Goal: Information Seeking & Learning: Learn about a topic

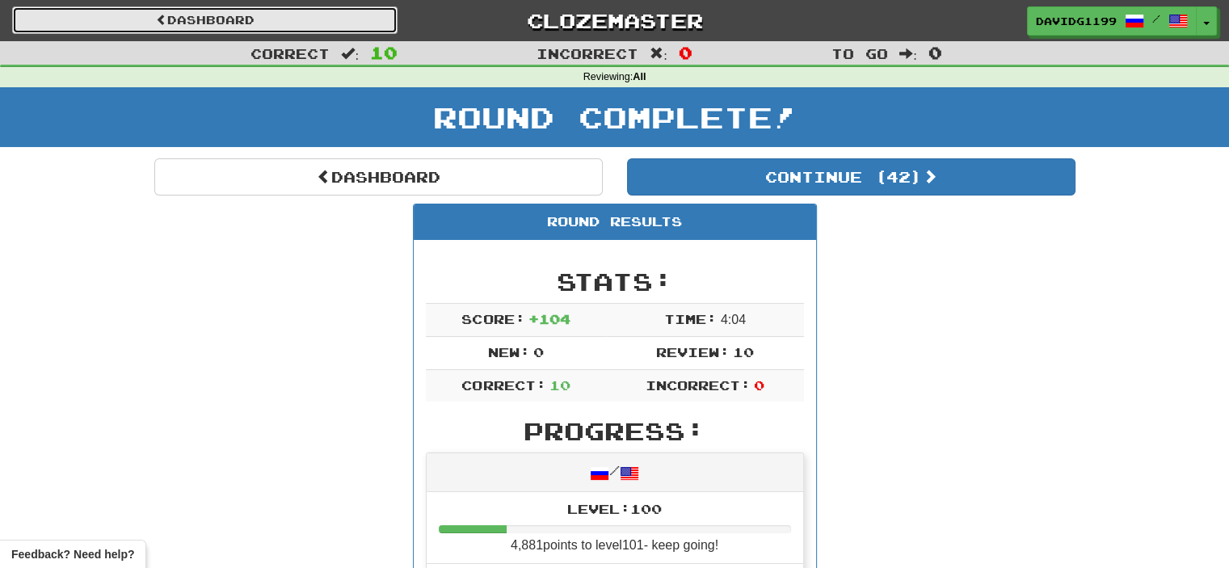
click at [229, 15] on link "Dashboard" at bounding box center [204, 19] width 385 height 27
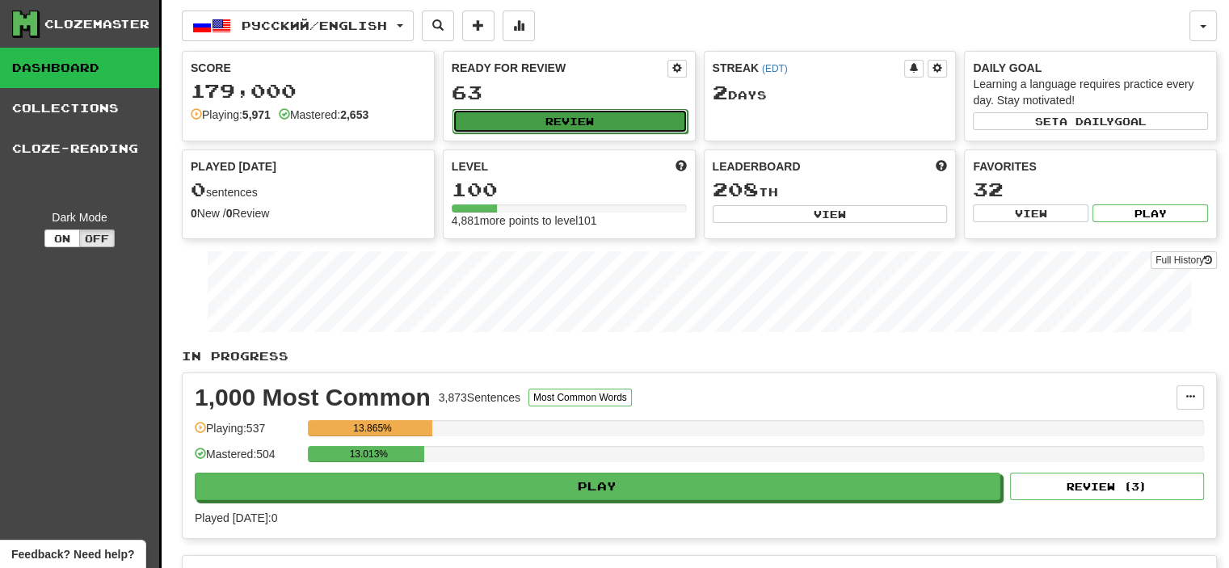
click at [559, 119] on button "Review" at bounding box center [569, 121] width 235 height 24
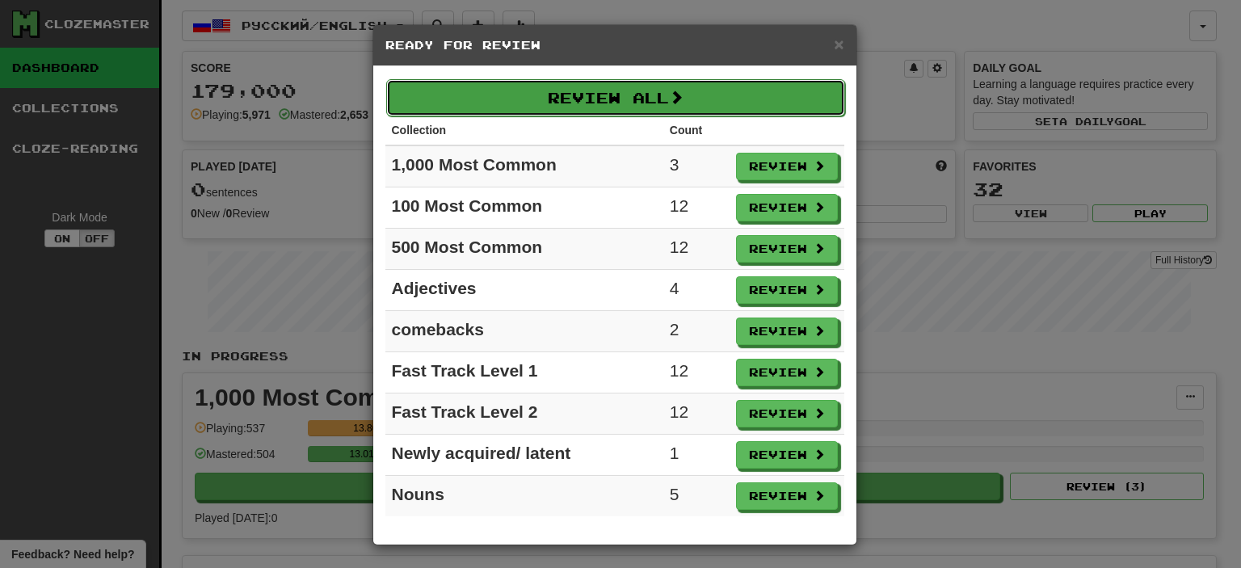
click at [644, 98] on button "Review All" at bounding box center [615, 97] width 459 height 37
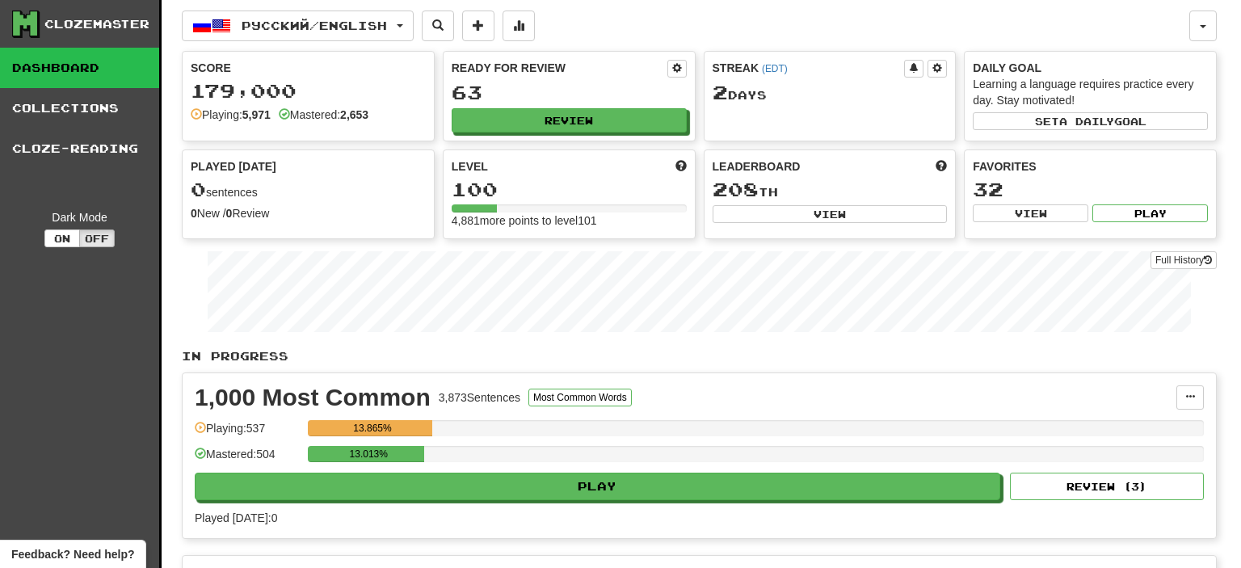
select select "**"
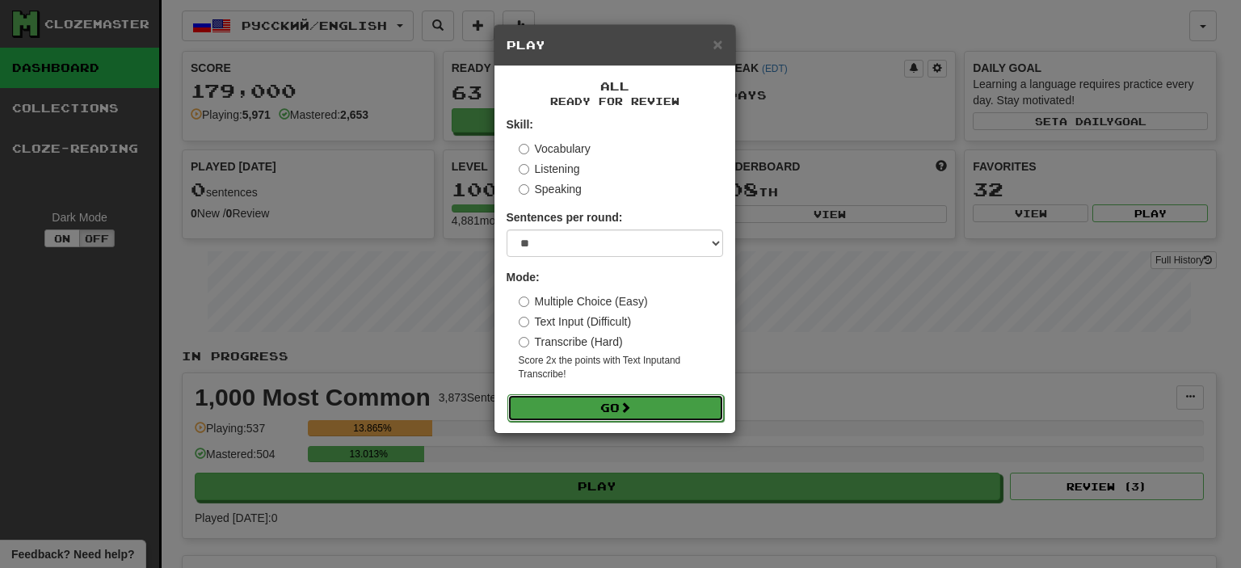
click at [626, 402] on span at bounding box center [625, 406] width 11 height 11
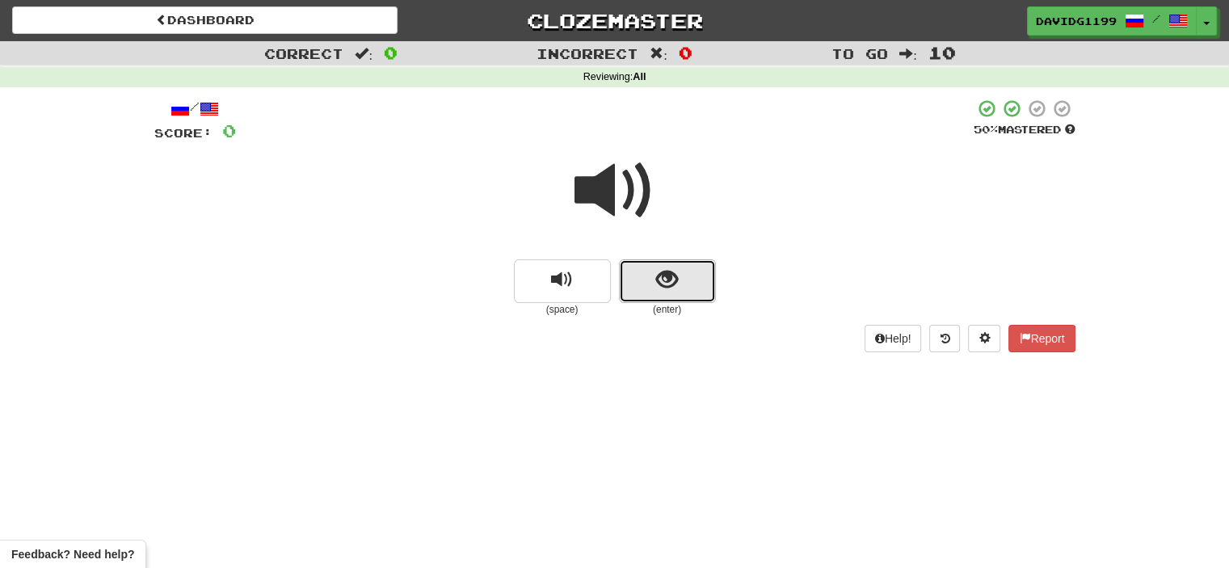
click at [649, 289] on button "show sentence" at bounding box center [667, 281] width 97 height 44
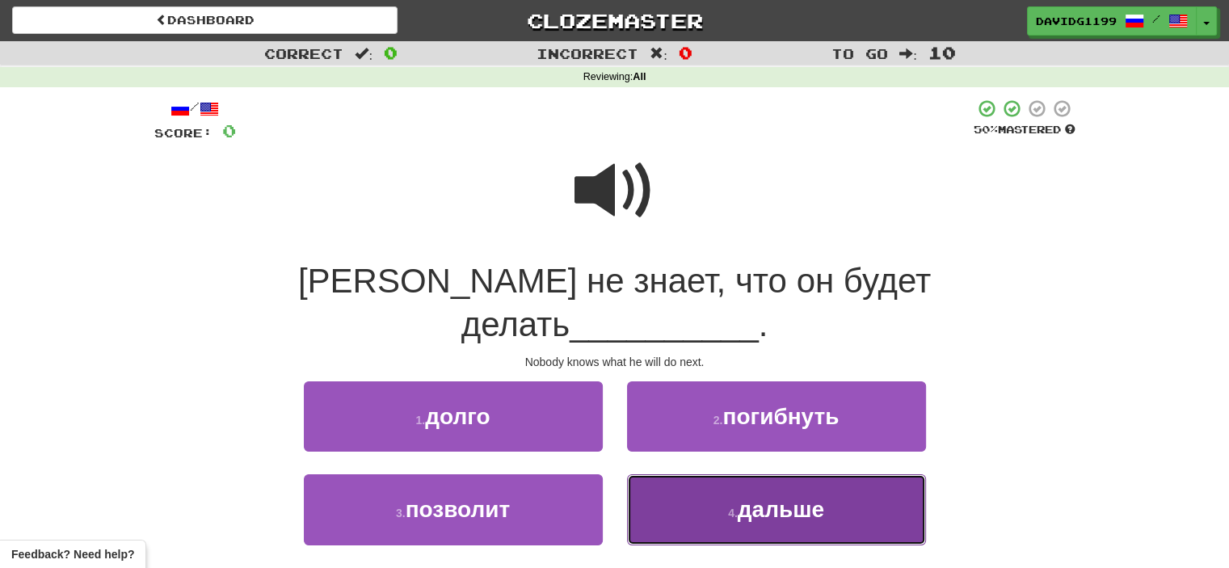
click at [723, 474] on button "4 . дальше" at bounding box center [776, 509] width 299 height 70
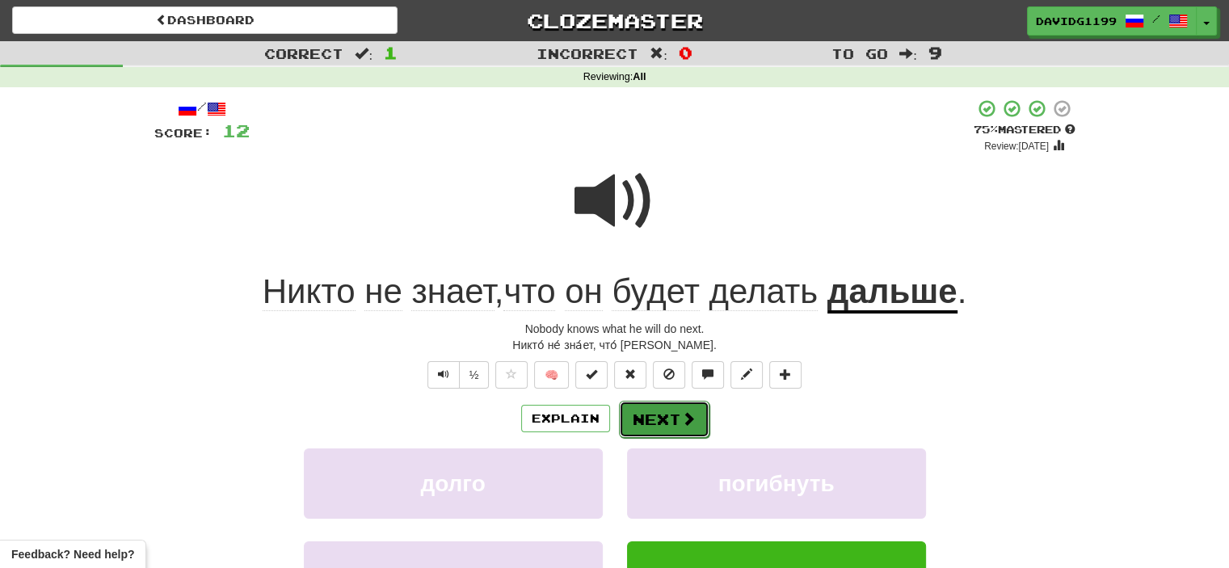
click at [650, 419] on button "Next" at bounding box center [664, 419] width 90 height 37
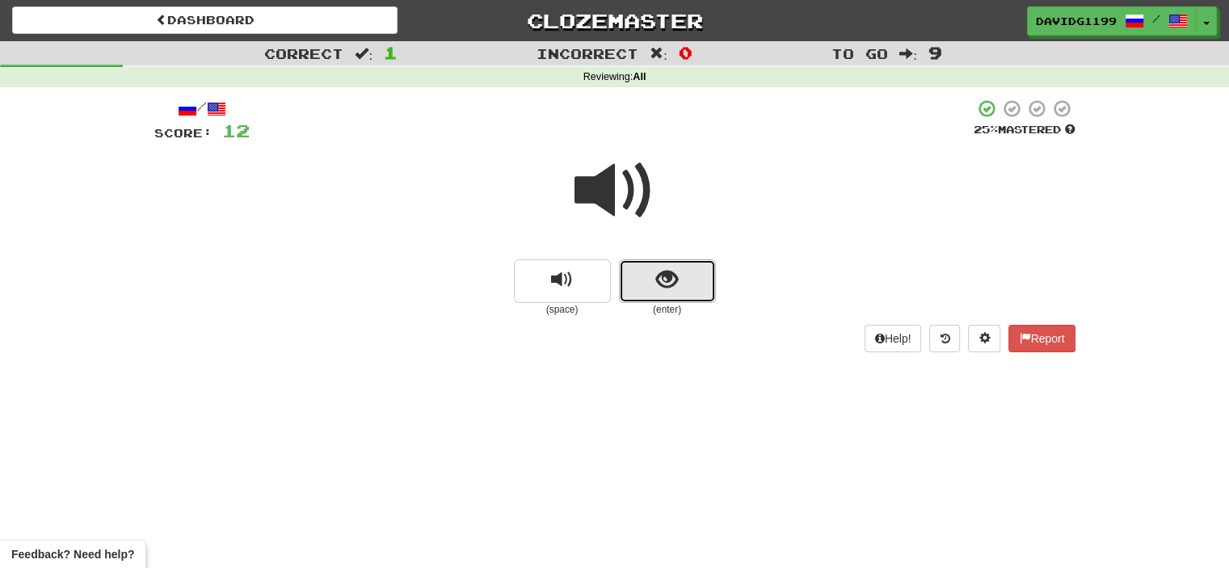
click at [648, 287] on button "show sentence" at bounding box center [667, 281] width 97 height 44
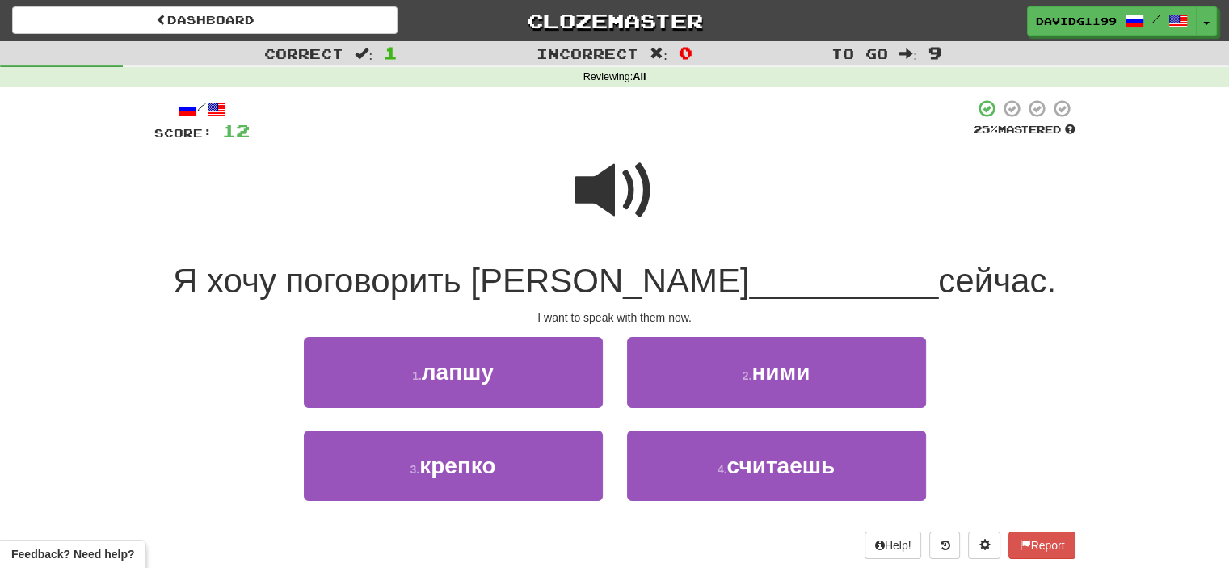
click at [620, 196] on span at bounding box center [614, 190] width 81 height 81
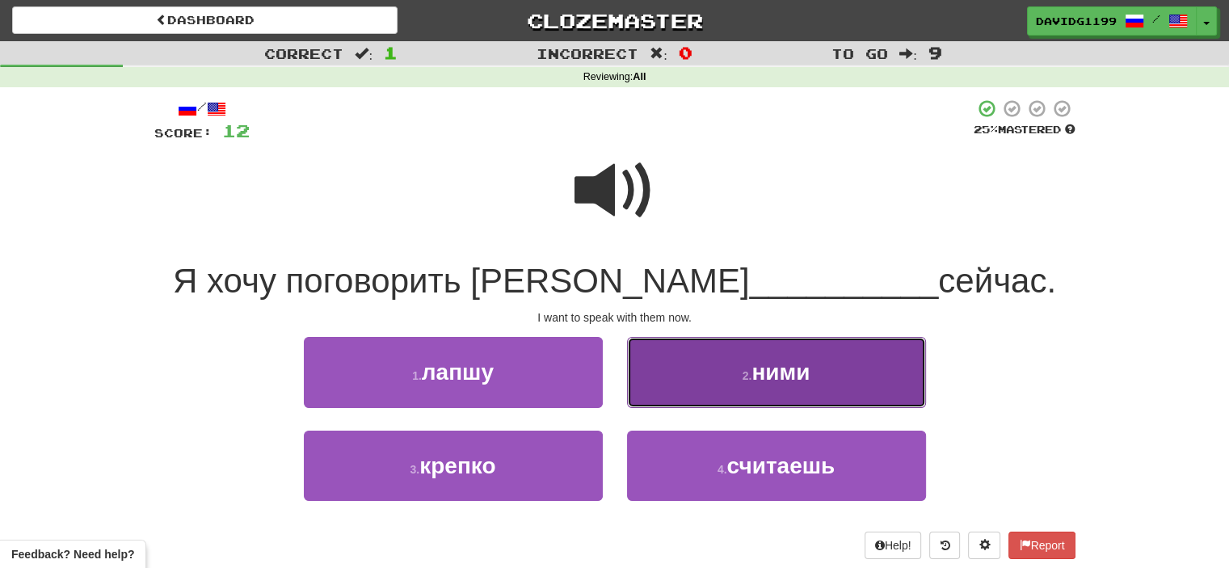
click at [717, 377] on button "2 . ними" at bounding box center [776, 372] width 299 height 70
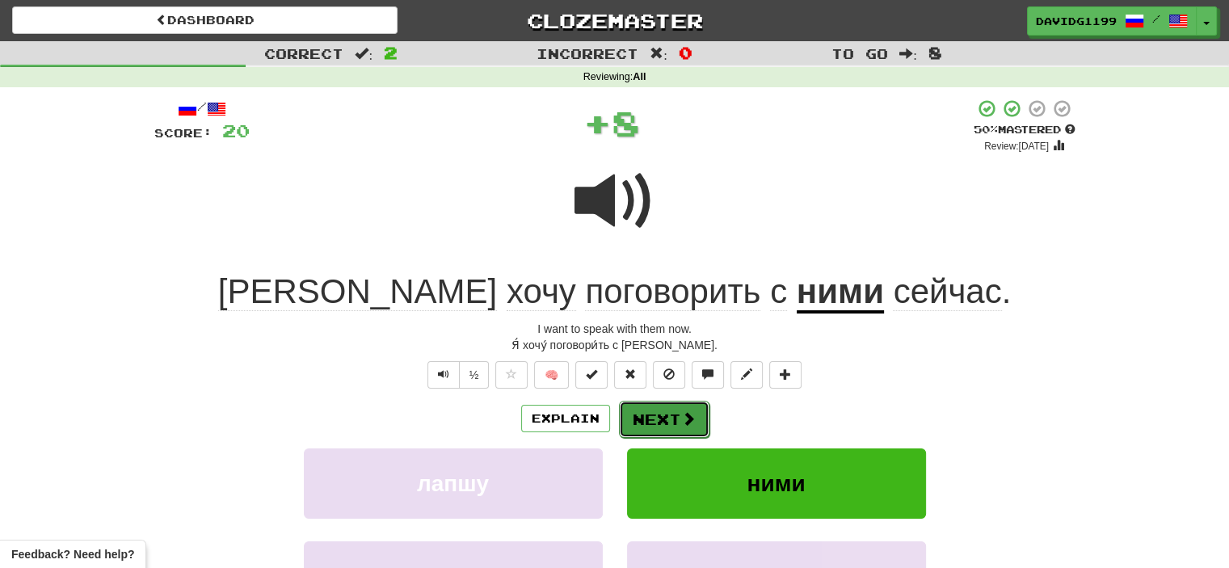
click at [675, 422] on button "Next" at bounding box center [664, 419] width 90 height 37
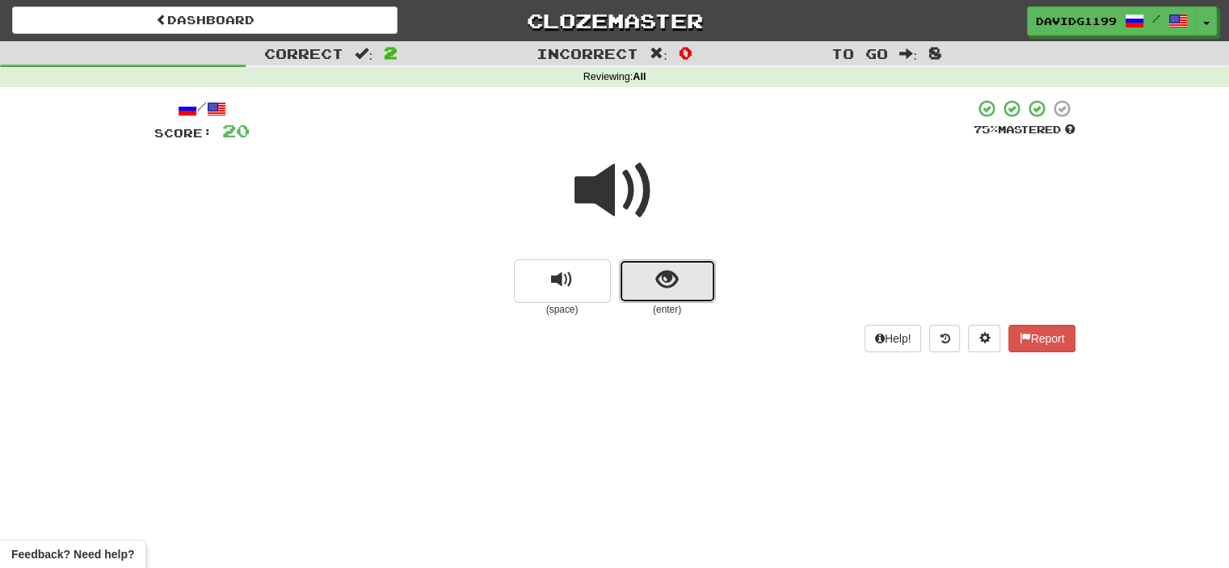
click at [651, 287] on button "show sentence" at bounding box center [667, 281] width 97 height 44
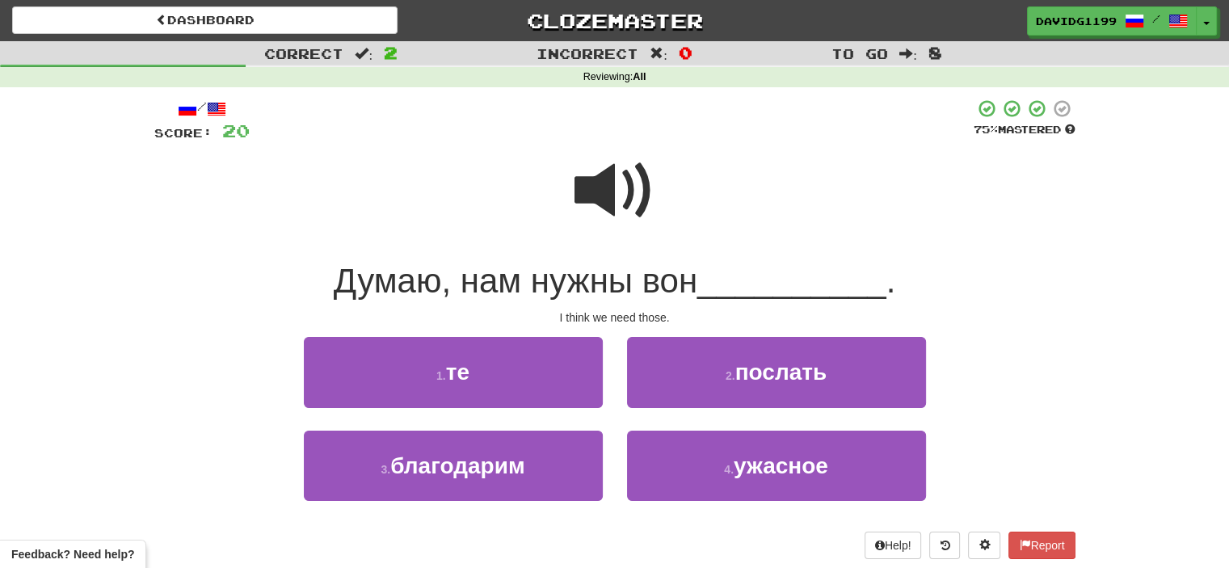
click at [626, 170] on span at bounding box center [614, 190] width 81 height 81
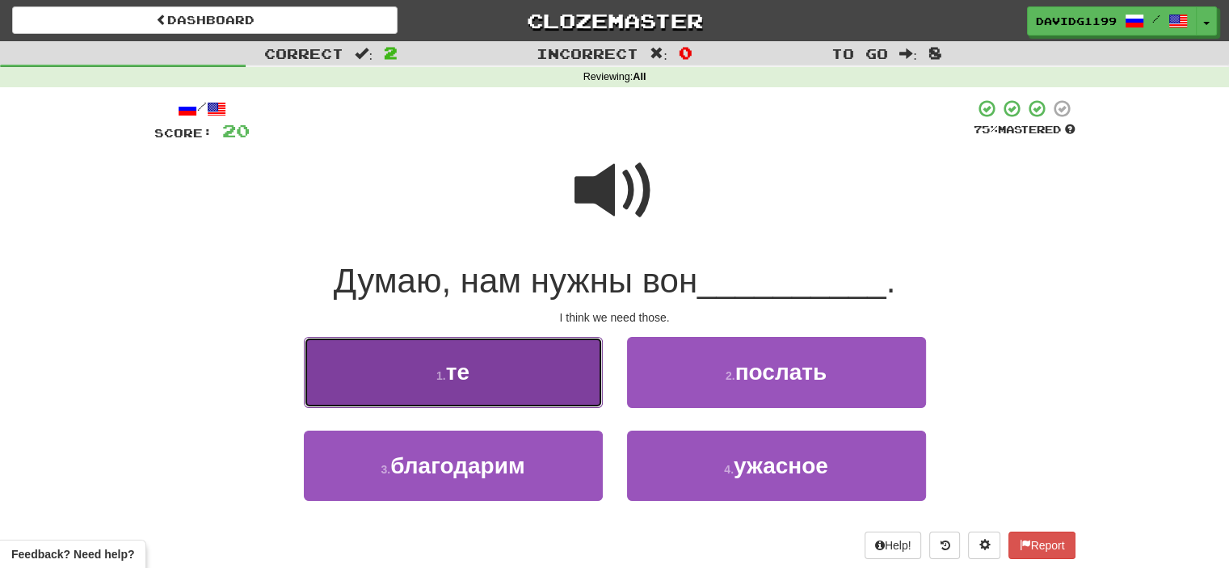
click at [517, 376] on button "1 . те" at bounding box center [453, 372] width 299 height 70
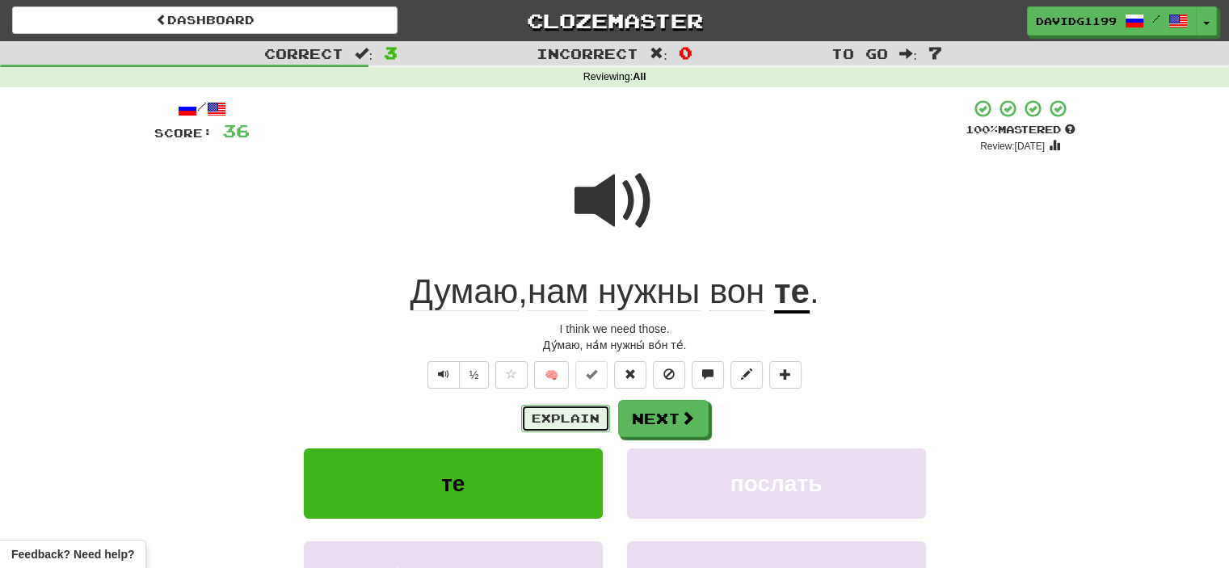
click at [575, 413] on button "Explain" at bounding box center [565, 418] width 89 height 27
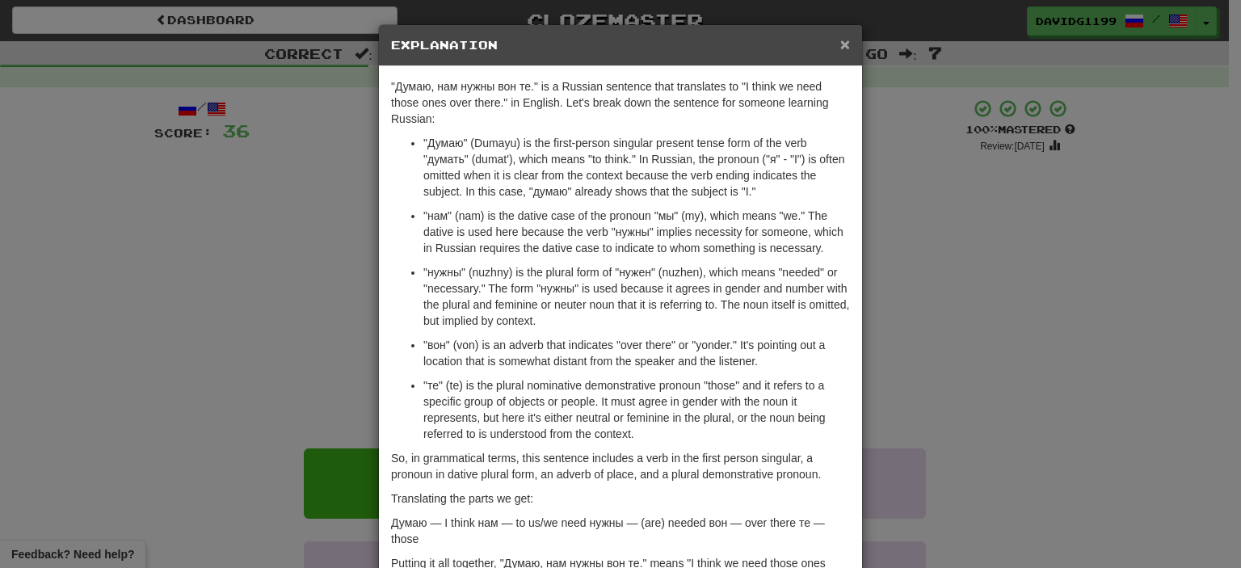
click at [840, 44] on span "×" at bounding box center [845, 44] width 10 height 19
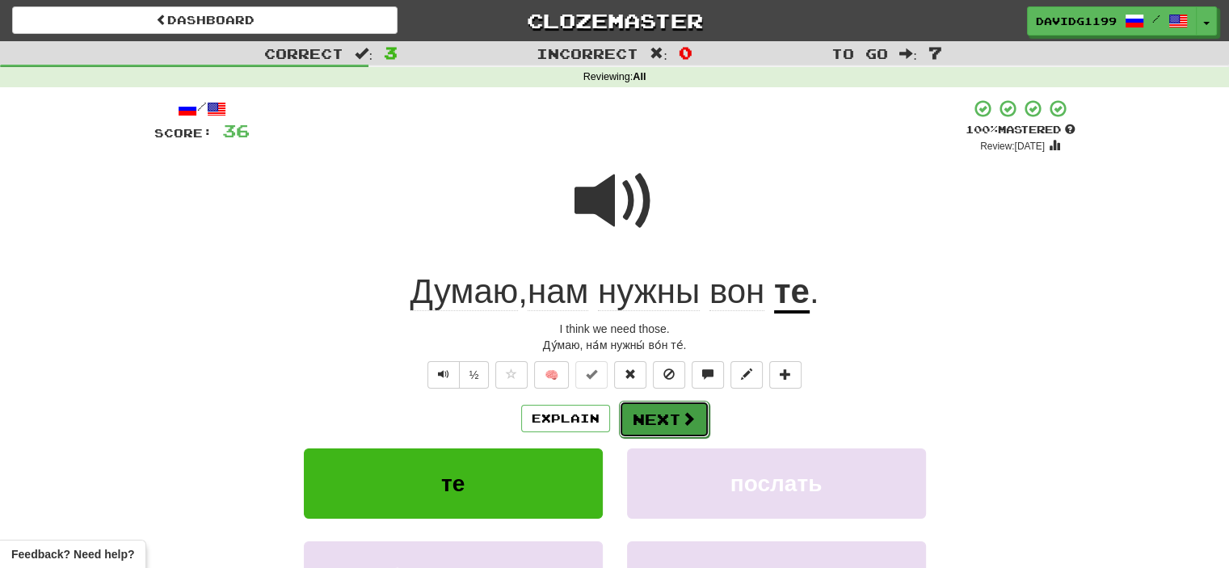
click at [672, 423] on button "Next" at bounding box center [664, 419] width 90 height 37
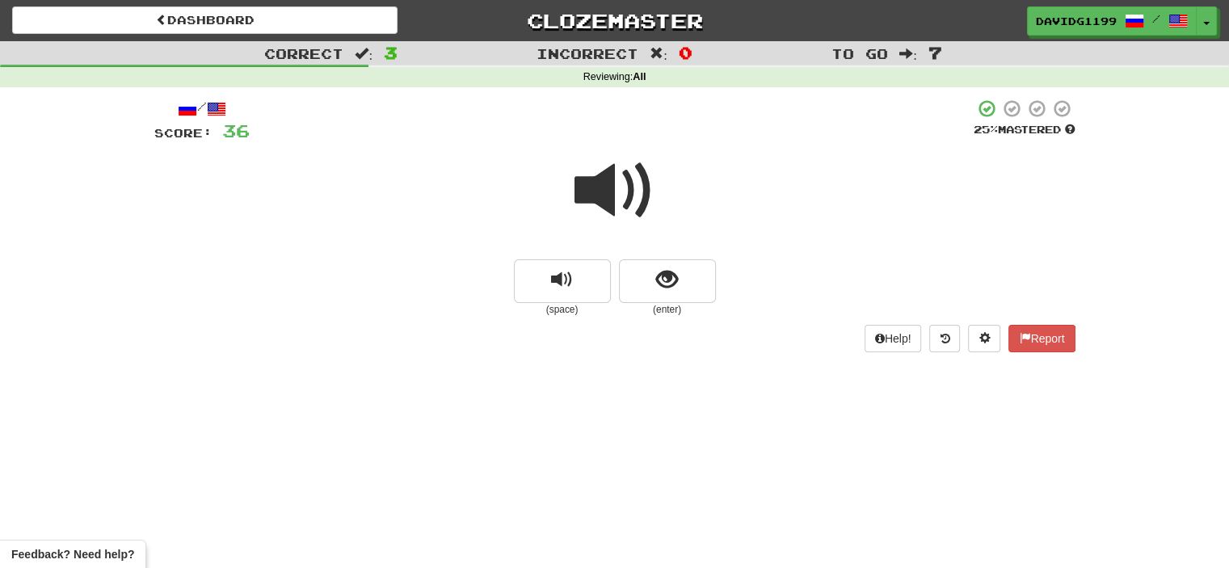
click at [616, 191] on span at bounding box center [614, 190] width 81 height 81
click at [646, 277] on button "show sentence" at bounding box center [667, 281] width 97 height 44
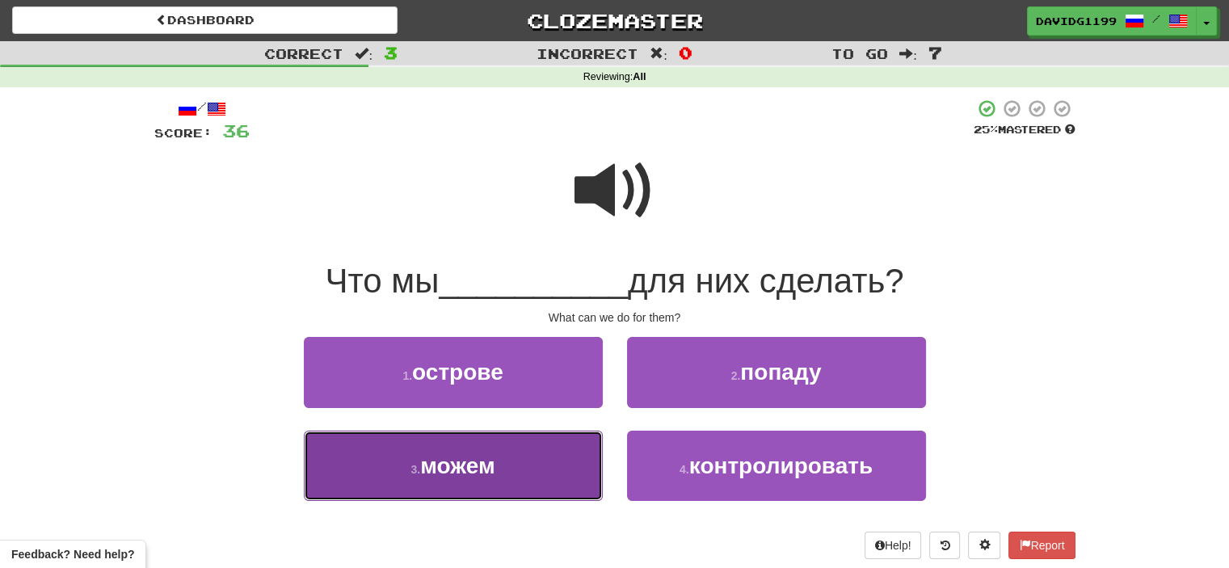
click at [528, 458] on button "3 . можем" at bounding box center [453, 466] width 299 height 70
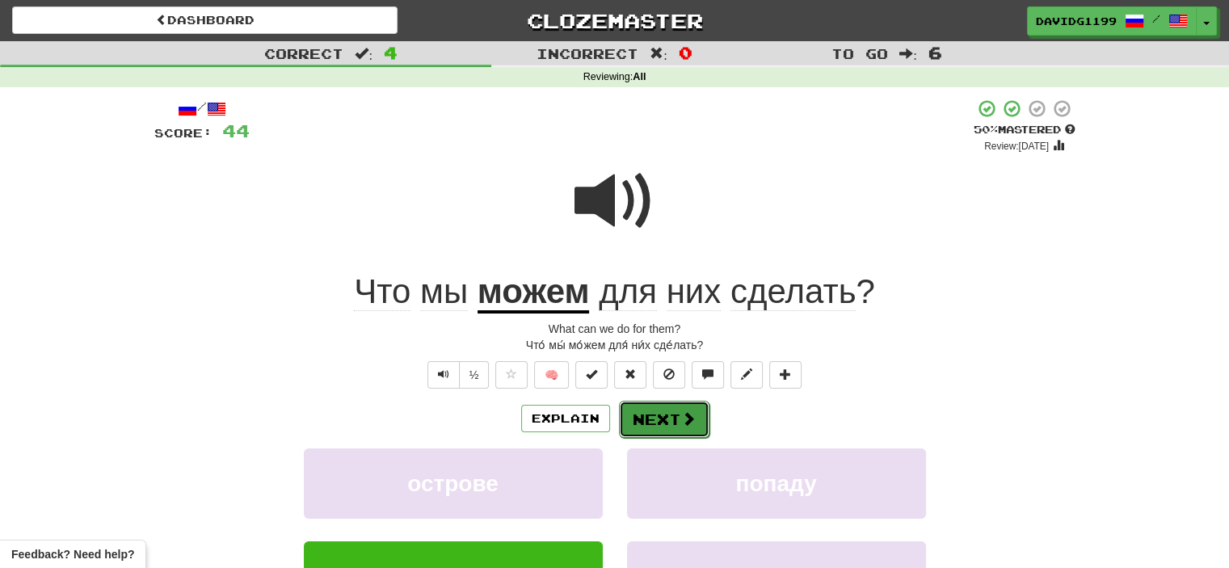
click at [665, 419] on button "Next" at bounding box center [664, 419] width 90 height 37
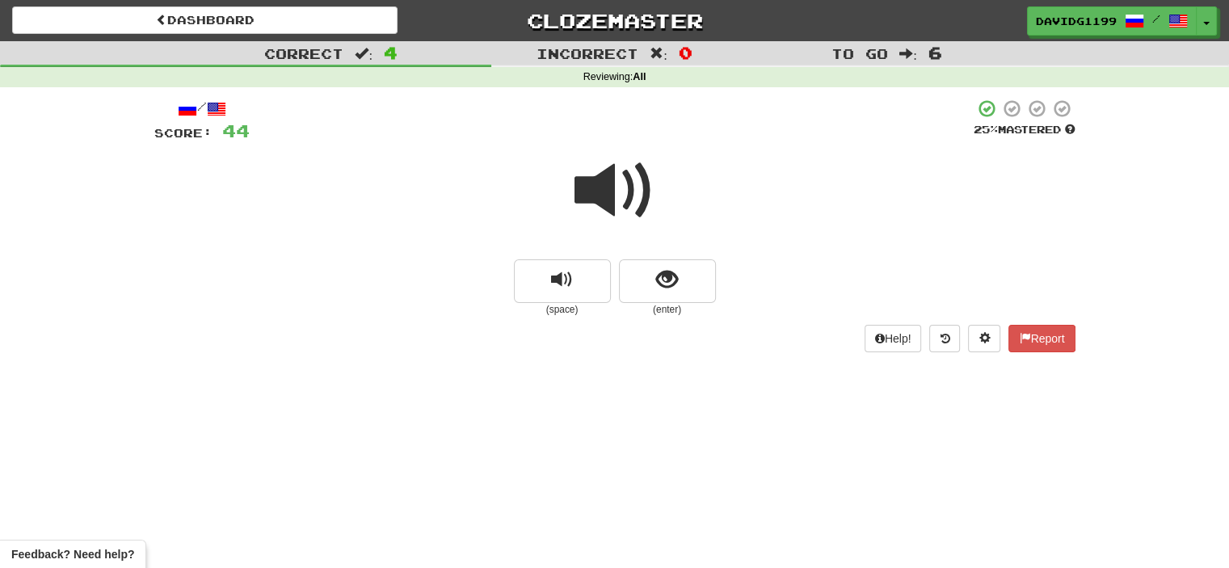
click at [615, 199] on span at bounding box center [614, 190] width 81 height 81
click at [637, 279] on button "show sentence" at bounding box center [667, 281] width 97 height 44
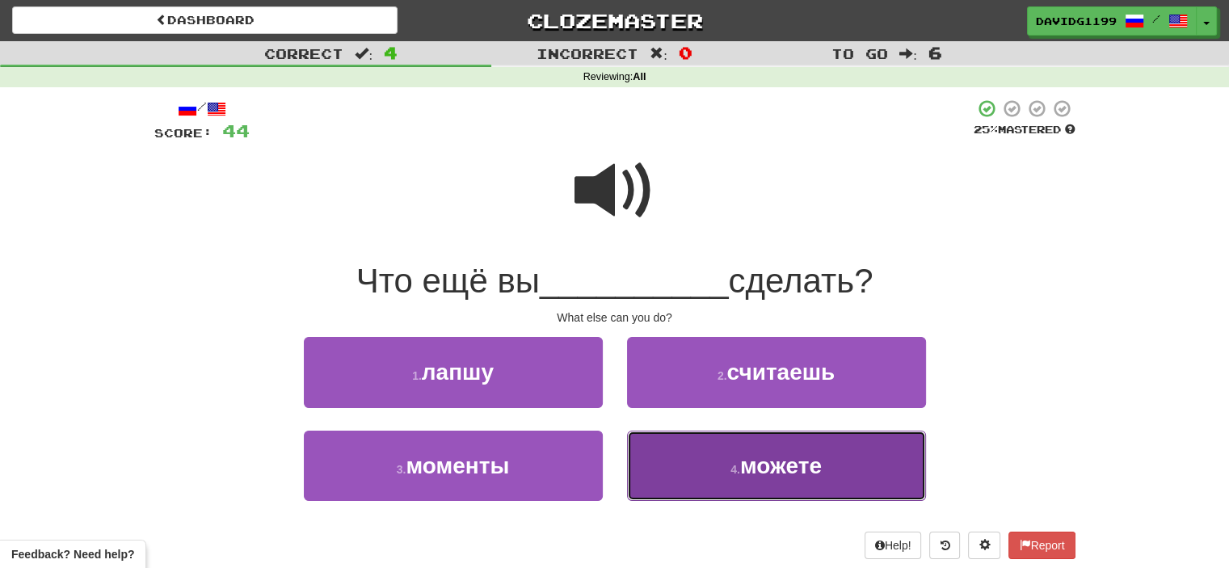
click at [737, 468] on small "4 ." at bounding box center [735, 469] width 10 height 13
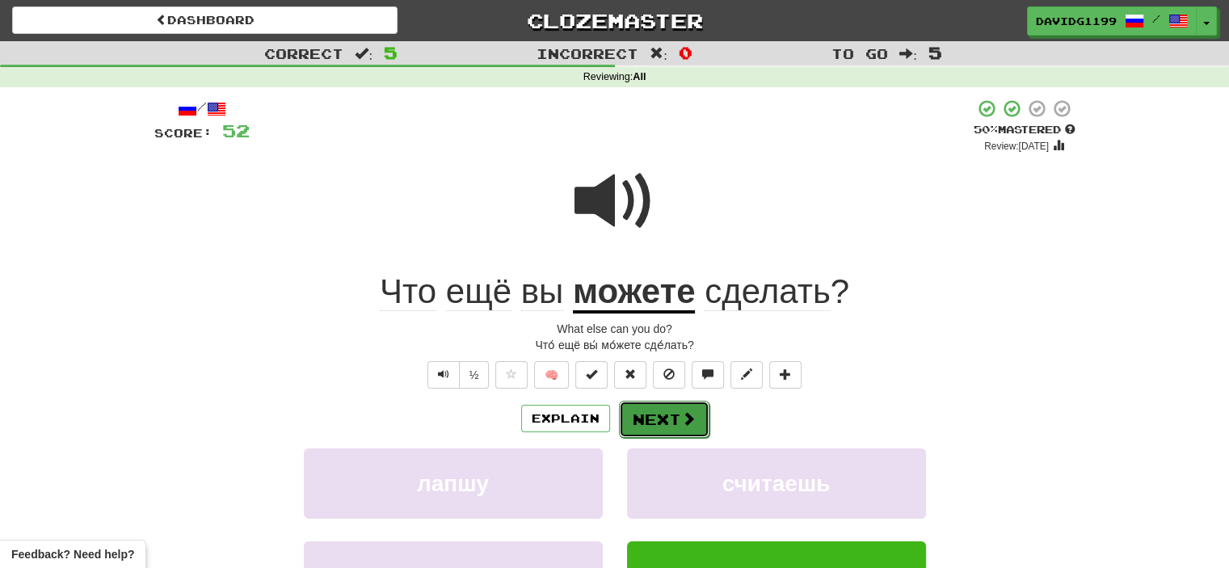
click at [662, 416] on button "Next" at bounding box center [664, 419] width 90 height 37
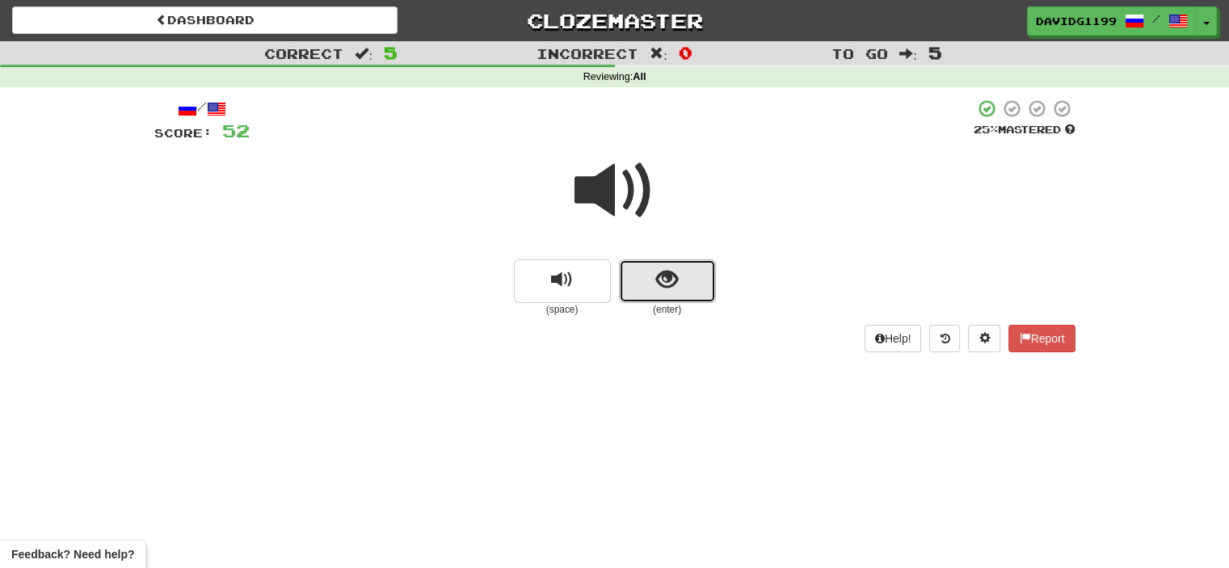
click at [639, 284] on button "show sentence" at bounding box center [667, 281] width 97 height 44
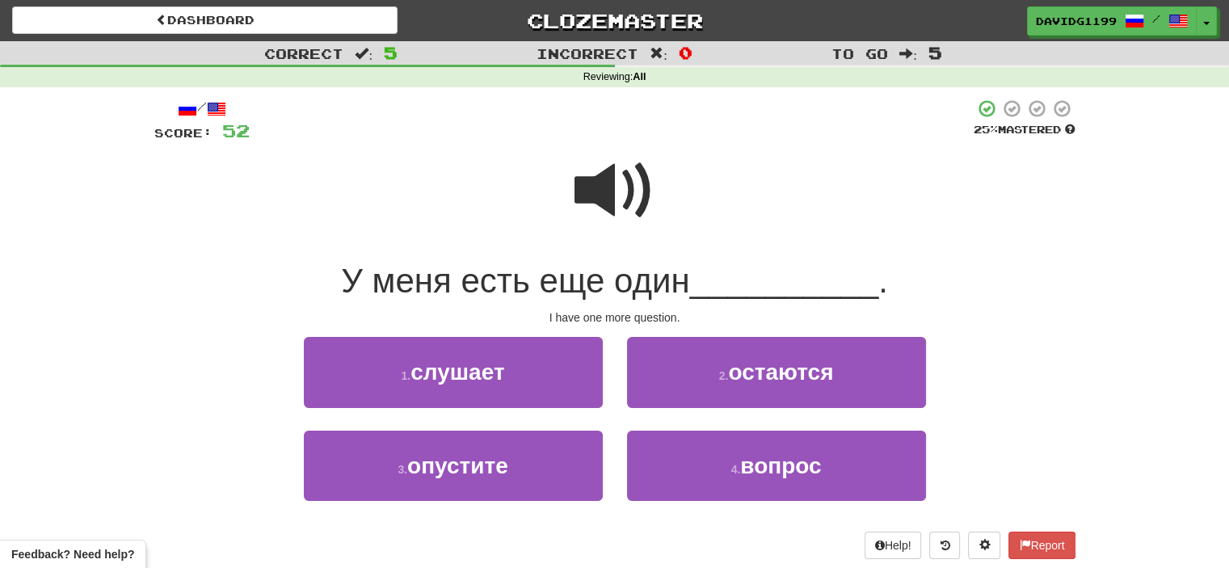
click at [631, 191] on span at bounding box center [614, 190] width 81 height 81
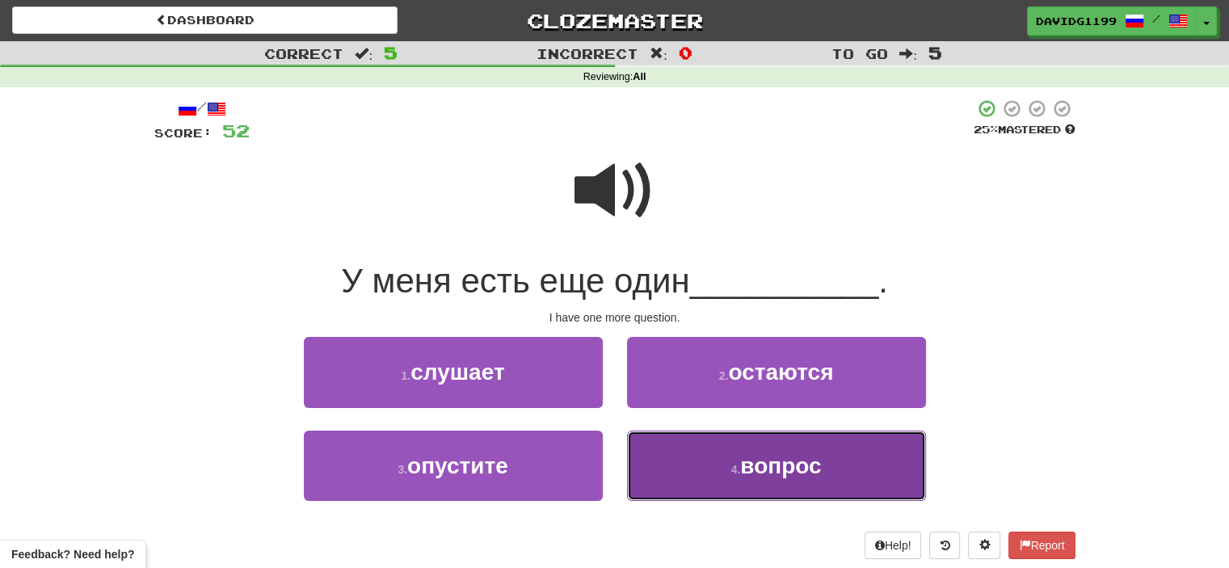
click at [728, 458] on button "4 . вопрос" at bounding box center [776, 466] width 299 height 70
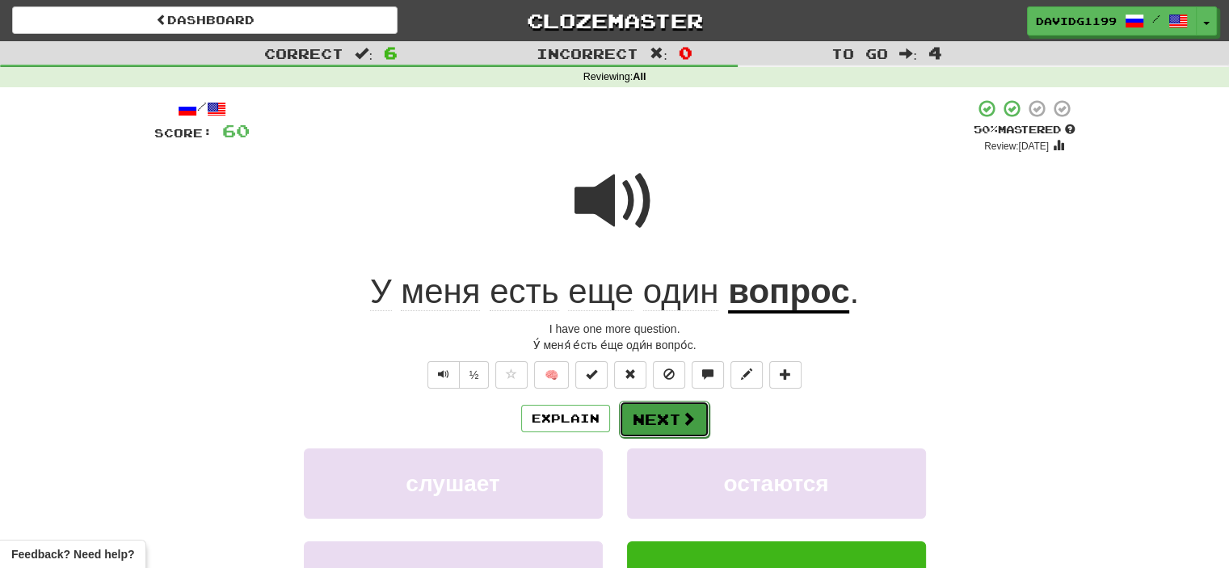
click at [659, 418] on button "Next" at bounding box center [664, 419] width 90 height 37
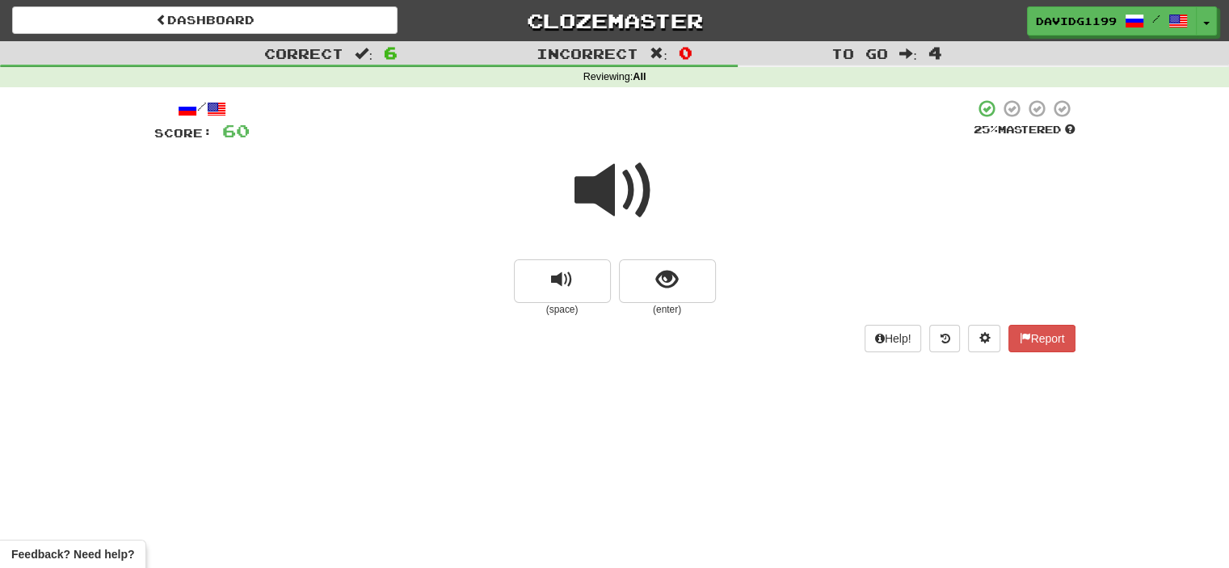
click at [618, 214] on span at bounding box center [614, 190] width 81 height 81
click at [643, 287] on button "show sentence" at bounding box center [667, 281] width 97 height 44
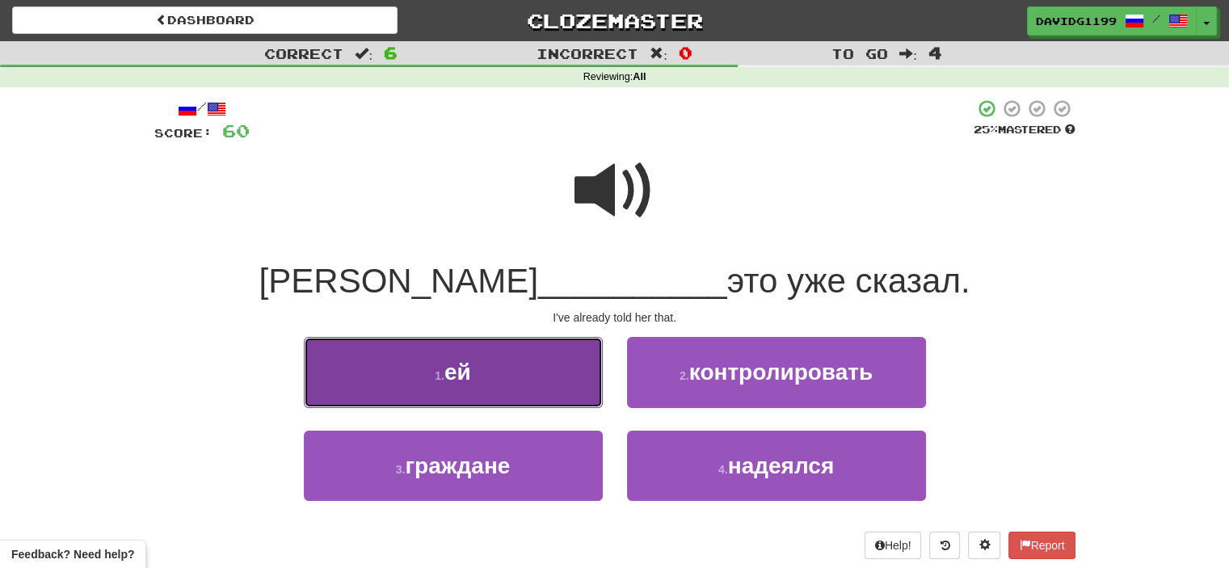
click at [558, 377] on button "1 . ей" at bounding box center [453, 372] width 299 height 70
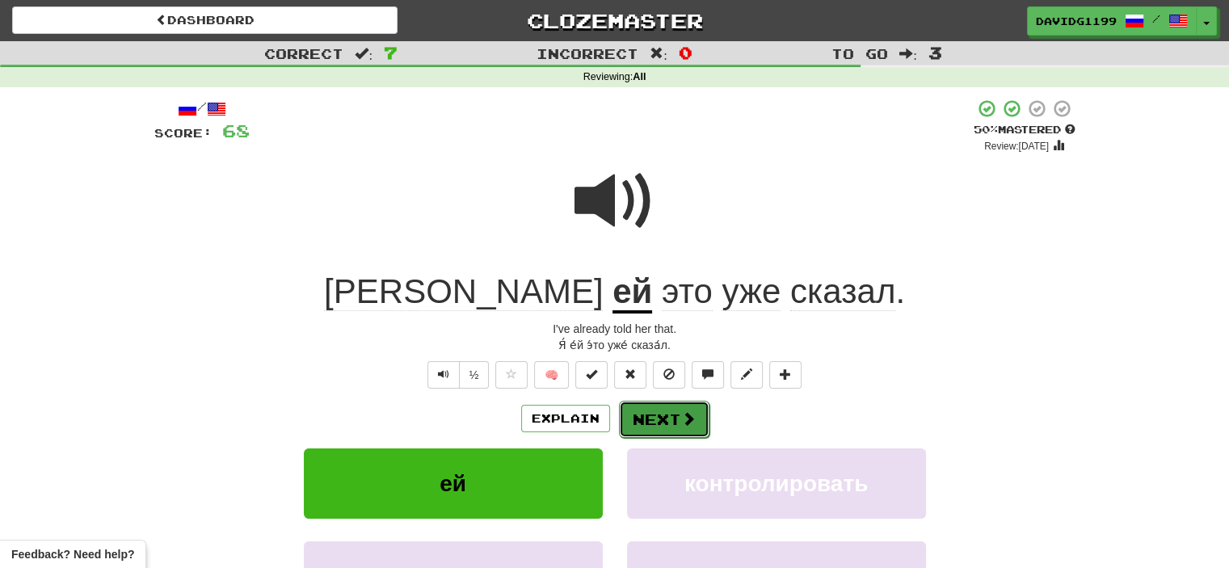
click at [659, 423] on button "Next" at bounding box center [664, 419] width 90 height 37
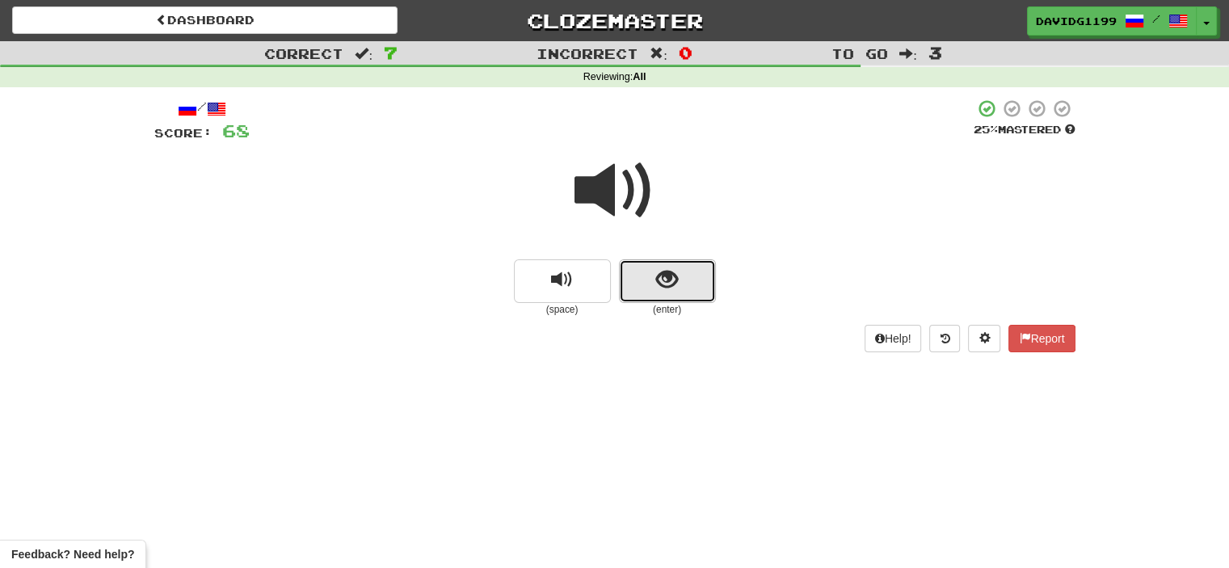
click at [643, 270] on button "show sentence" at bounding box center [667, 281] width 97 height 44
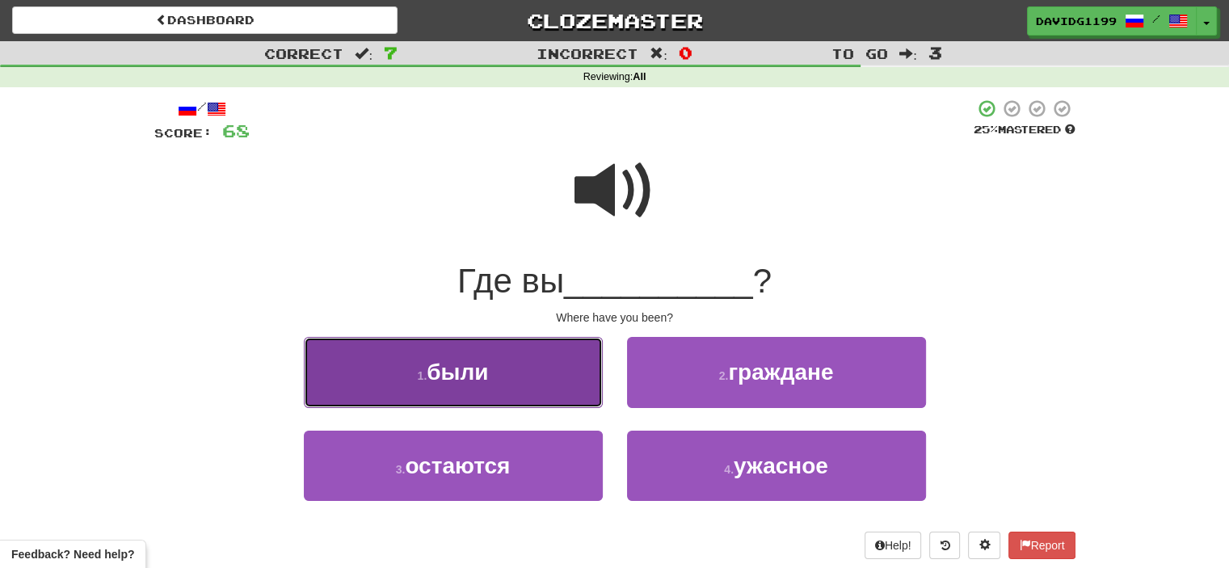
click at [540, 374] on button "1 . были" at bounding box center [453, 372] width 299 height 70
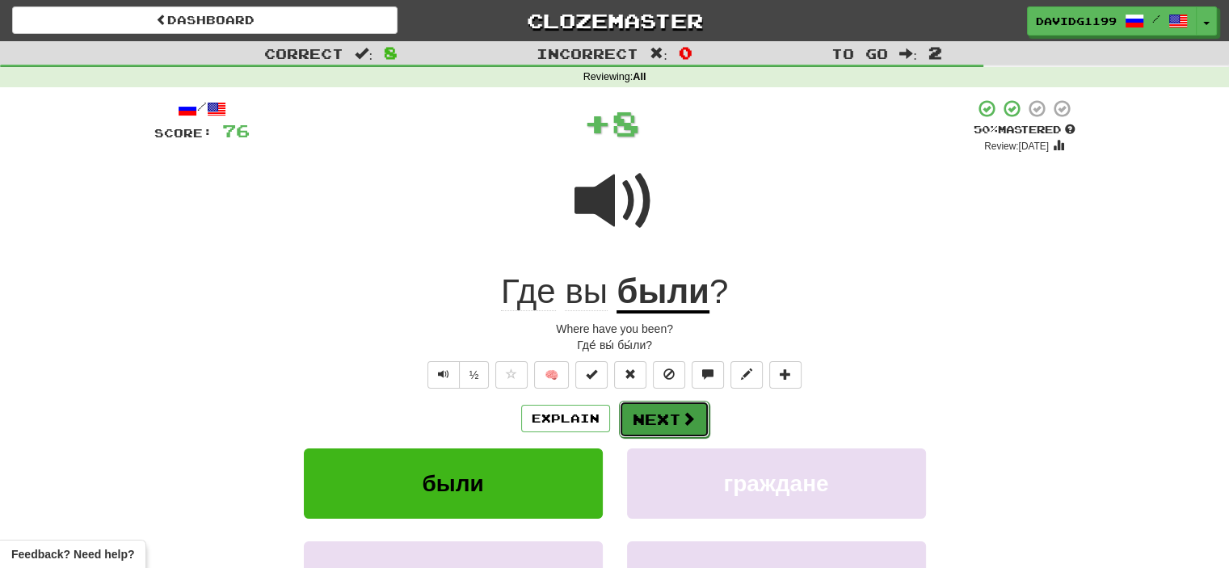
click at [672, 422] on button "Next" at bounding box center [664, 419] width 90 height 37
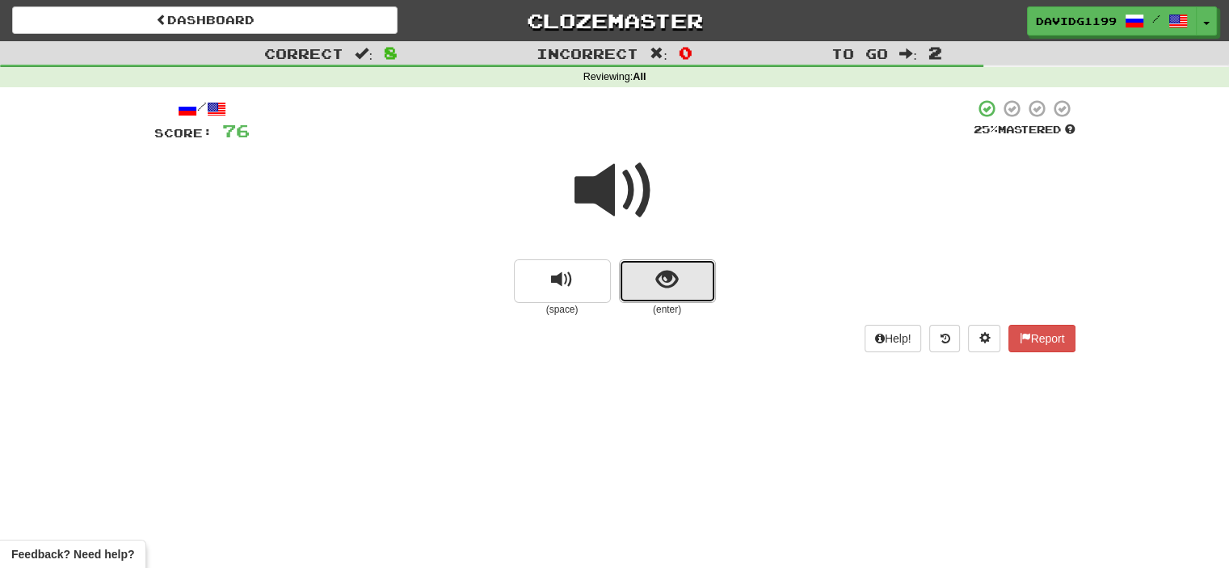
click at [636, 288] on button "show sentence" at bounding box center [667, 281] width 97 height 44
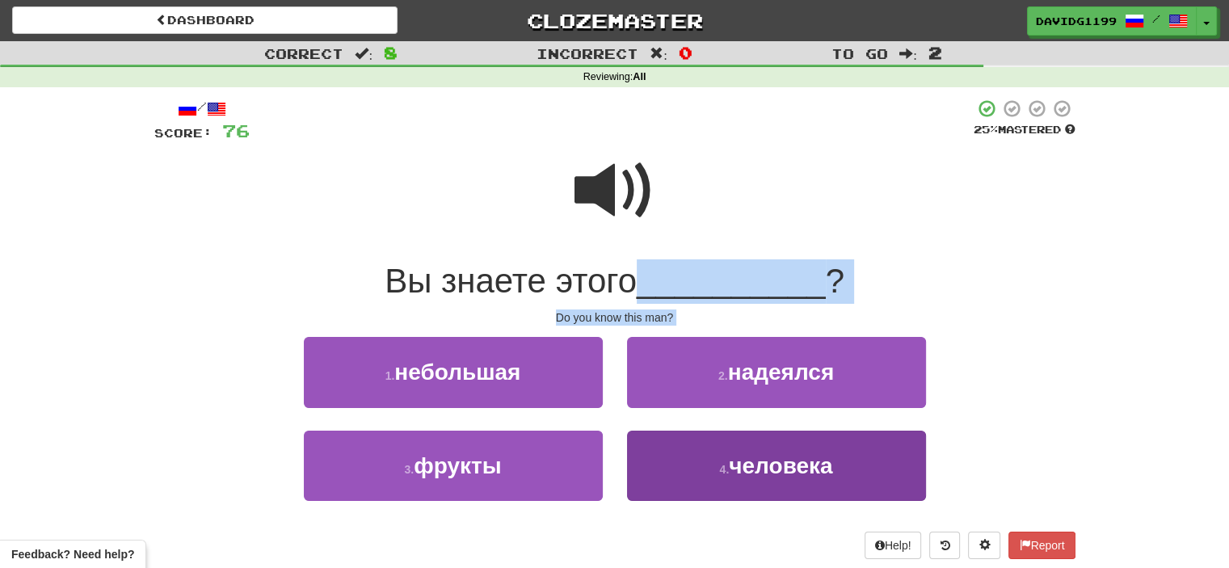
drag, startPoint x: 636, startPoint y: 288, endPoint x: 690, endPoint y: 475, distance: 195.1
click at [690, 475] on div "/ Score: 76 25 % Mastered Вы знаете этого __________ ? Do you know this man? 1 …" at bounding box center [614, 329] width 921 height 460
click at [690, 475] on button "4 . человека" at bounding box center [776, 466] width 299 height 70
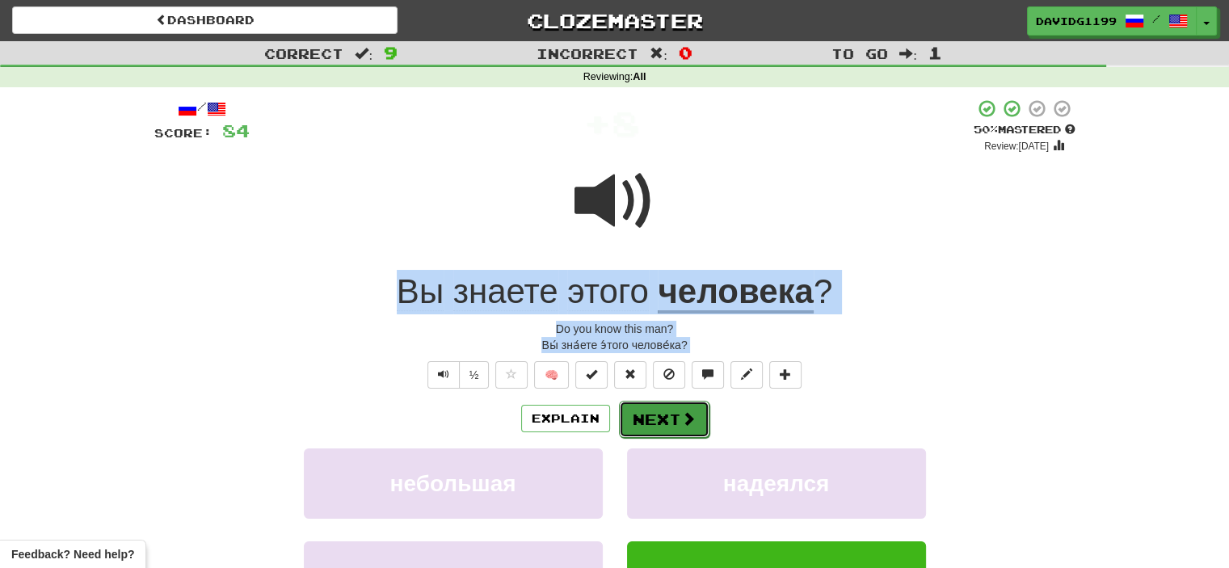
click at [649, 416] on button "Next" at bounding box center [664, 419] width 90 height 37
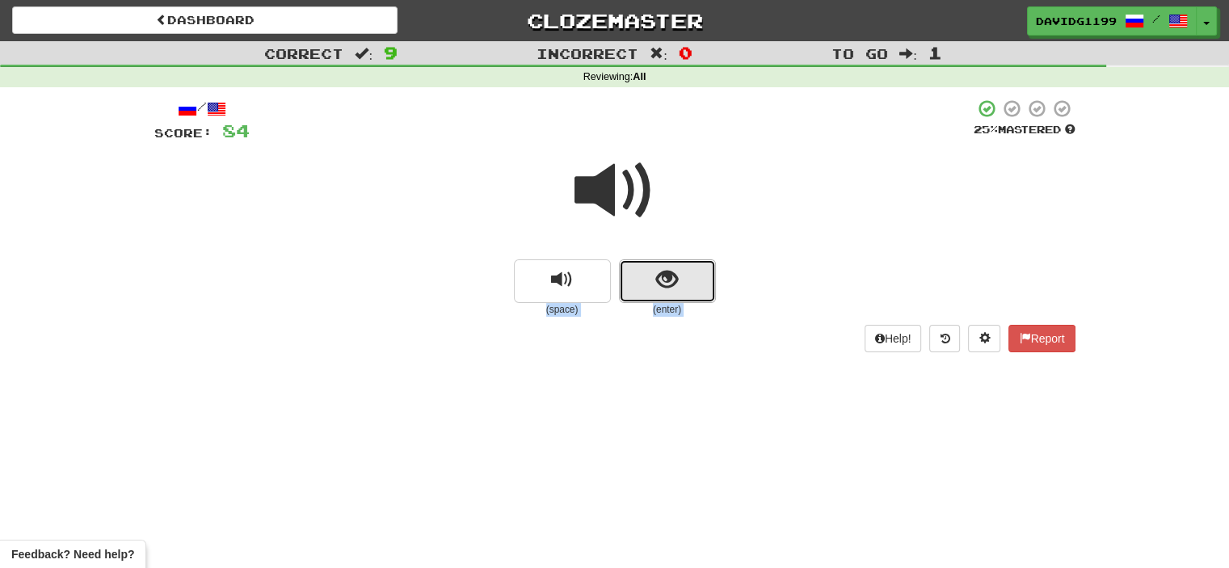
click at [649, 282] on button "show sentence" at bounding box center [667, 281] width 97 height 44
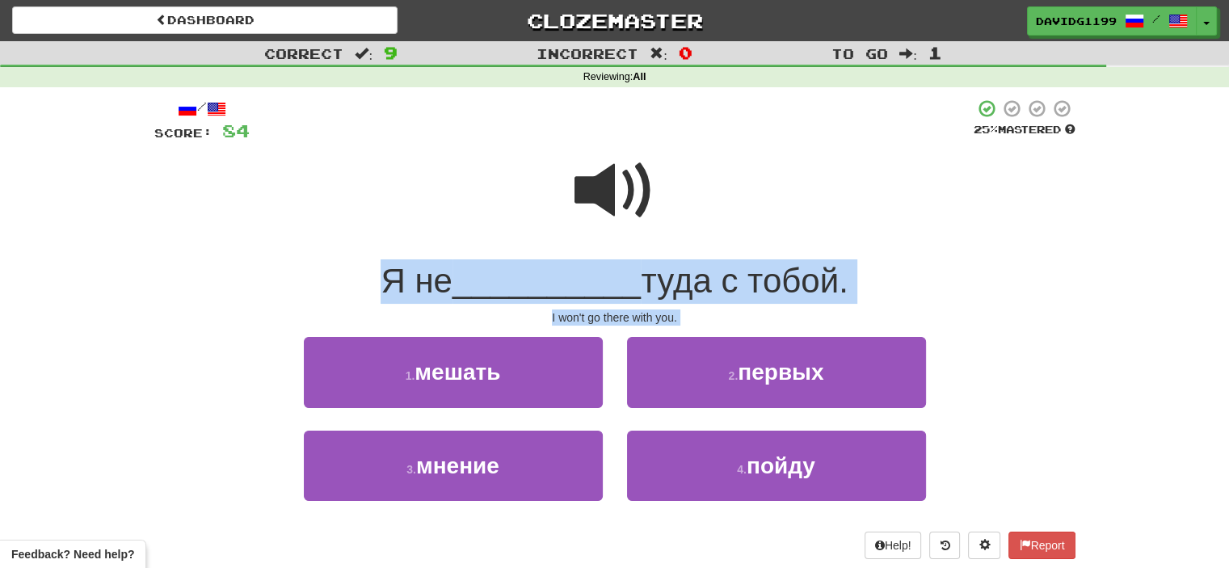
click at [717, 160] on div at bounding box center [614, 202] width 921 height 116
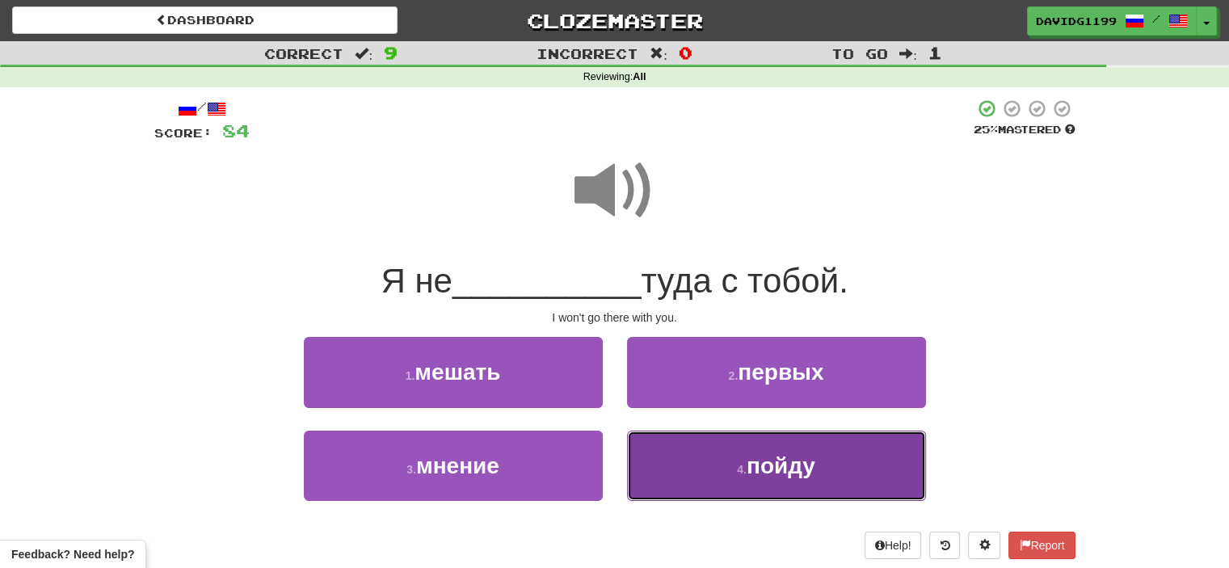
click at [758, 486] on button "4 . пойду" at bounding box center [776, 466] width 299 height 70
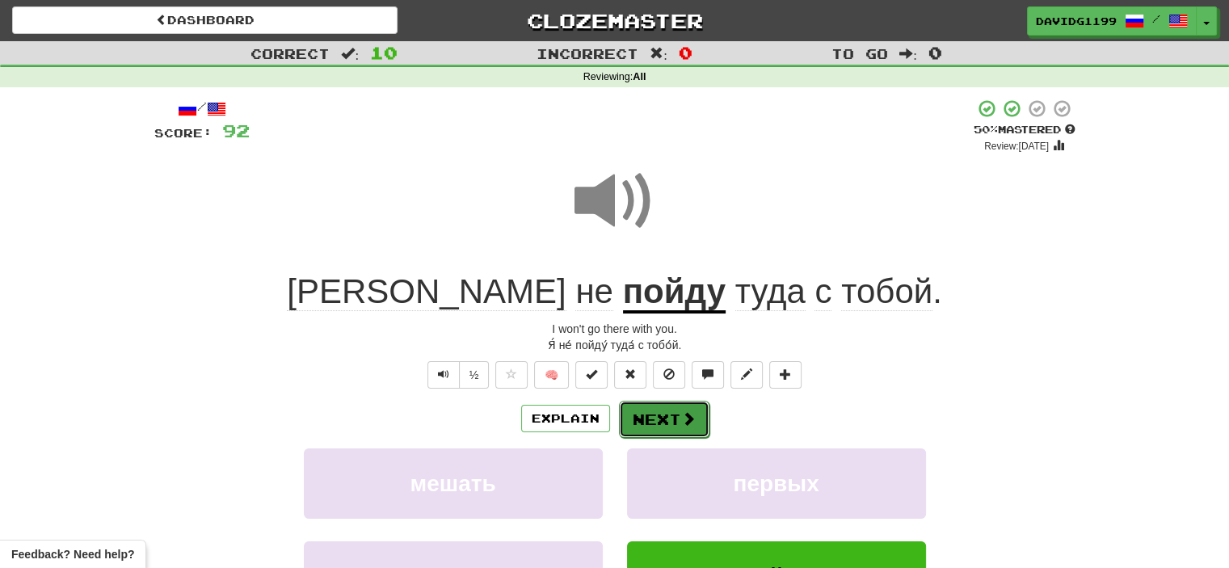
click at [670, 425] on button "Next" at bounding box center [664, 419] width 90 height 37
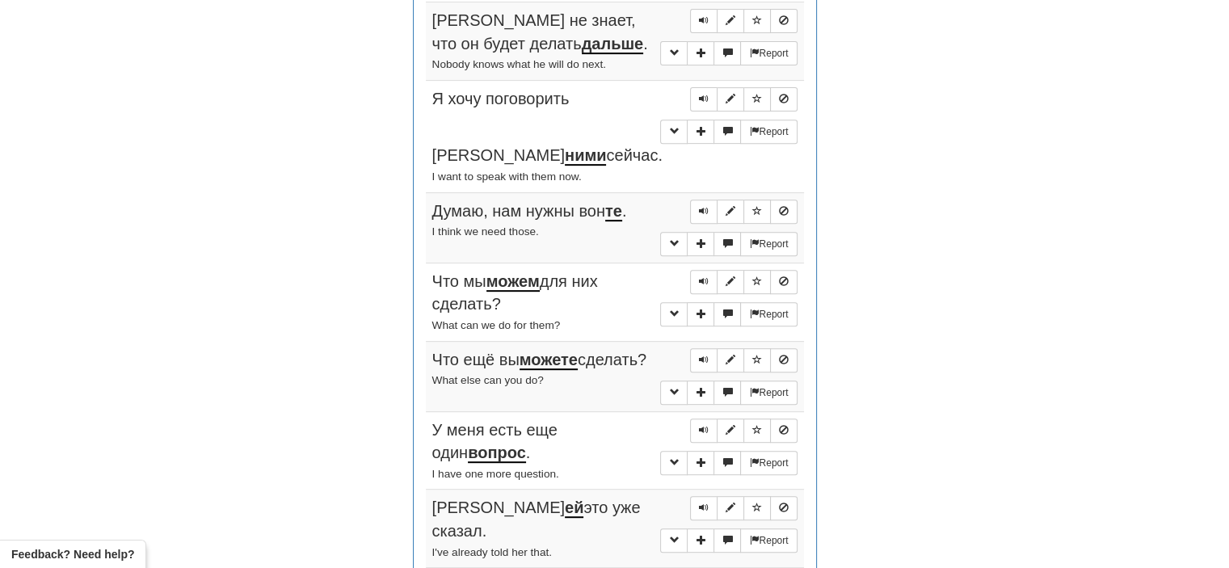
scroll to position [649, 0]
click at [703, 15] on span "Sentence controls" at bounding box center [704, 20] width 10 height 10
click at [703, 94] on span "Sentence controls" at bounding box center [704, 99] width 10 height 10
click at [703, 206] on span "Sentence controls" at bounding box center [704, 211] width 10 height 10
click at [708, 276] on span "Sentence controls" at bounding box center [704, 281] width 10 height 10
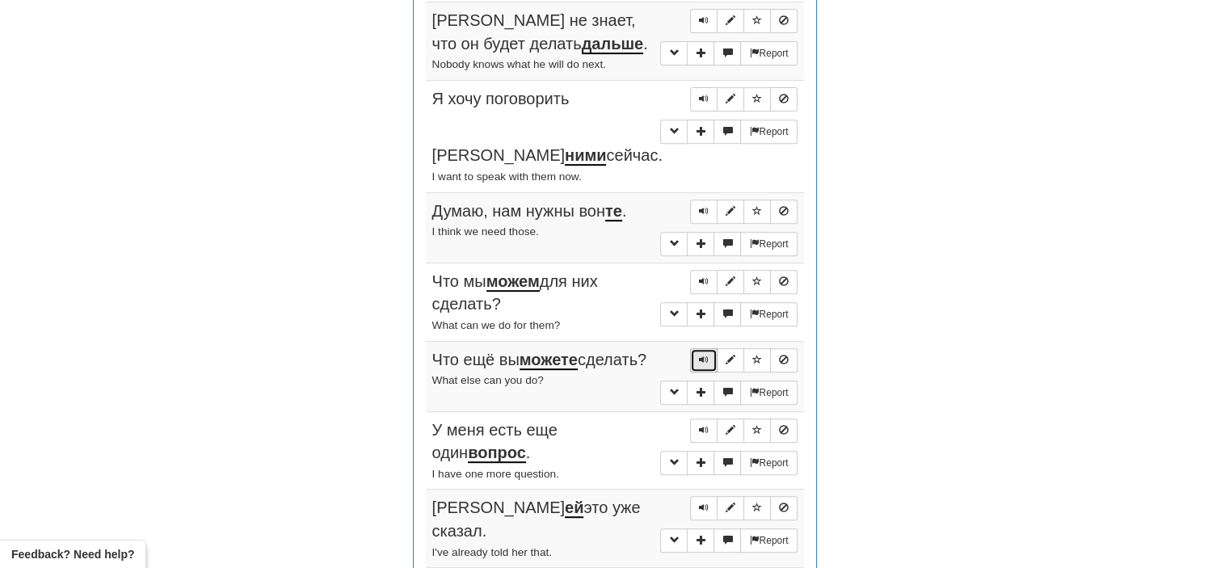
click at [701, 355] on span "Sentence controls" at bounding box center [704, 360] width 10 height 10
click at [704, 425] on span "Sentence controls" at bounding box center [704, 430] width 10 height 10
click at [708, 502] on span "Sentence controls" at bounding box center [704, 507] width 10 height 10
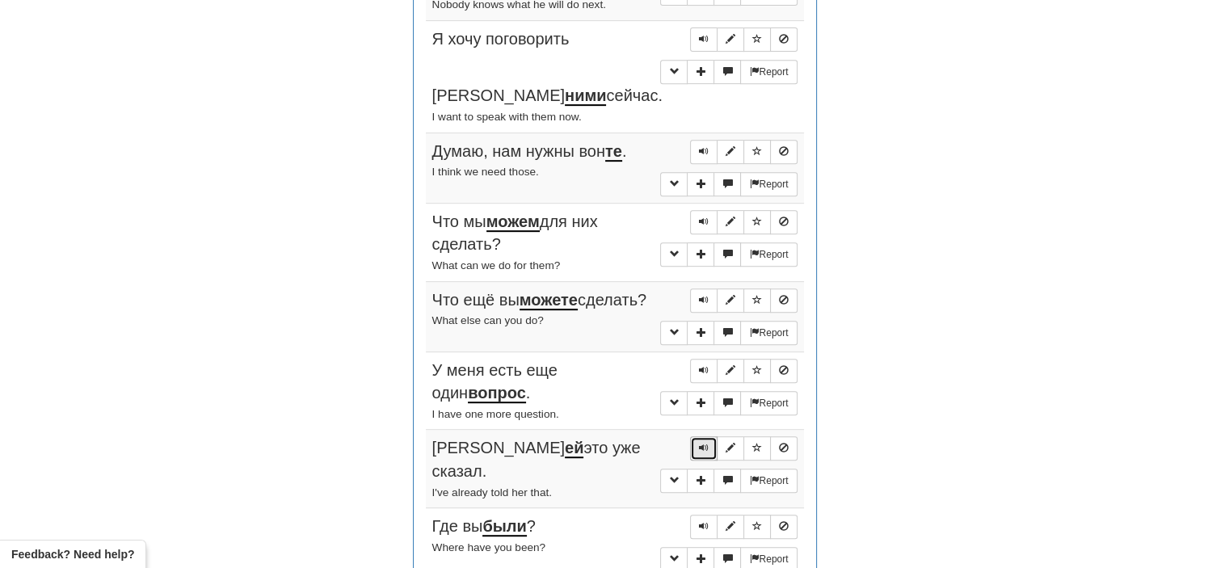
scroll to position [734, 0]
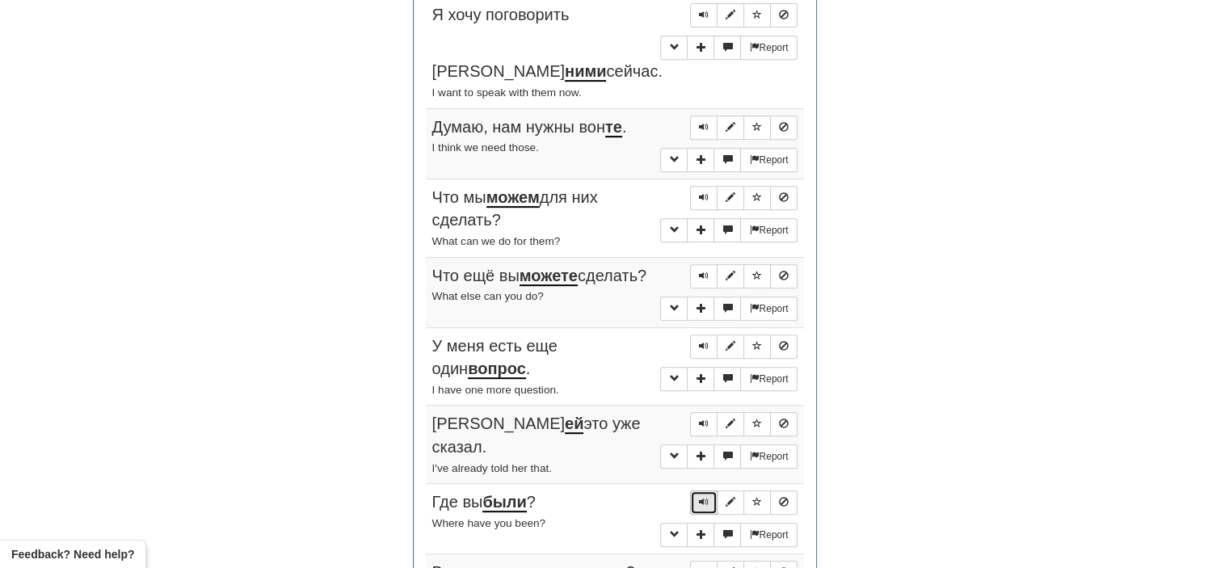
click at [699, 497] on span "Sentence controls" at bounding box center [704, 502] width 10 height 10
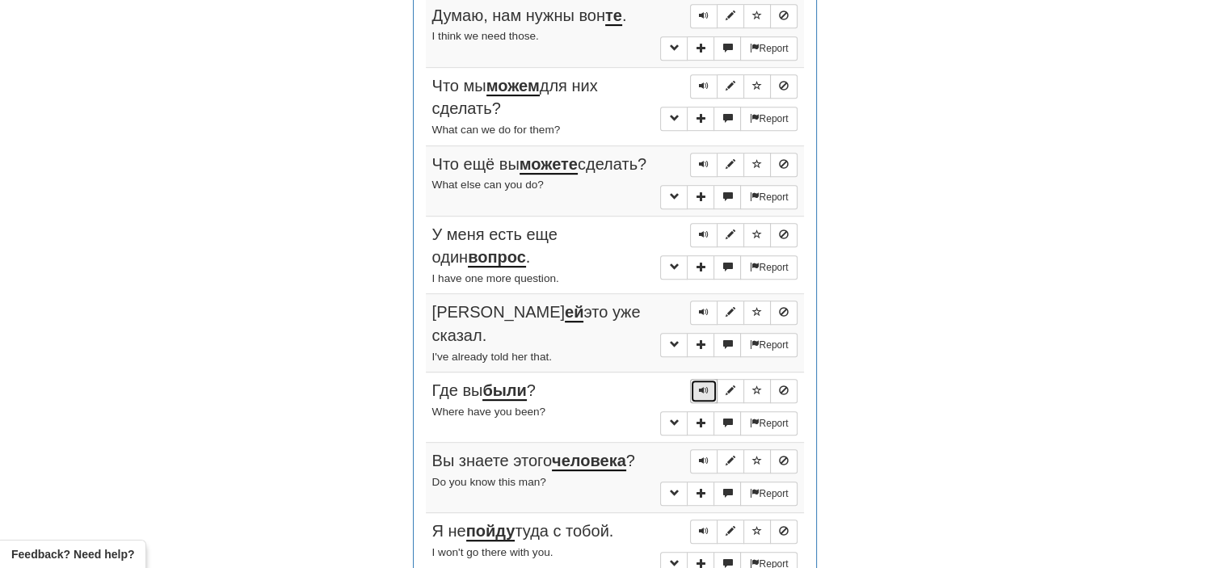
scroll to position [851, 0]
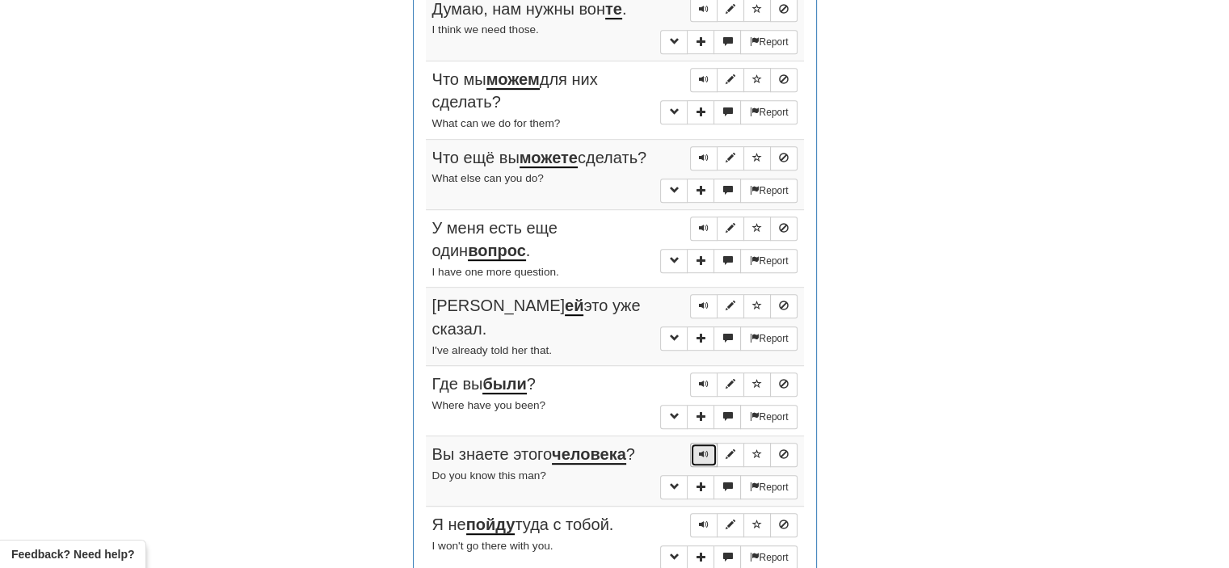
click at [700, 449] on span "Sentence controls" at bounding box center [704, 454] width 10 height 10
click at [703, 519] on span "Sentence controls" at bounding box center [704, 524] width 10 height 10
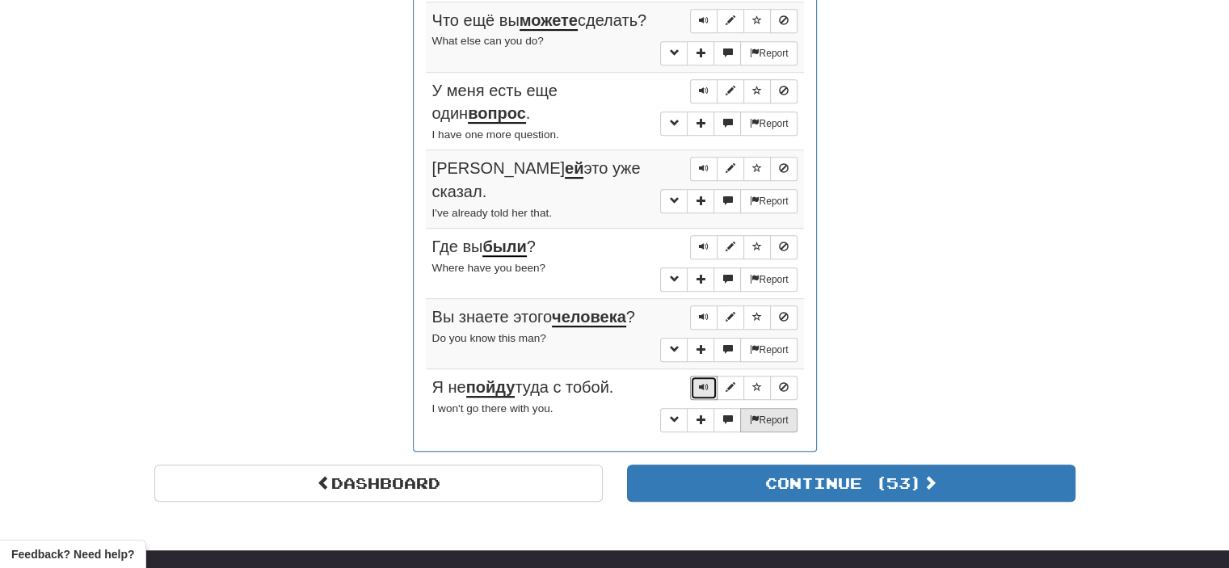
scroll to position [990, 0]
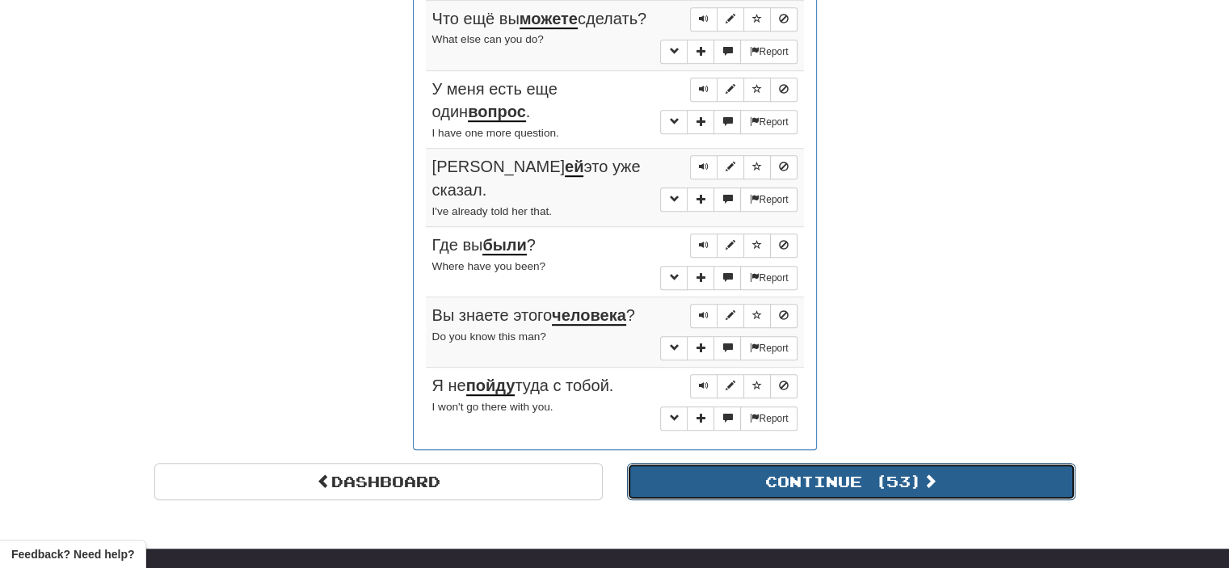
click at [742, 463] on button "Continue ( 53 )" at bounding box center [851, 481] width 448 height 37
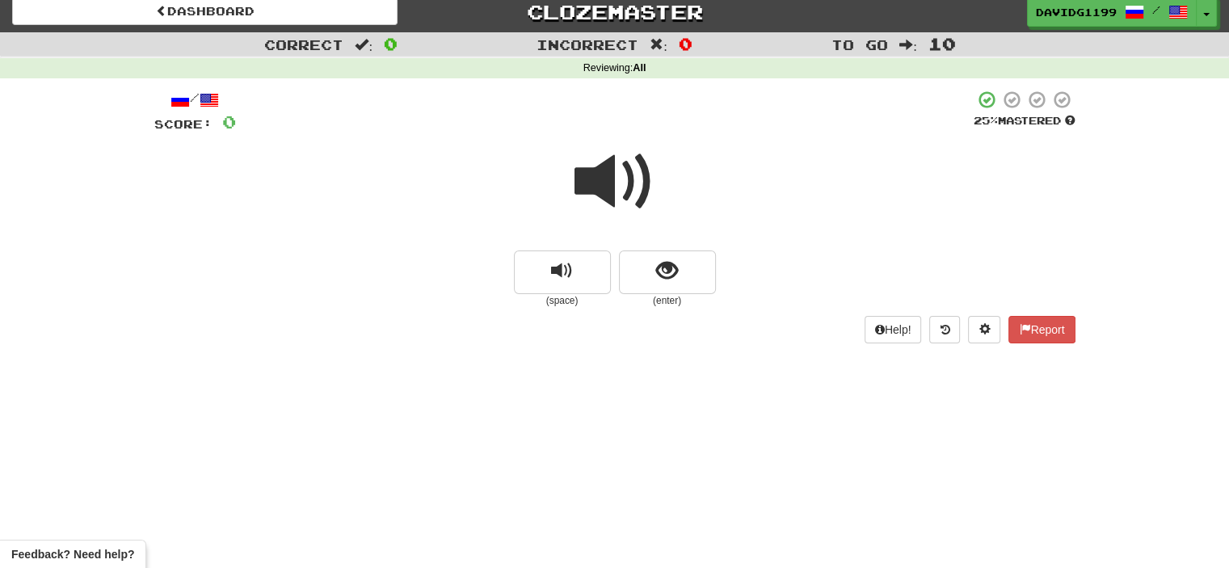
scroll to position [0, 0]
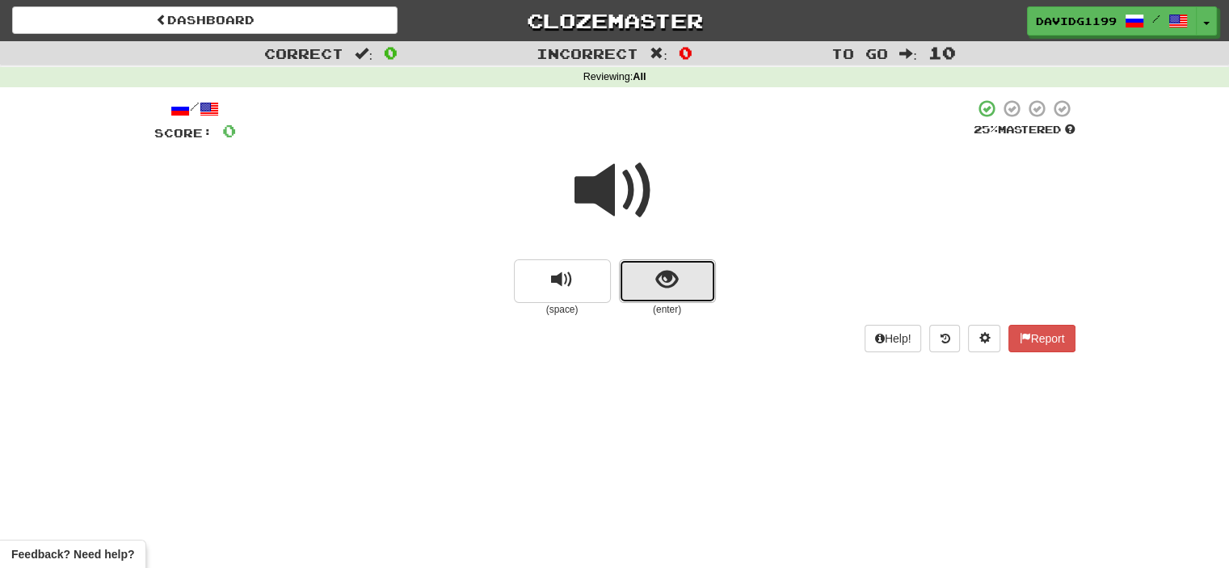
click at [646, 285] on button "show sentence" at bounding box center [667, 281] width 97 height 44
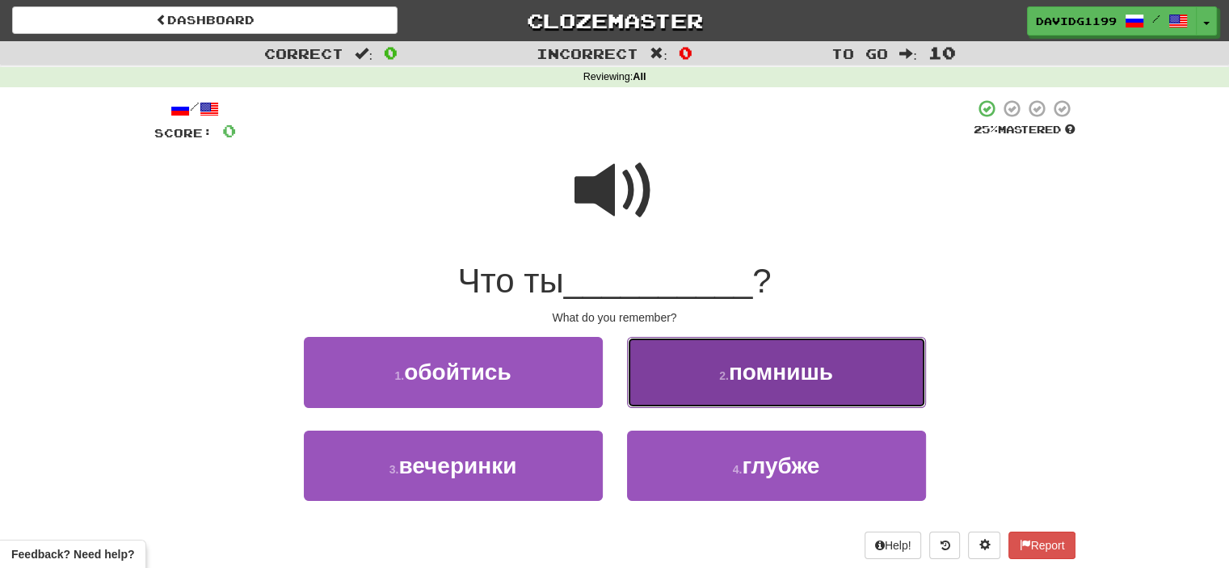
click at [693, 390] on button "2 . помнишь" at bounding box center [776, 372] width 299 height 70
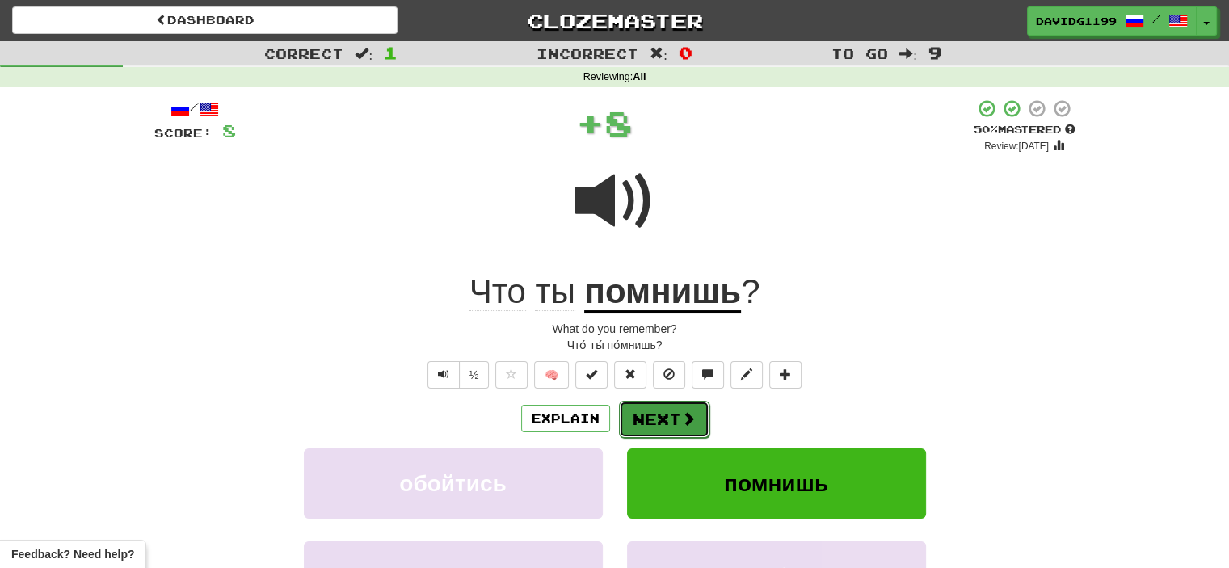
click at [669, 421] on button "Next" at bounding box center [664, 419] width 90 height 37
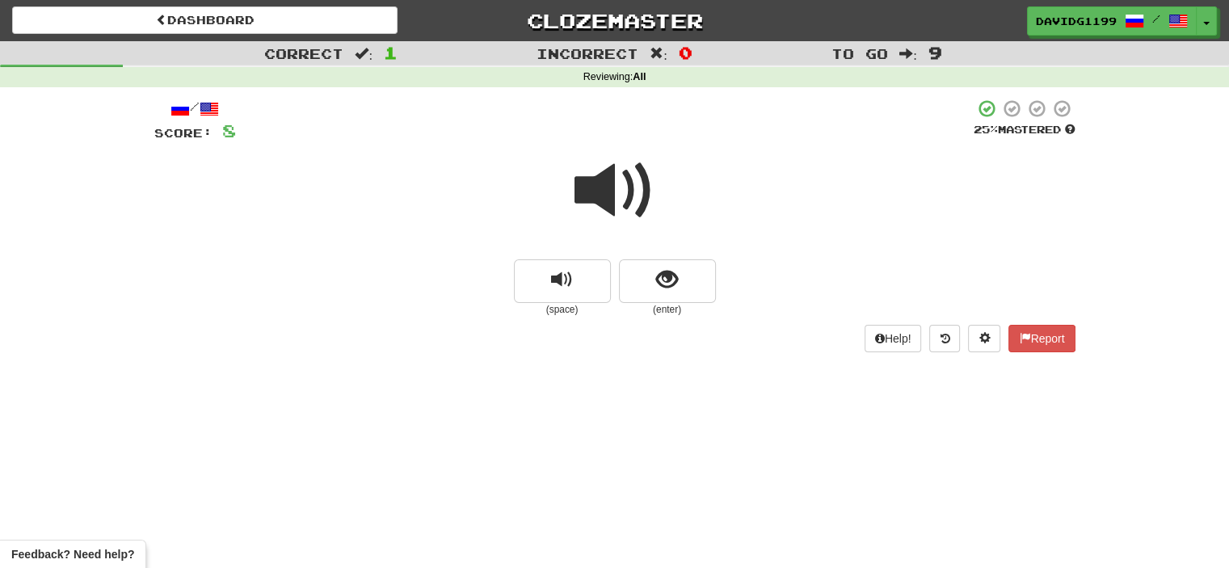
click at [631, 196] on span at bounding box center [614, 190] width 81 height 81
click at [630, 191] on span at bounding box center [614, 190] width 81 height 81
click at [637, 281] on button "show sentence" at bounding box center [667, 281] width 97 height 44
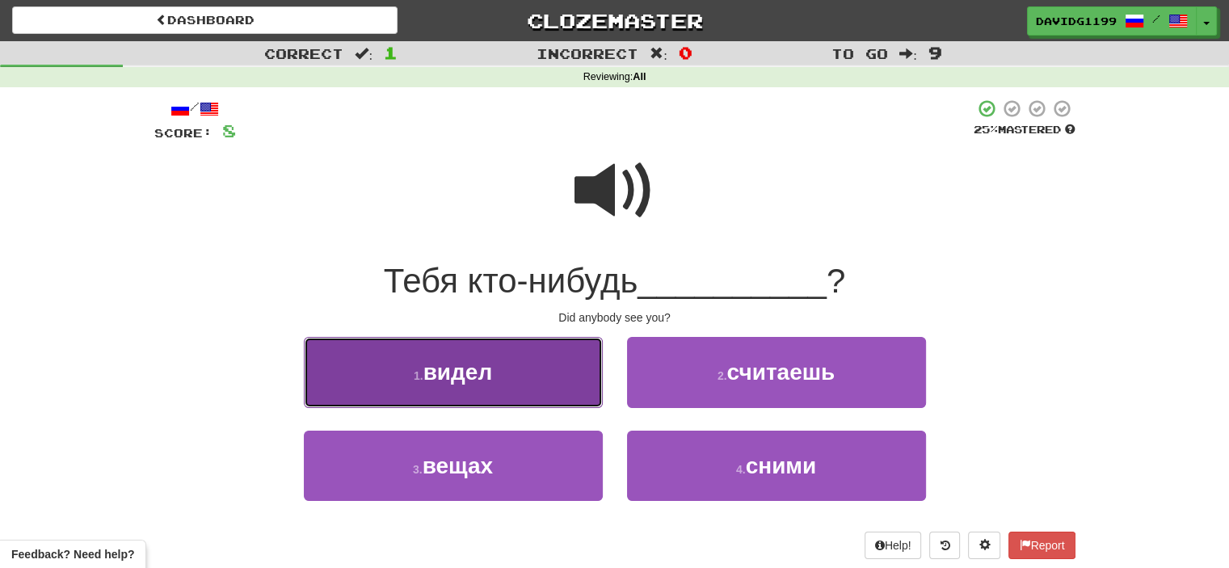
click at [543, 385] on button "1 . видел" at bounding box center [453, 372] width 299 height 70
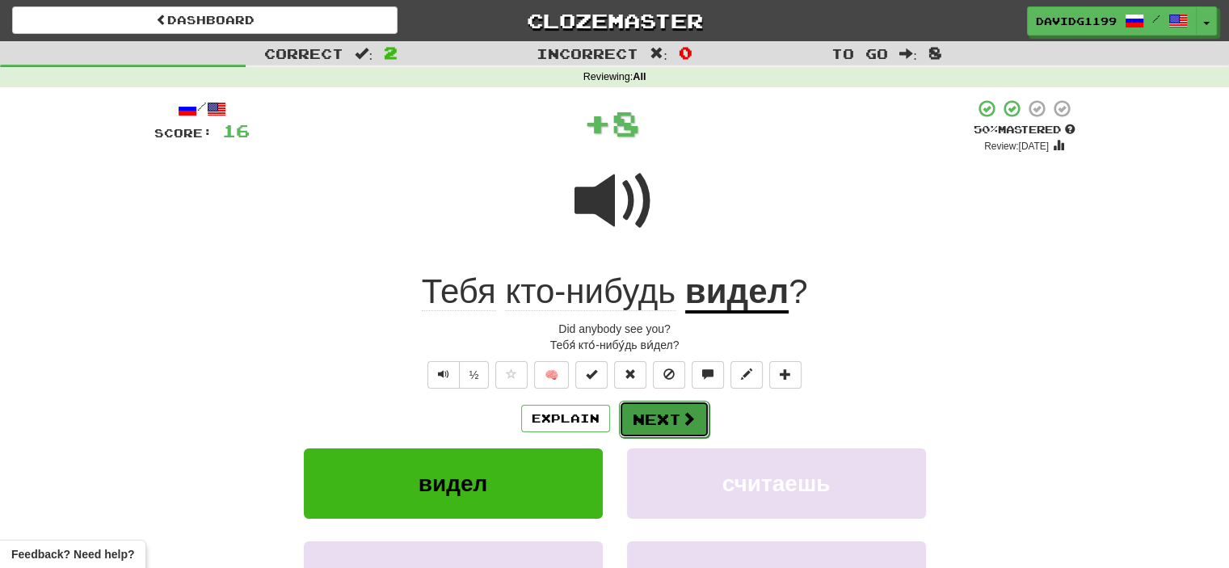
click at [664, 417] on button "Next" at bounding box center [664, 419] width 90 height 37
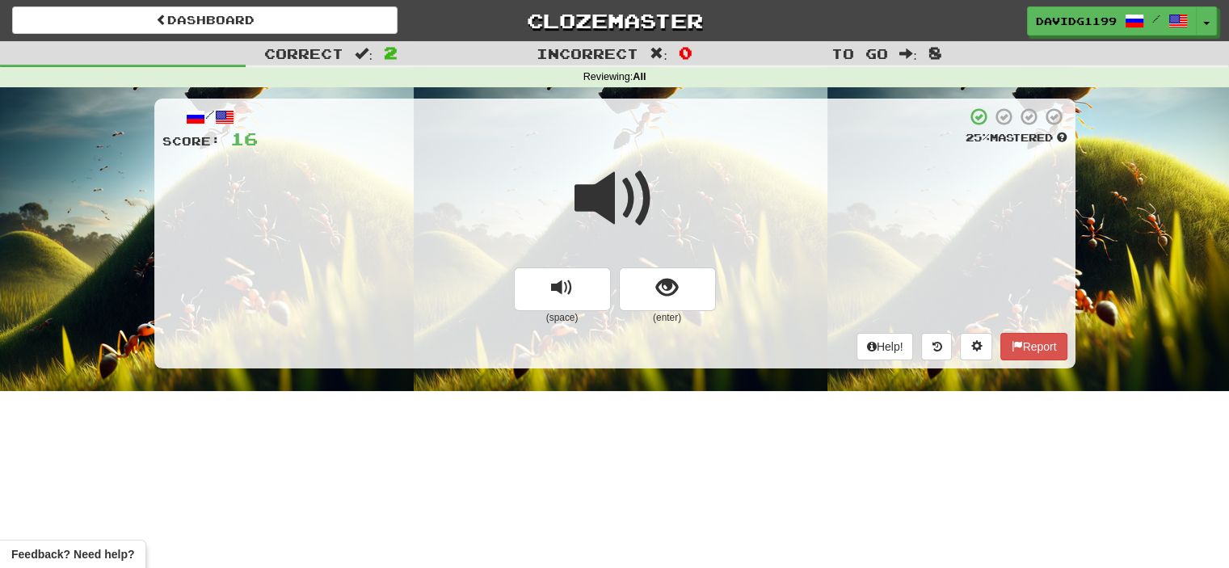
click at [613, 196] on span at bounding box center [614, 198] width 81 height 81
click at [644, 290] on button "show sentence" at bounding box center [667, 289] width 97 height 44
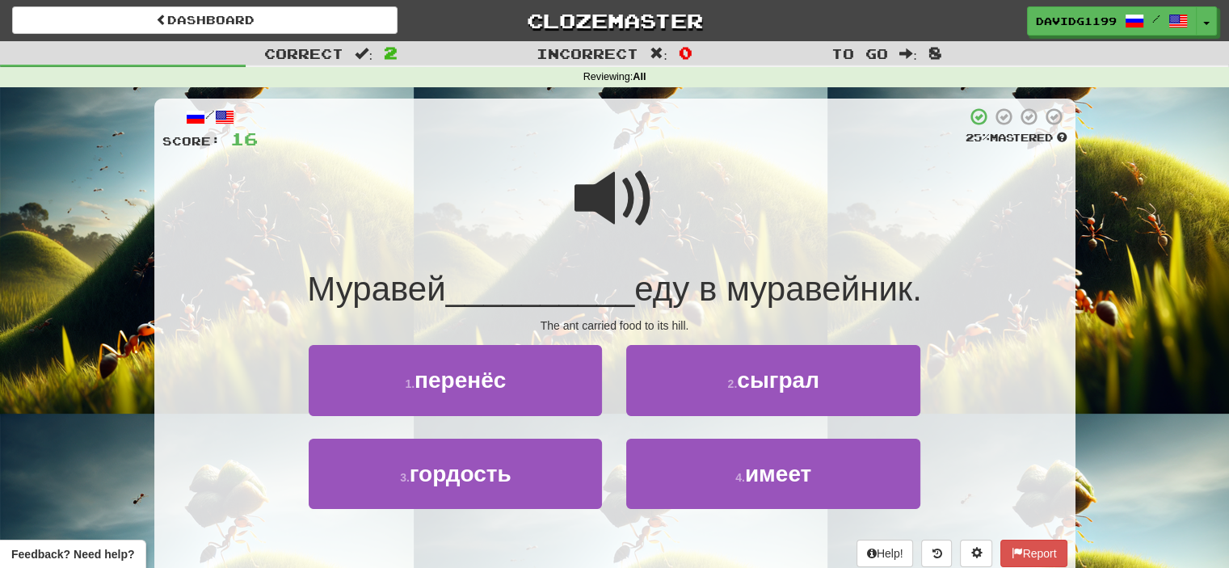
click at [607, 202] on span at bounding box center [614, 198] width 81 height 81
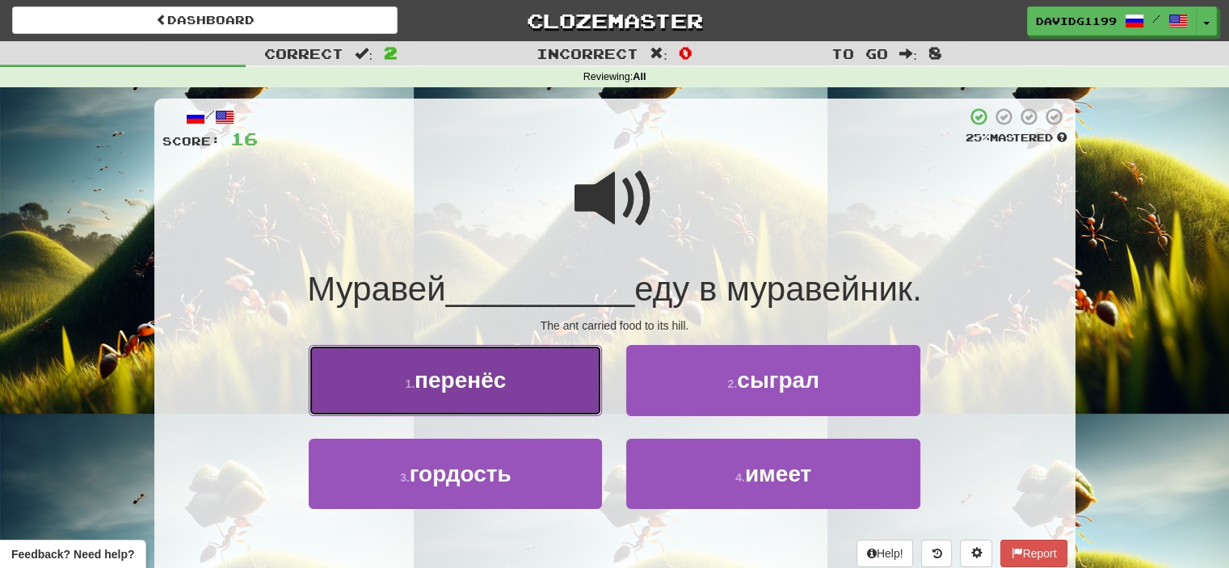
click at [569, 366] on button "1 . перенёс" at bounding box center [455, 380] width 293 height 70
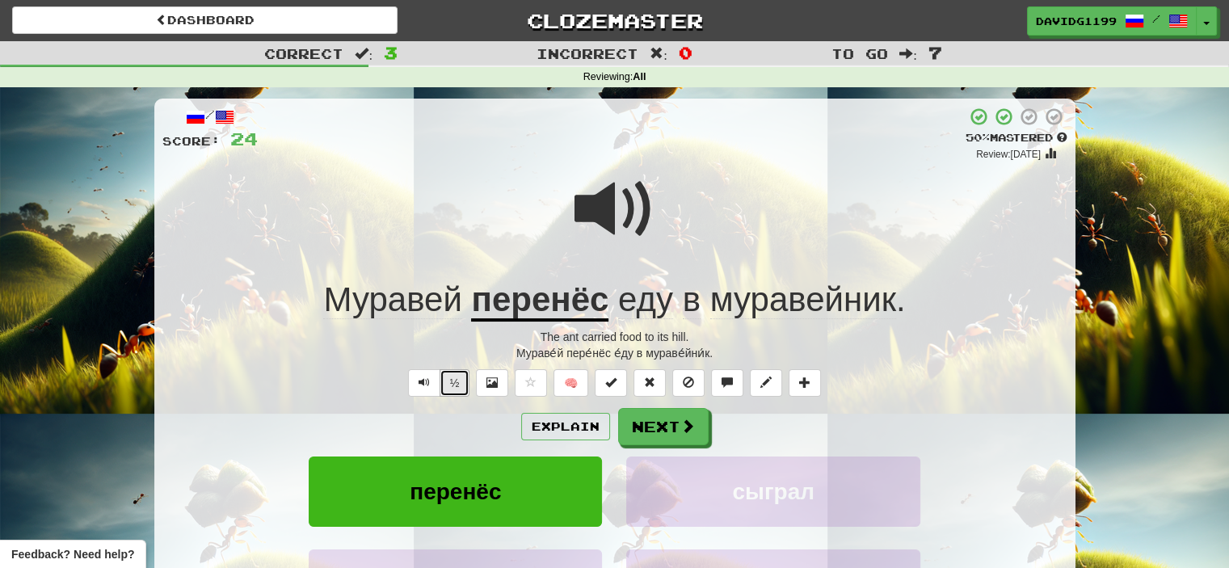
click at [459, 381] on button "½" at bounding box center [454, 382] width 31 height 27
drag, startPoint x: 670, startPoint y: 425, endPoint x: 656, endPoint y: 426, distance: 13.8
click at [656, 426] on button "Next" at bounding box center [663, 426] width 90 height 37
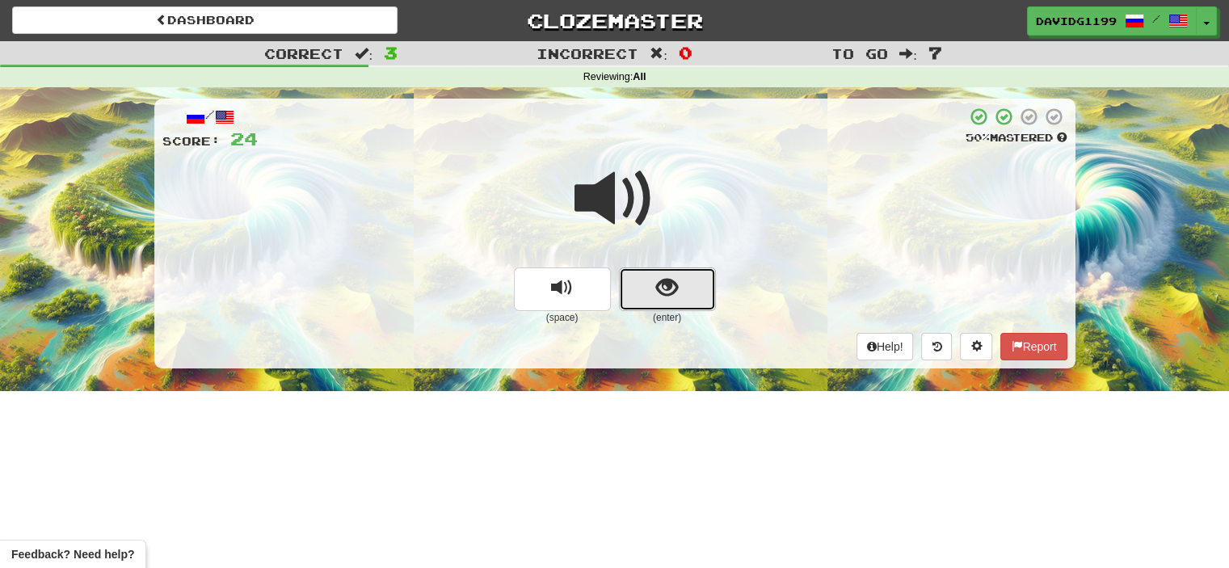
click at [645, 288] on button "show sentence" at bounding box center [667, 289] width 97 height 44
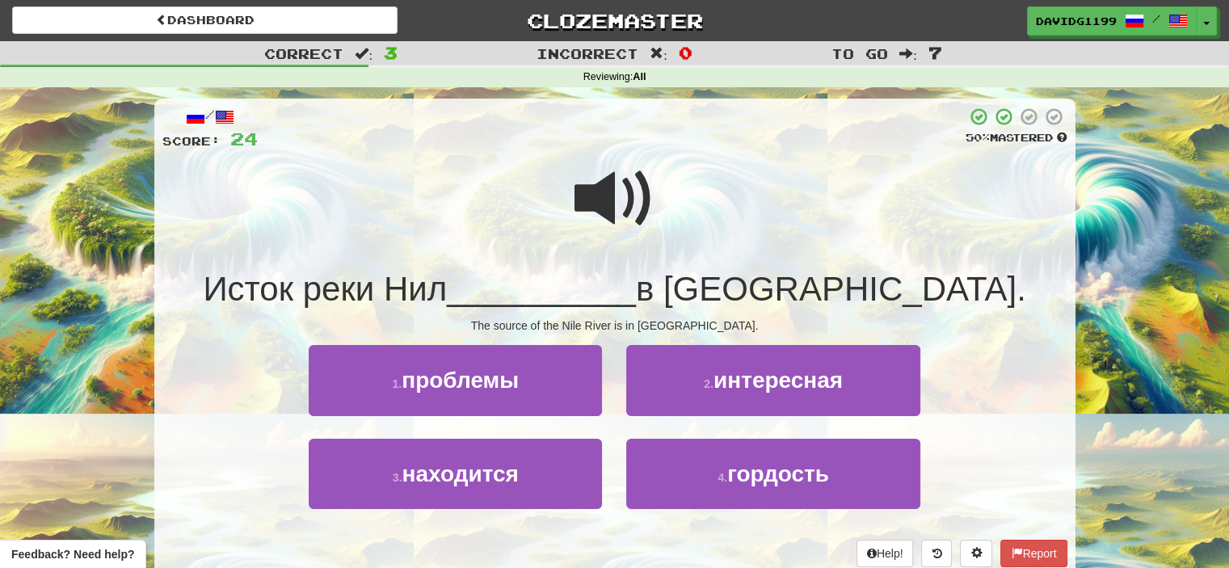
click at [614, 205] on span at bounding box center [614, 198] width 81 height 81
click at [620, 219] on span at bounding box center [614, 198] width 81 height 81
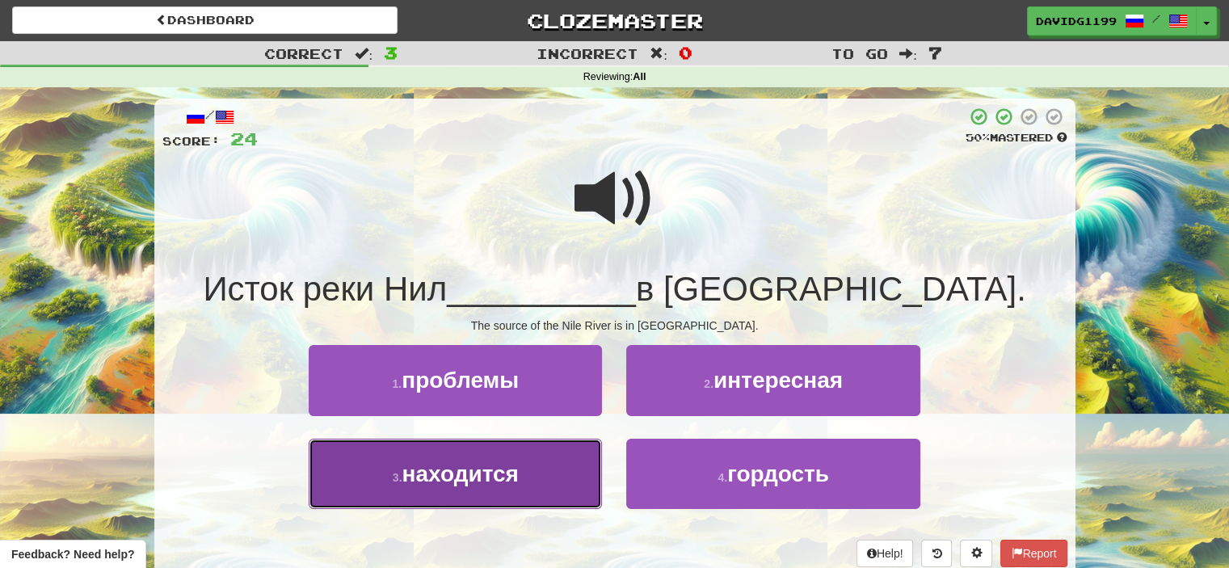
click at [572, 470] on button "3 . находится" at bounding box center [455, 474] width 293 height 70
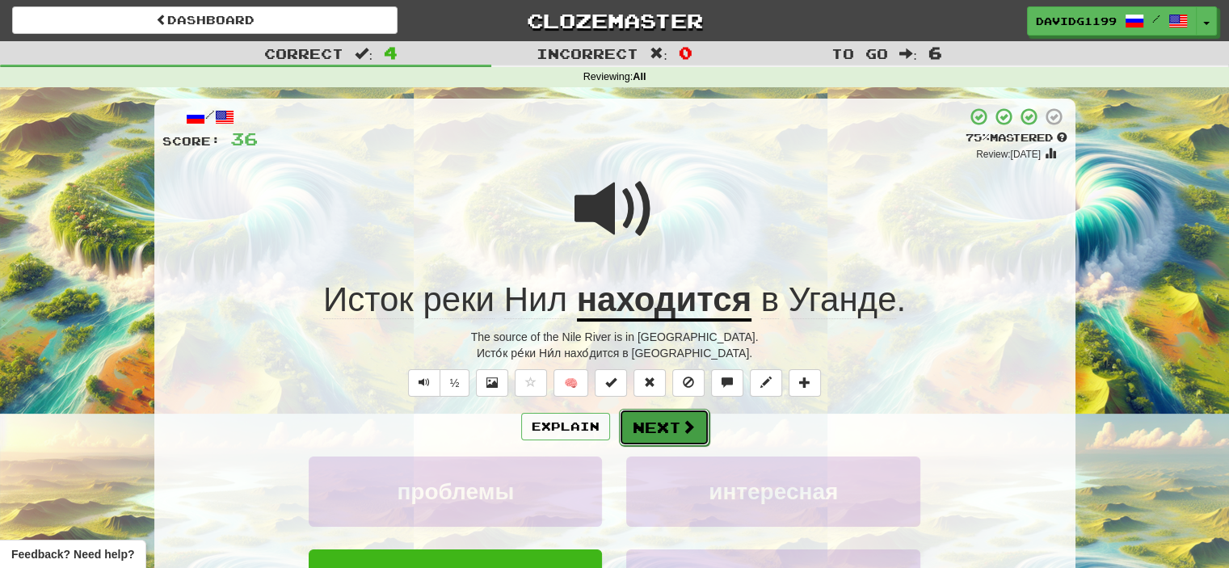
click at [666, 422] on button "Next" at bounding box center [664, 427] width 90 height 37
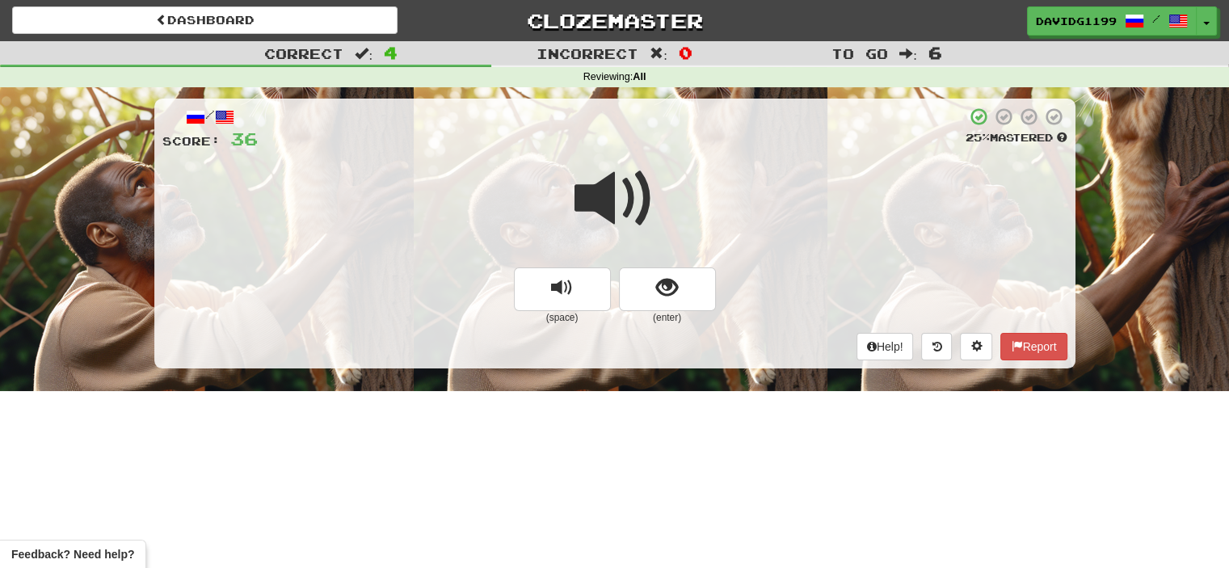
click at [625, 204] on span at bounding box center [614, 198] width 81 height 81
drag, startPoint x: 625, startPoint y: 204, endPoint x: 672, endPoint y: 277, distance: 86.5
click at [672, 277] on div "(space) (enter)" at bounding box center [614, 238] width 905 height 173
click at [658, 286] on span "show sentence" at bounding box center [667, 288] width 22 height 22
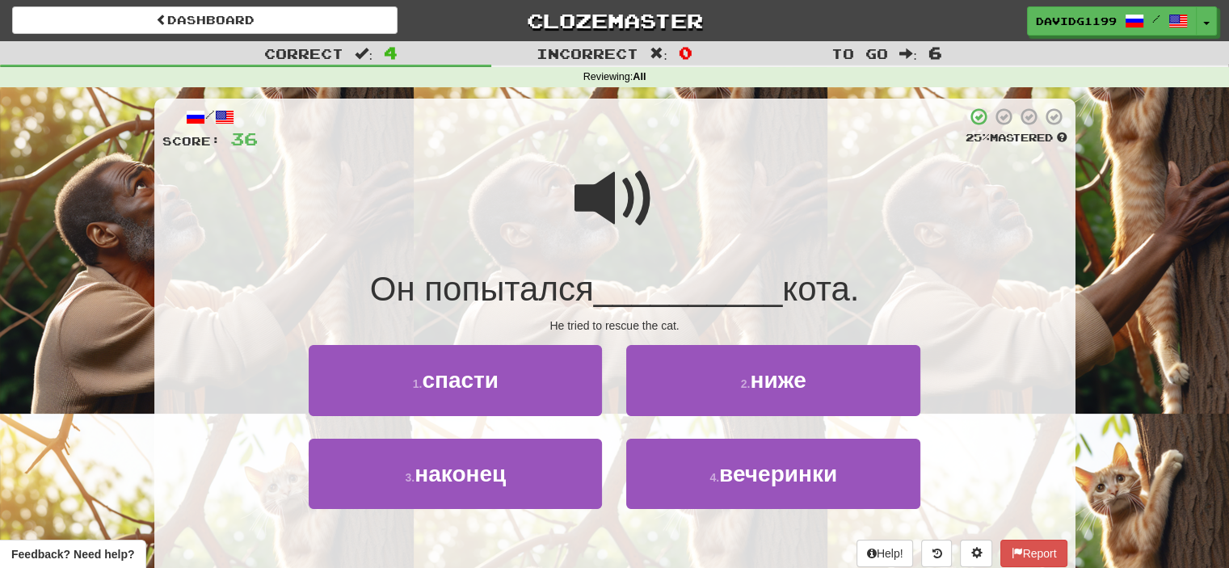
click at [617, 204] on span at bounding box center [614, 198] width 81 height 81
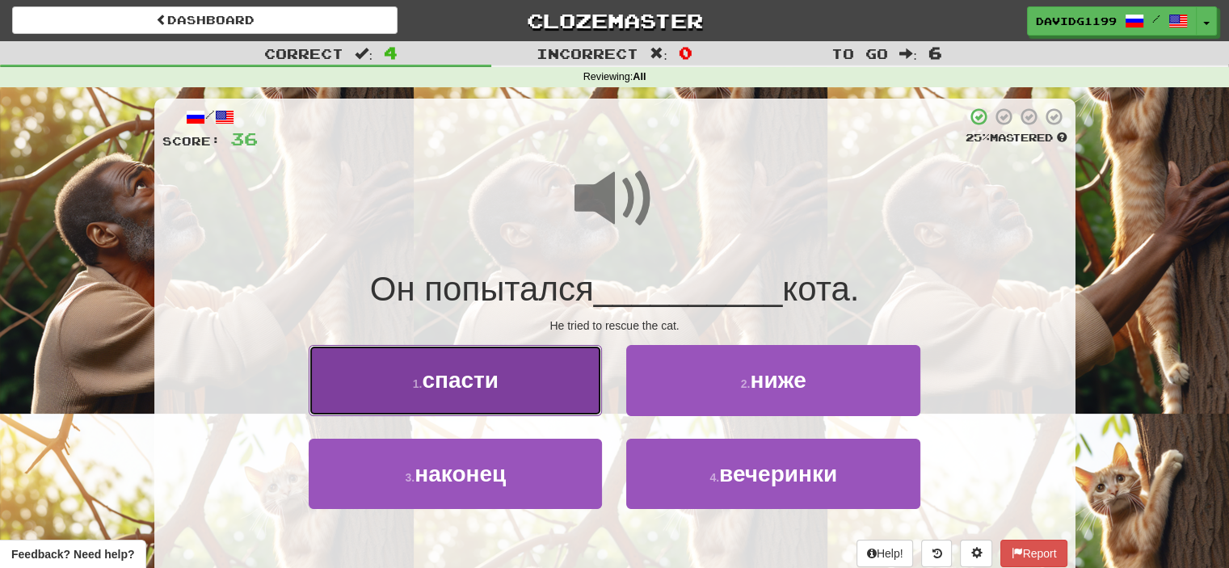
click at [563, 371] on button "1 . спасти" at bounding box center [455, 380] width 293 height 70
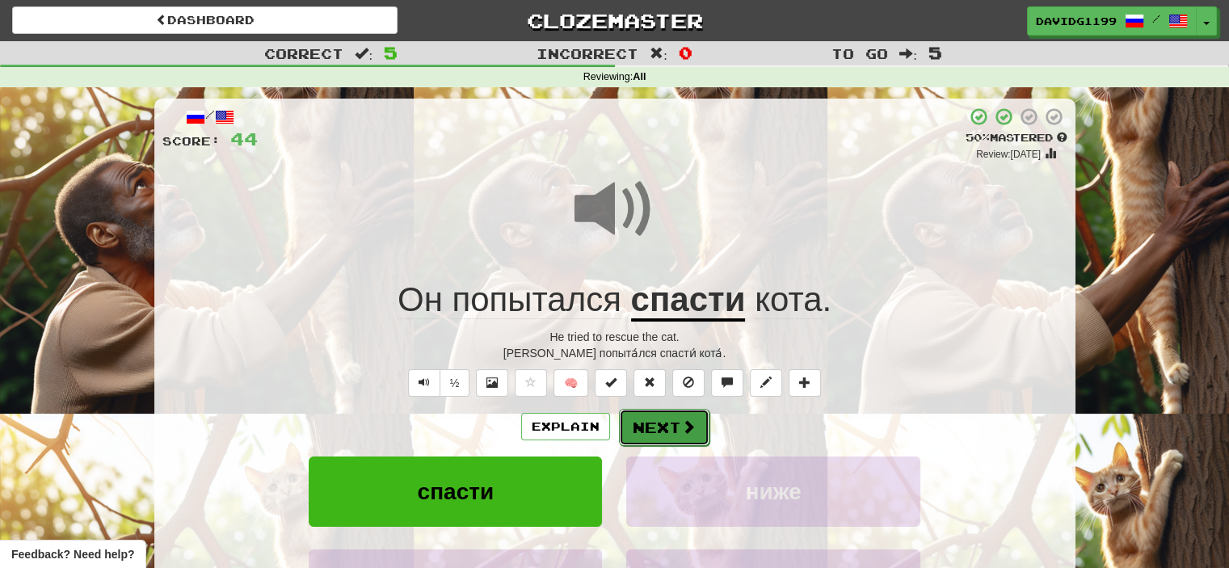
click at [662, 422] on button "Next" at bounding box center [664, 427] width 90 height 37
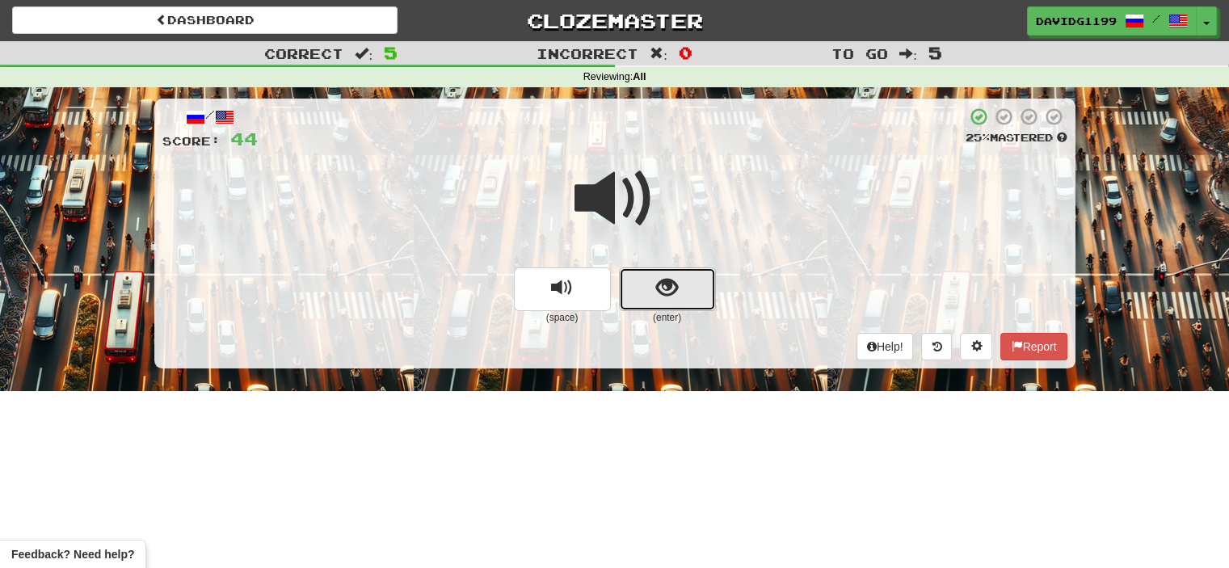
click at [654, 291] on button "show sentence" at bounding box center [667, 289] width 97 height 44
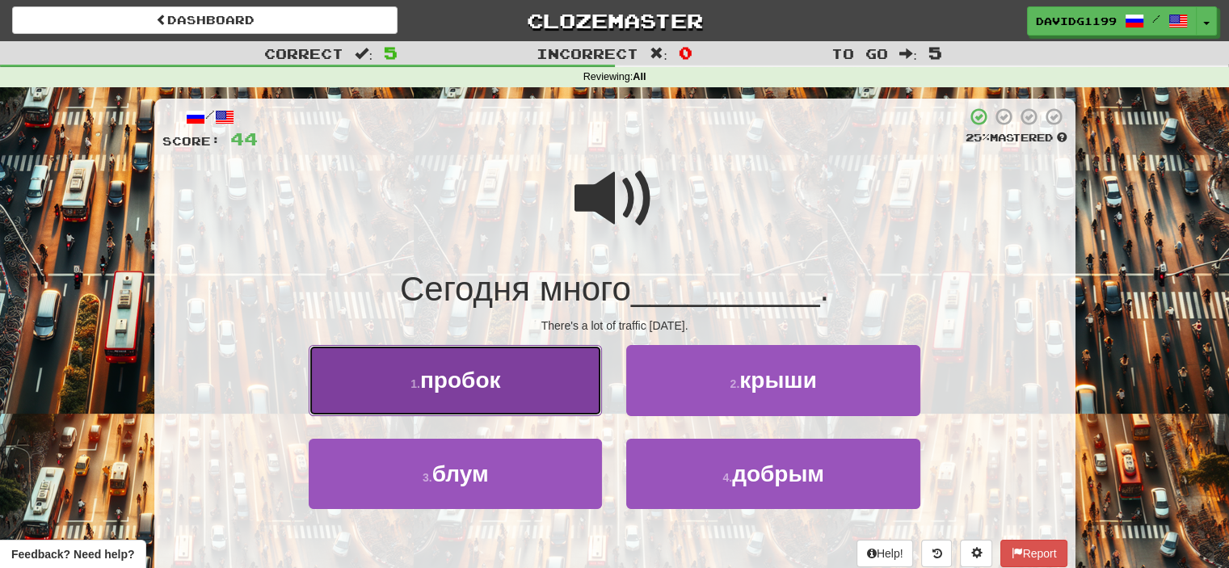
click at [518, 371] on button "1 . пробок" at bounding box center [455, 380] width 293 height 70
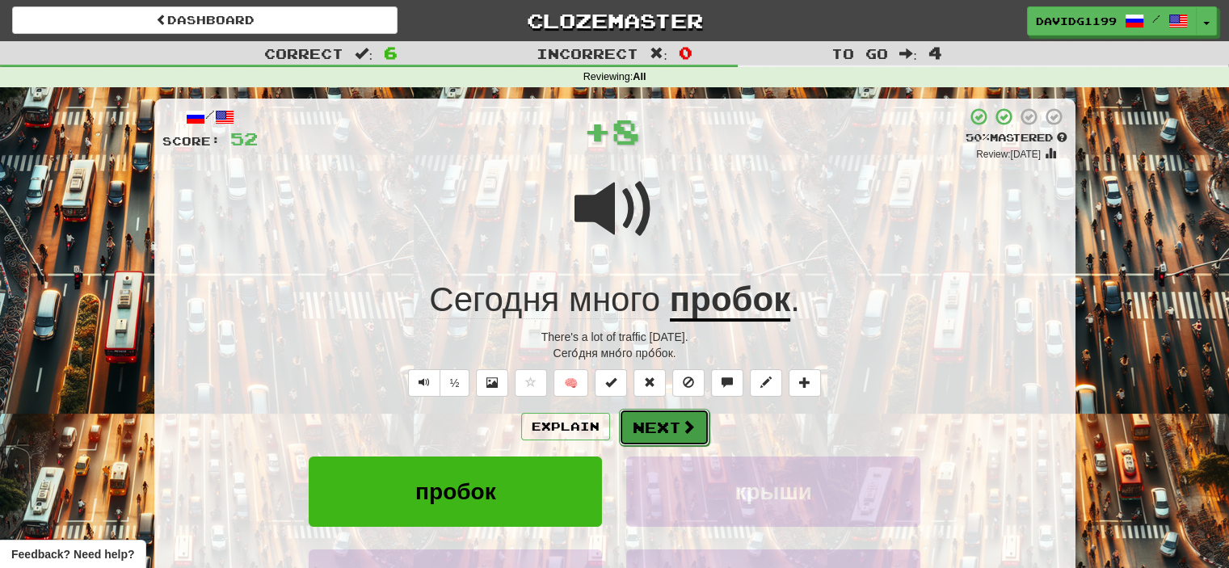
click at [671, 424] on button "Next" at bounding box center [664, 427] width 90 height 37
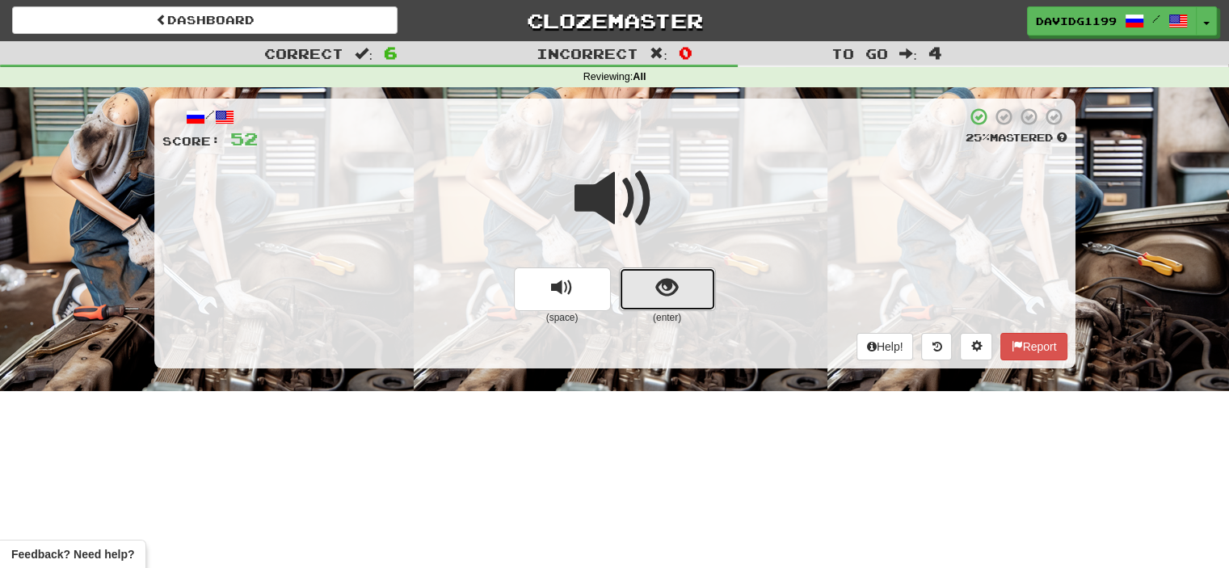
click at [637, 272] on button "show sentence" at bounding box center [667, 289] width 97 height 44
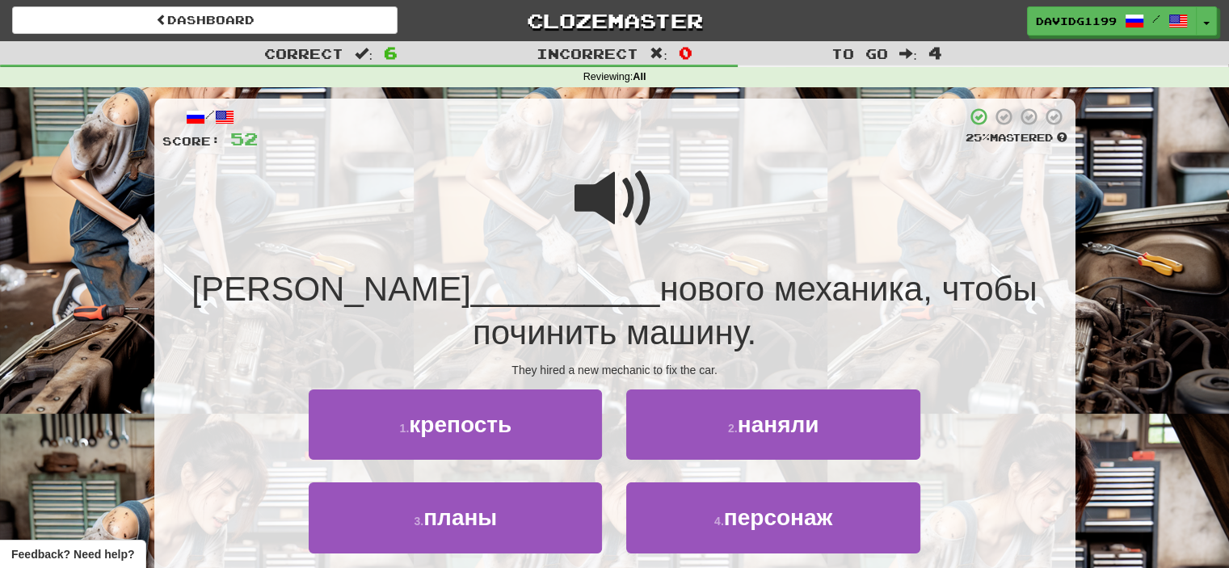
click at [633, 212] on span at bounding box center [614, 198] width 81 height 81
click at [626, 209] on span at bounding box center [614, 198] width 81 height 81
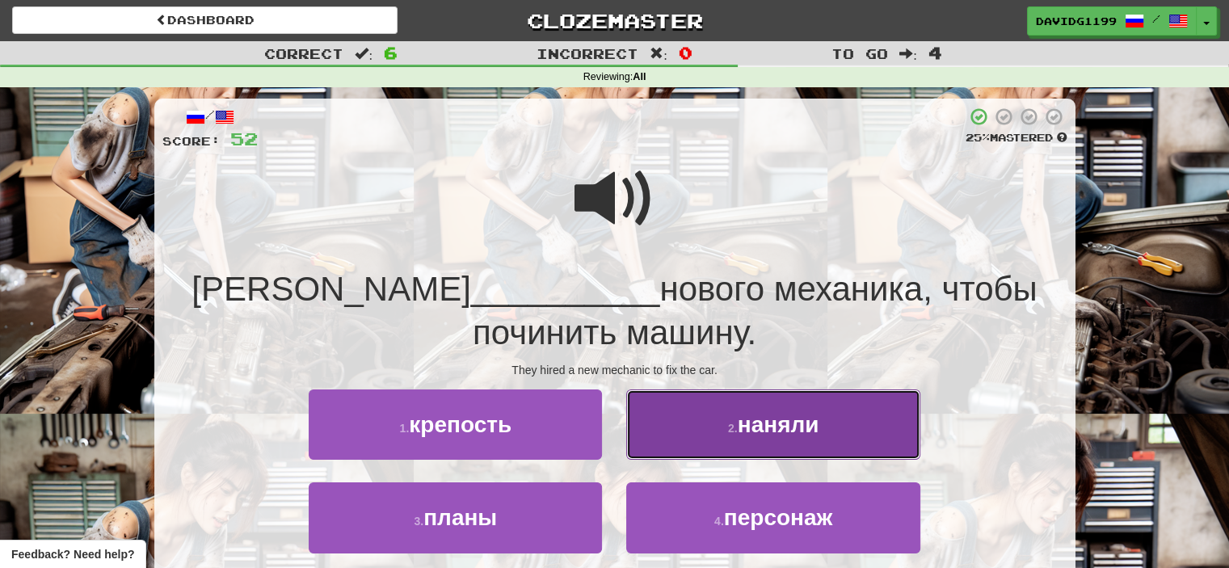
click at [728, 431] on small "2 ." at bounding box center [733, 428] width 10 height 13
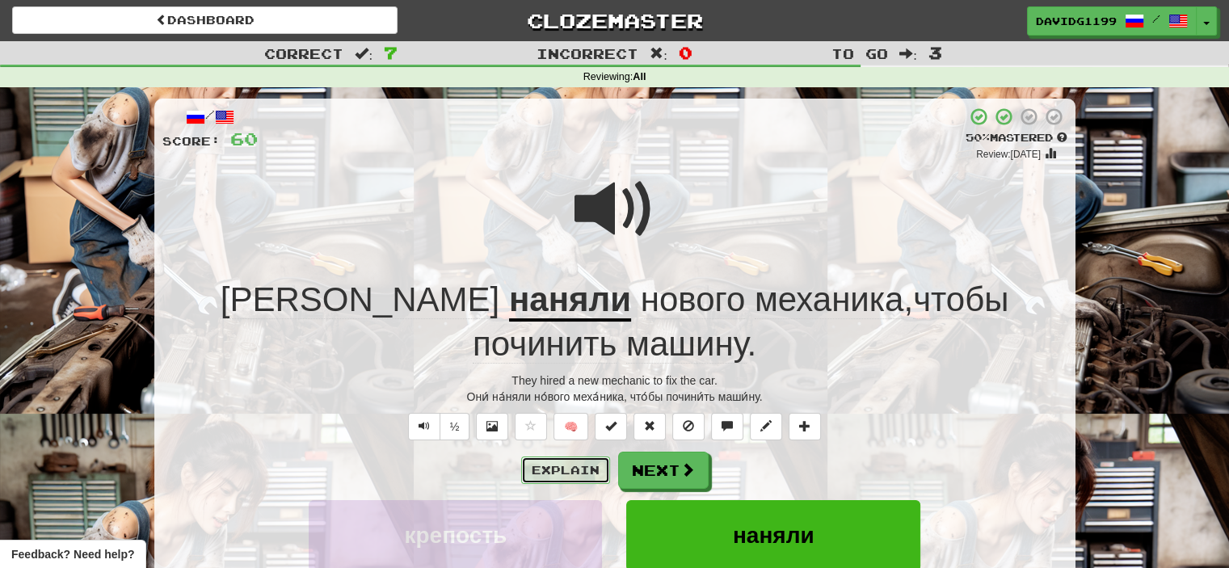
click at [560, 456] on button "Explain" at bounding box center [565, 469] width 89 height 27
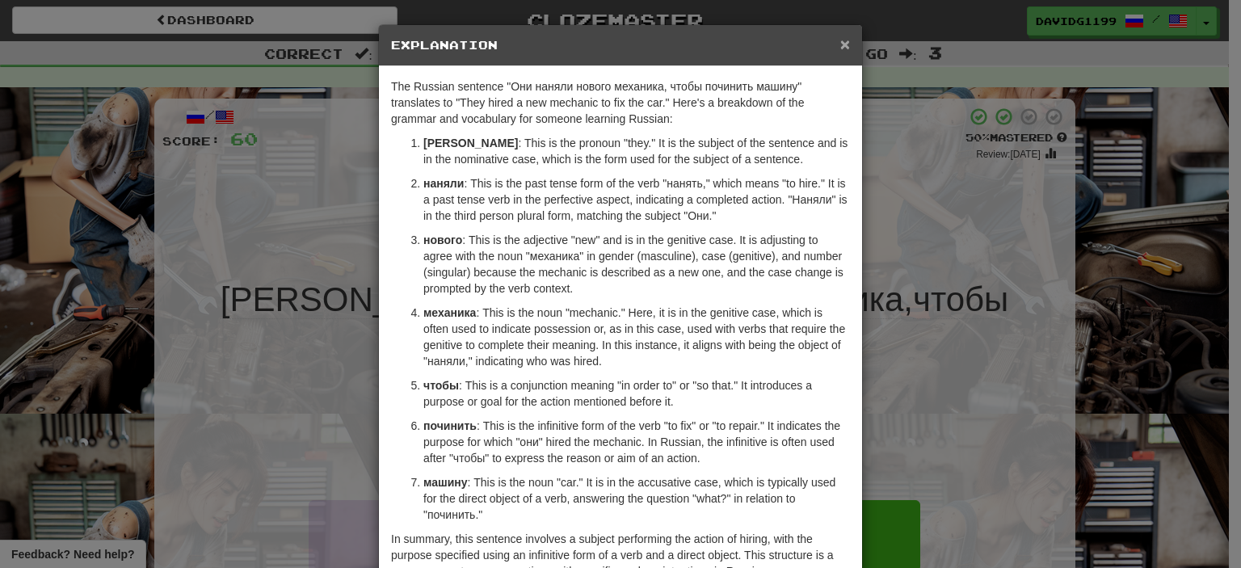
click at [840, 44] on span "×" at bounding box center [845, 44] width 10 height 19
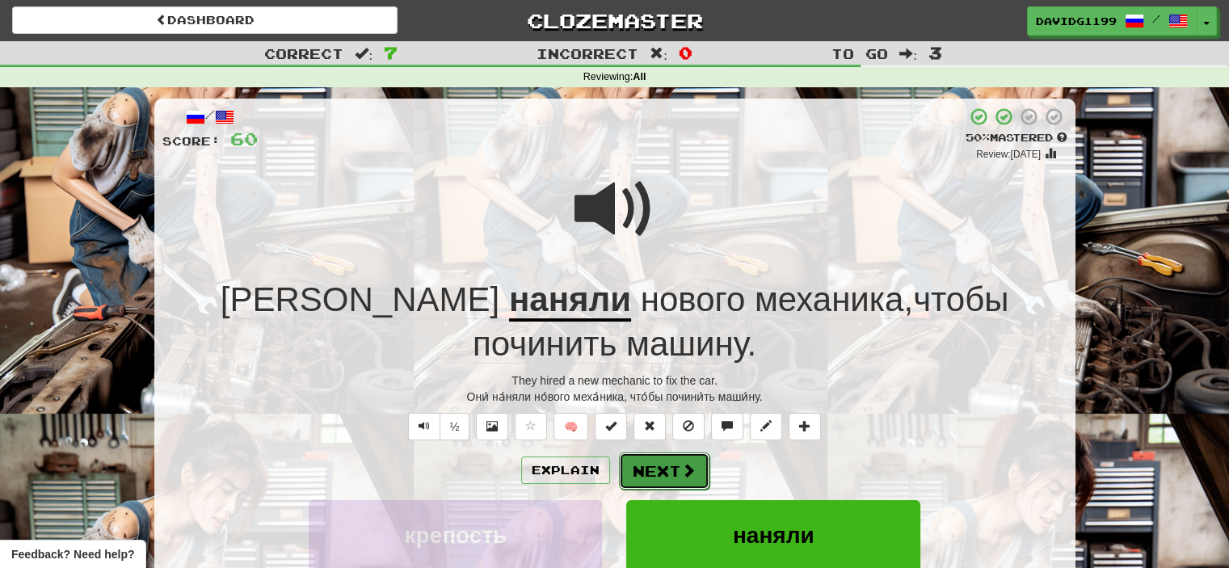
click at [662, 452] on button "Next" at bounding box center [664, 470] width 90 height 37
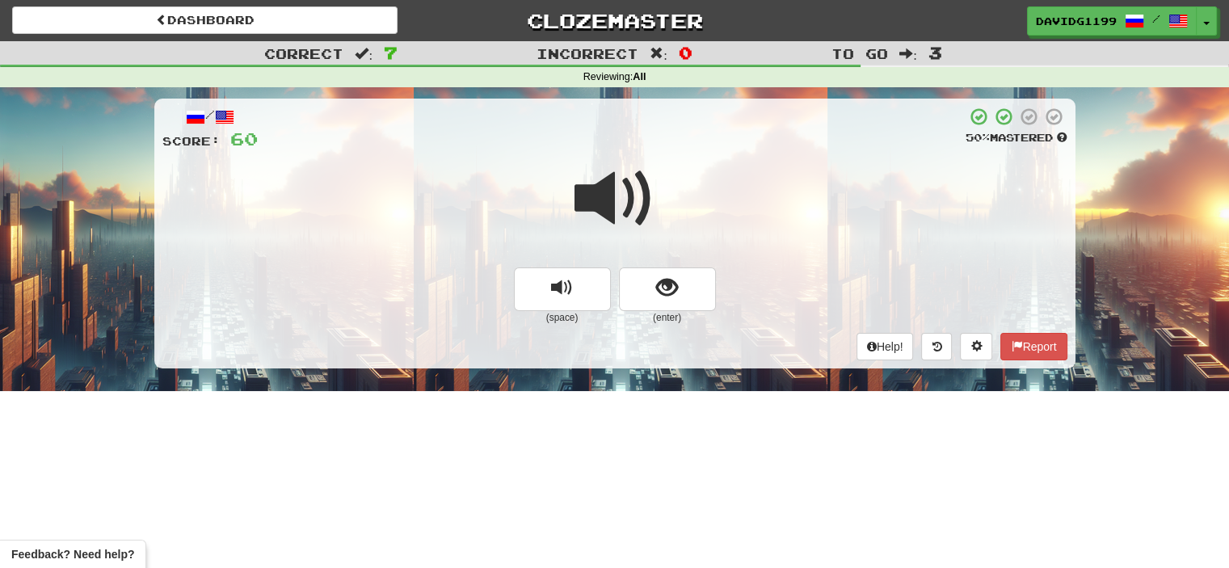
click at [627, 216] on span at bounding box center [614, 198] width 81 height 81
click at [624, 203] on span at bounding box center [614, 198] width 81 height 81
click at [652, 285] on button "show sentence" at bounding box center [667, 289] width 97 height 44
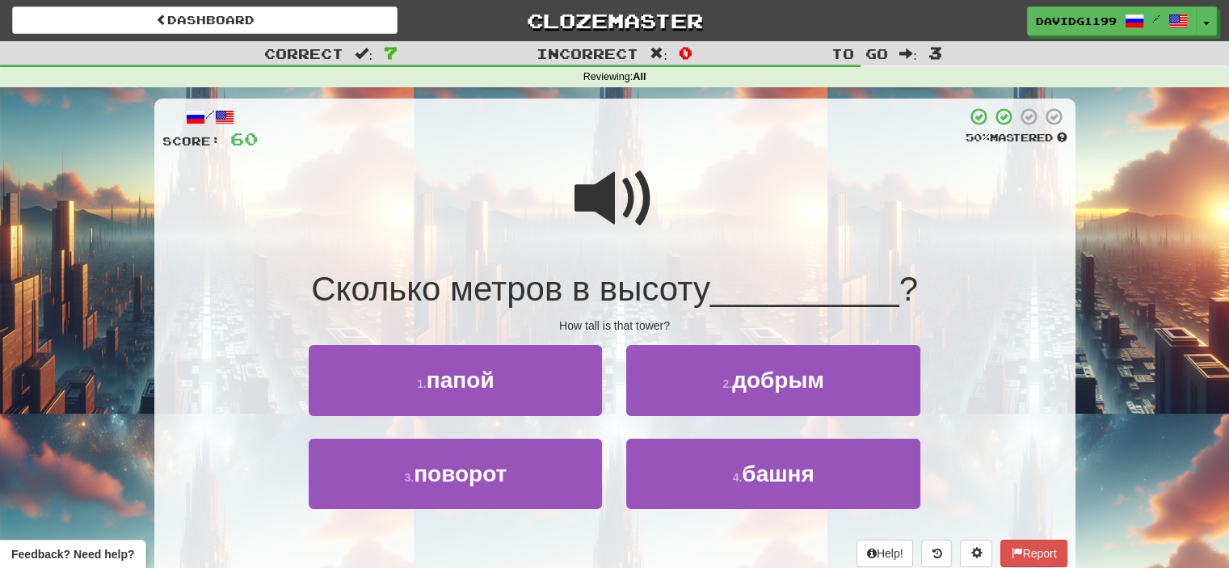
click at [612, 205] on span at bounding box center [614, 198] width 81 height 81
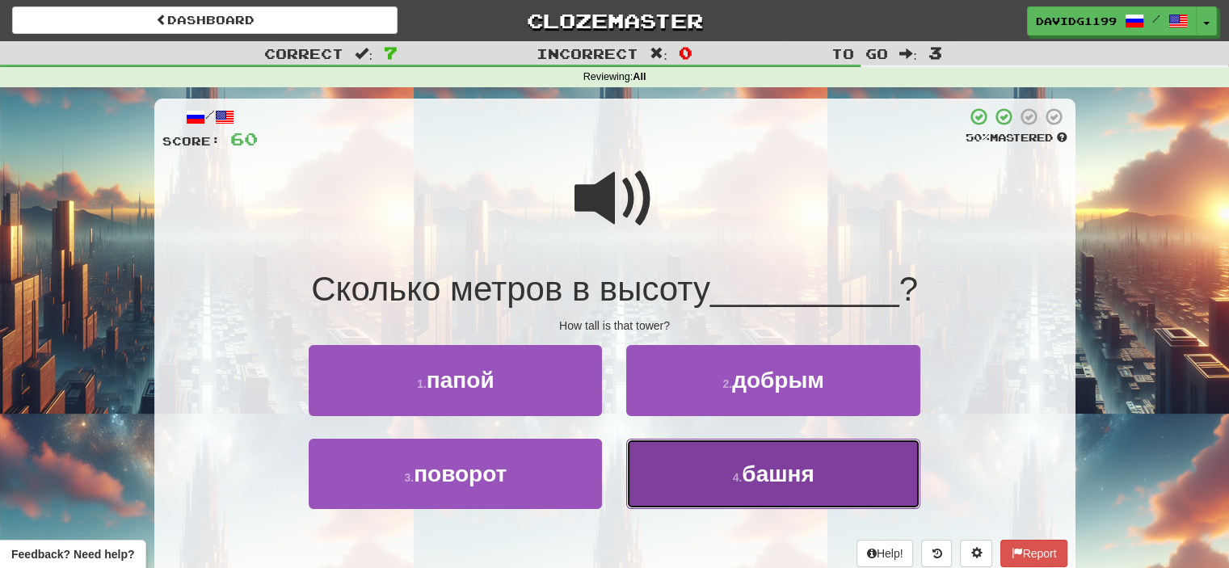
click at [734, 473] on small "4 ." at bounding box center [738, 477] width 10 height 13
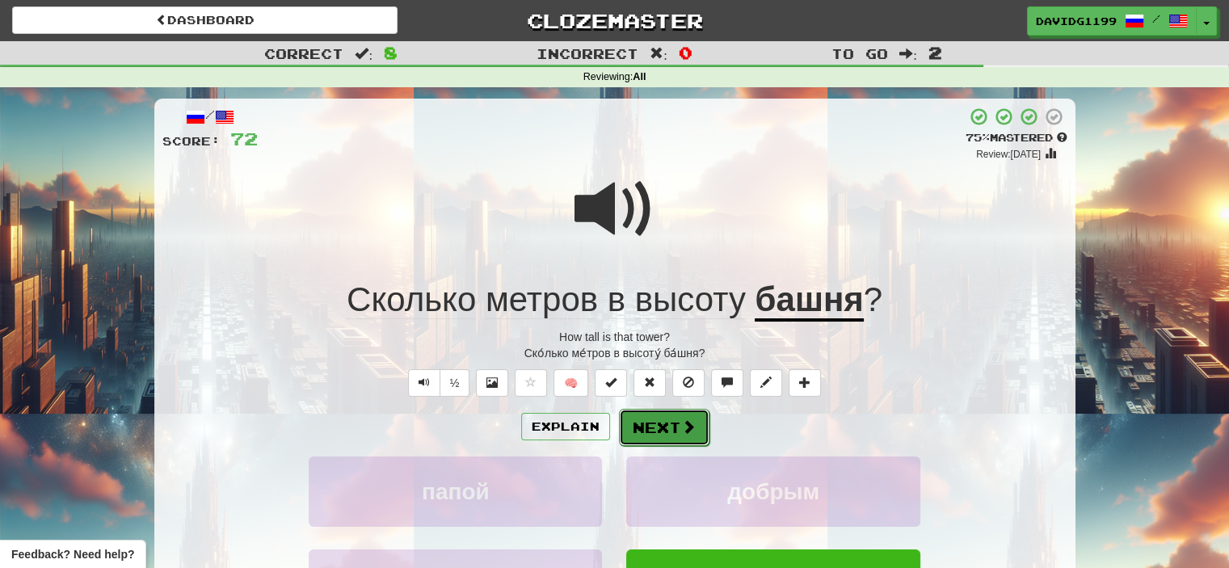
click at [666, 425] on button "Next" at bounding box center [664, 427] width 90 height 37
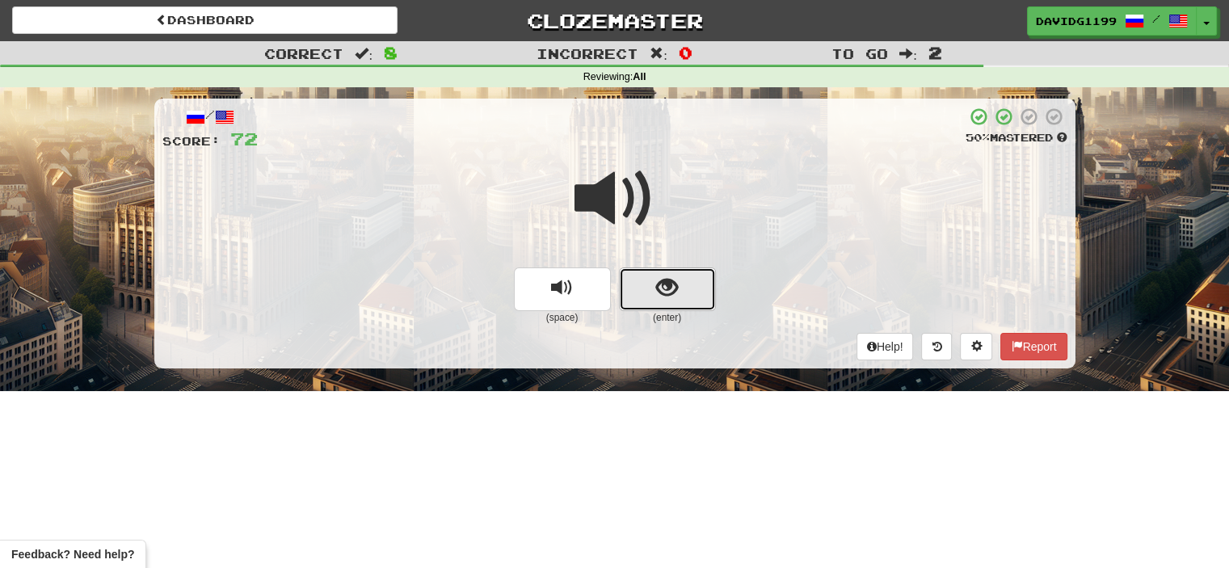
click at [646, 289] on button "show sentence" at bounding box center [667, 289] width 97 height 44
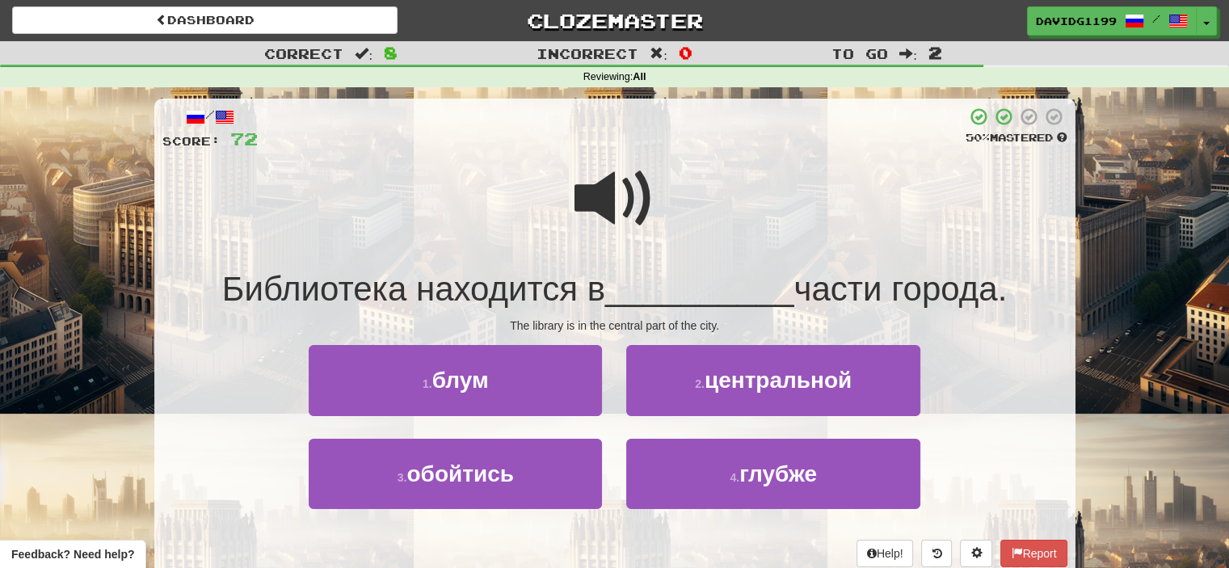
click at [621, 206] on span at bounding box center [614, 198] width 81 height 81
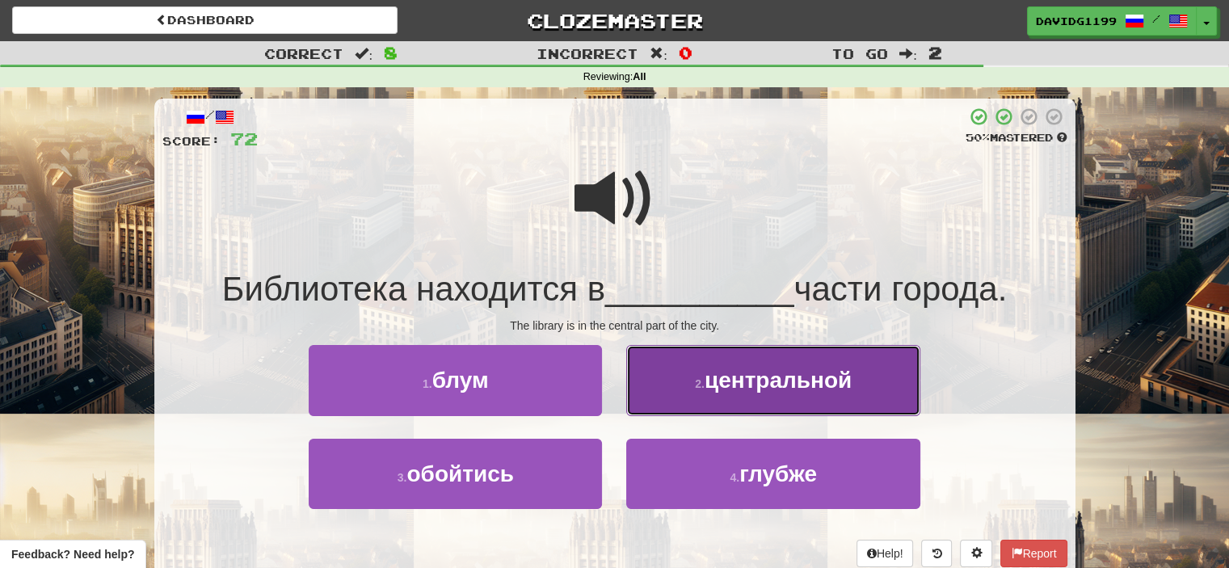
click at [763, 393] on button "2 . центральной" at bounding box center [772, 380] width 293 height 70
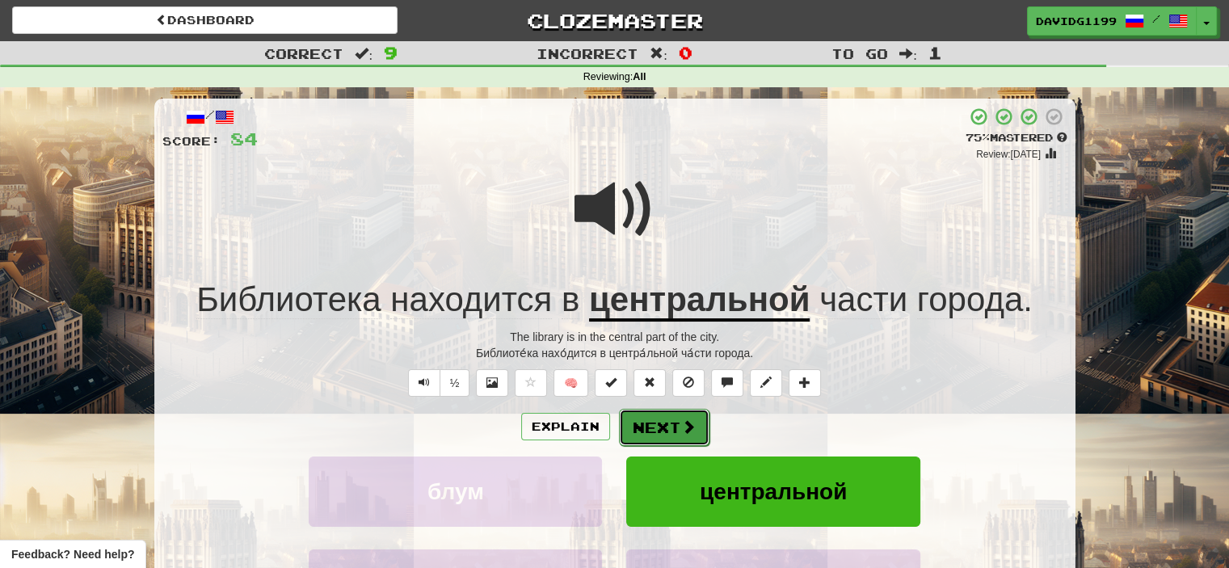
click at [666, 422] on button "Next" at bounding box center [664, 427] width 90 height 37
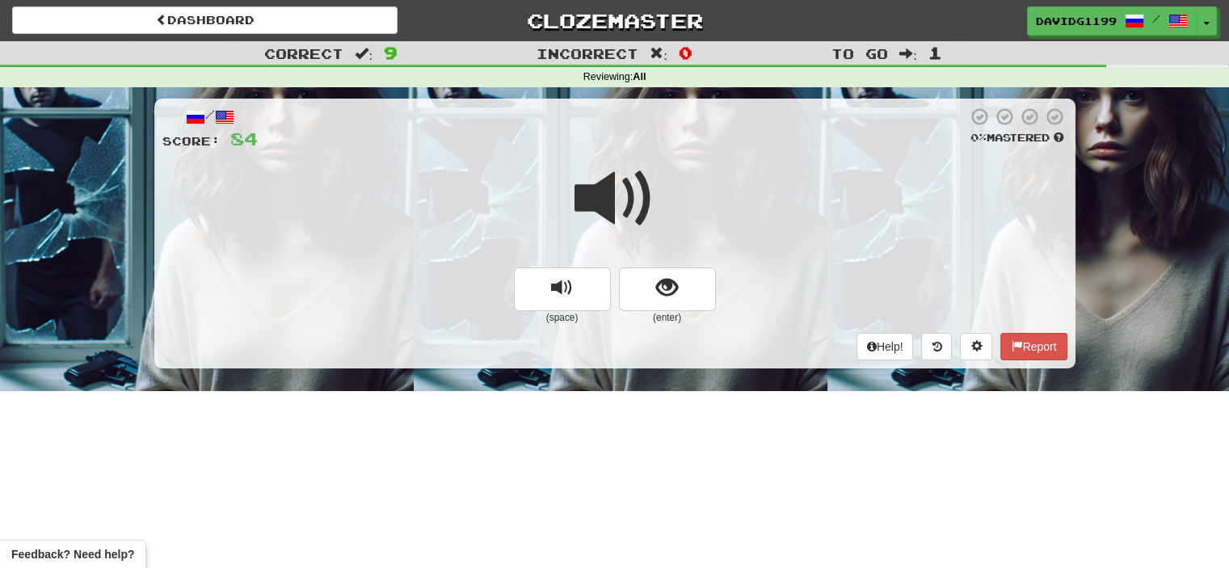
click at [620, 209] on span at bounding box center [614, 198] width 81 height 81
click at [647, 299] on button "show sentence" at bounding box center [667, 289] width 97 height 44
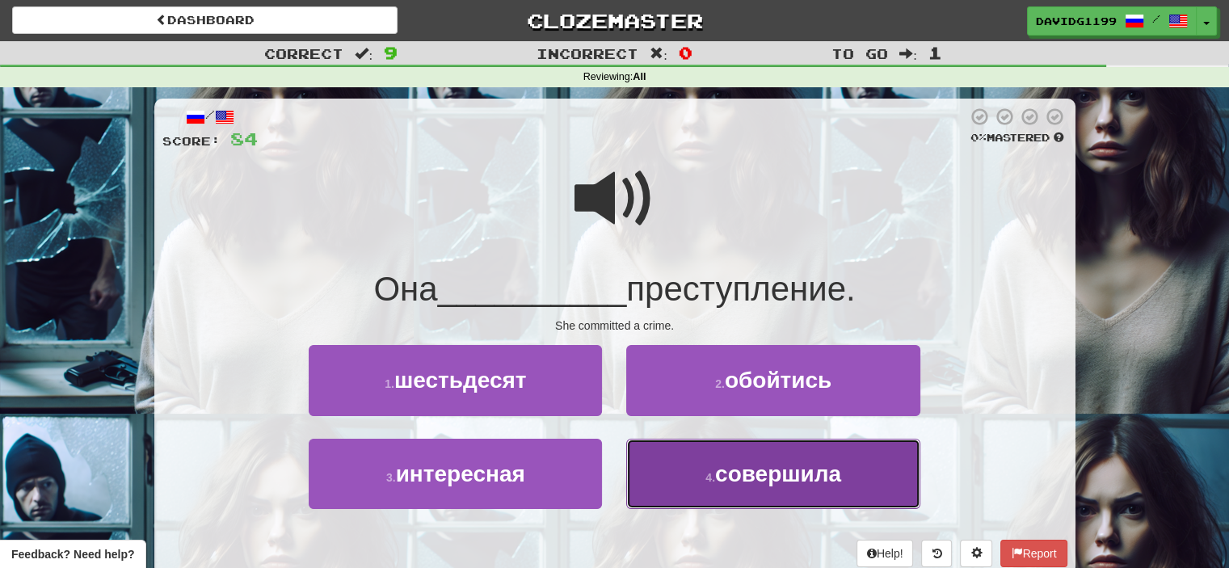
click at [705, 482] on small "4 ." at bounding box center [710, 477] width 10 height 13
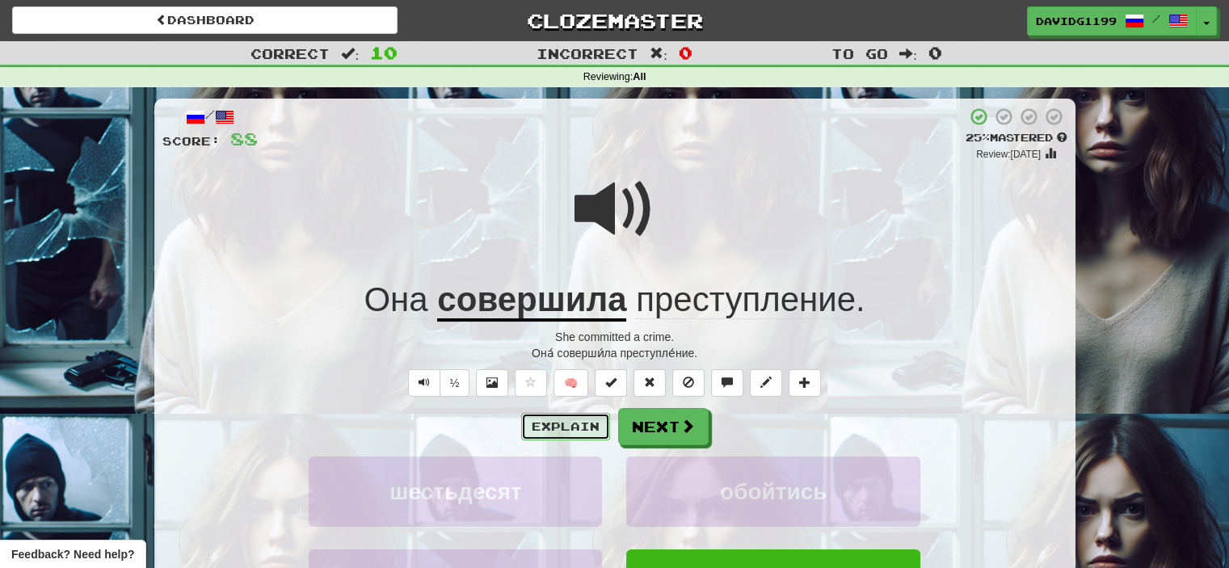
click at [578, 429] on button "Explain" at bounding box center [565, 426] width 89 height 27
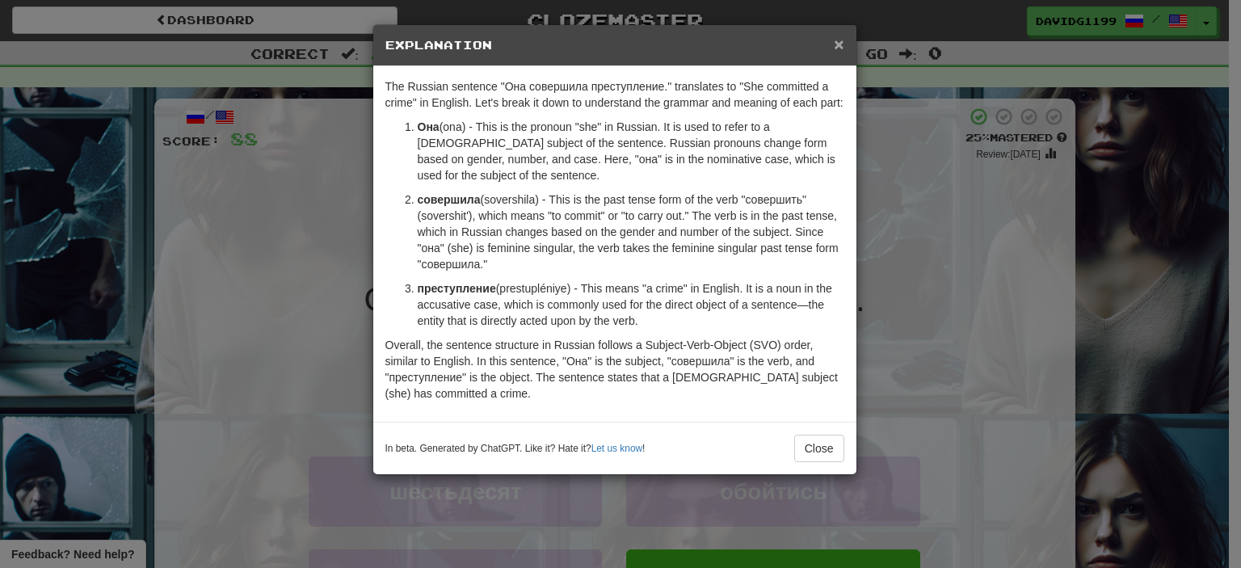
click at [840, 44] on span "×" at bounding box center [839, 44] width 10 height 19
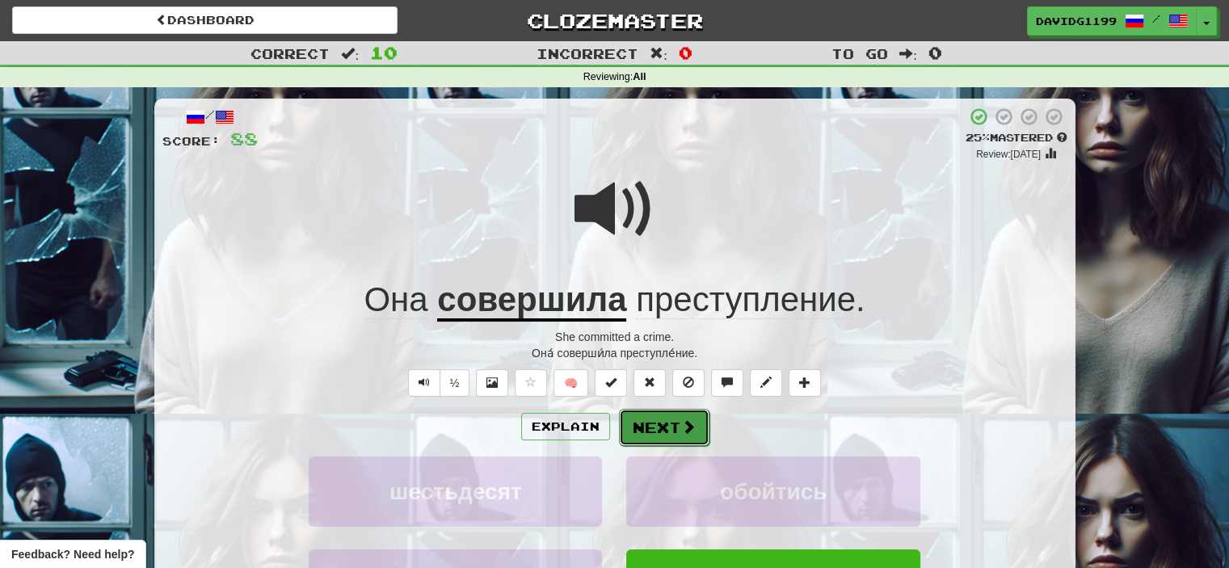
click at [666, 418] on button "Next" at bounding box center [664, 427] width 90 height 37
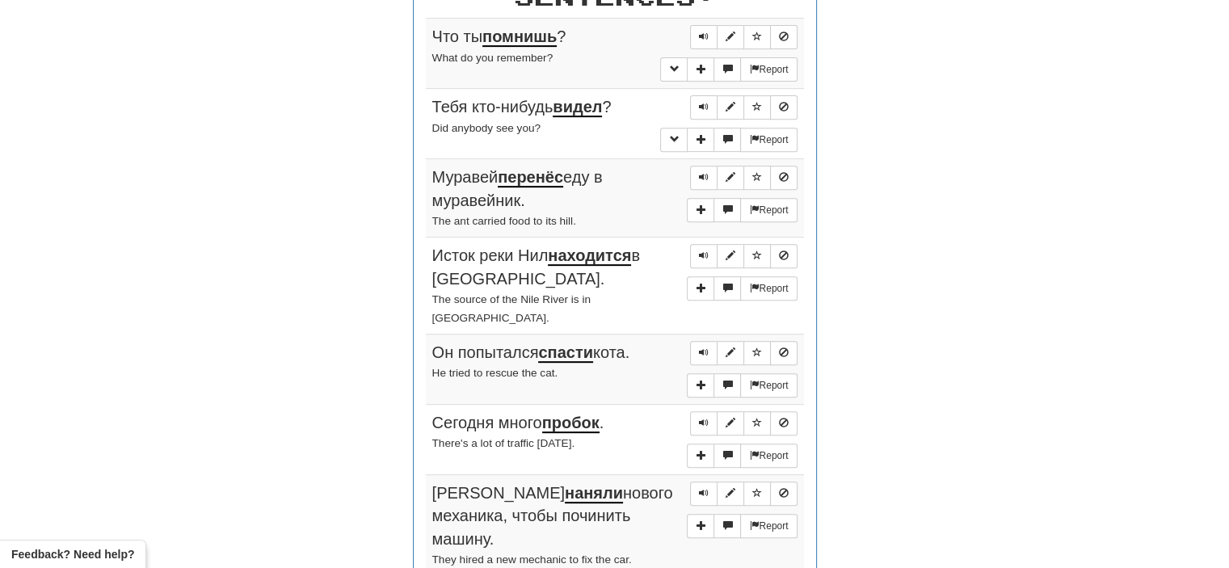
scroll to position [653, 0]
click at [708, 31] on span "Sentence controls" at bounding box center [704, 36] width 10 height 10
click at [700, 101] on span "Sentence controls" at bounding box center [704, 106] width 10 height 10
click at [702, 172] on span "Sentence controls" at bounding box center [704, 176] width 10 height 10
click at [704, 250] on span "Sentence controls" at bounding box center [704, 255] width 10 height 10
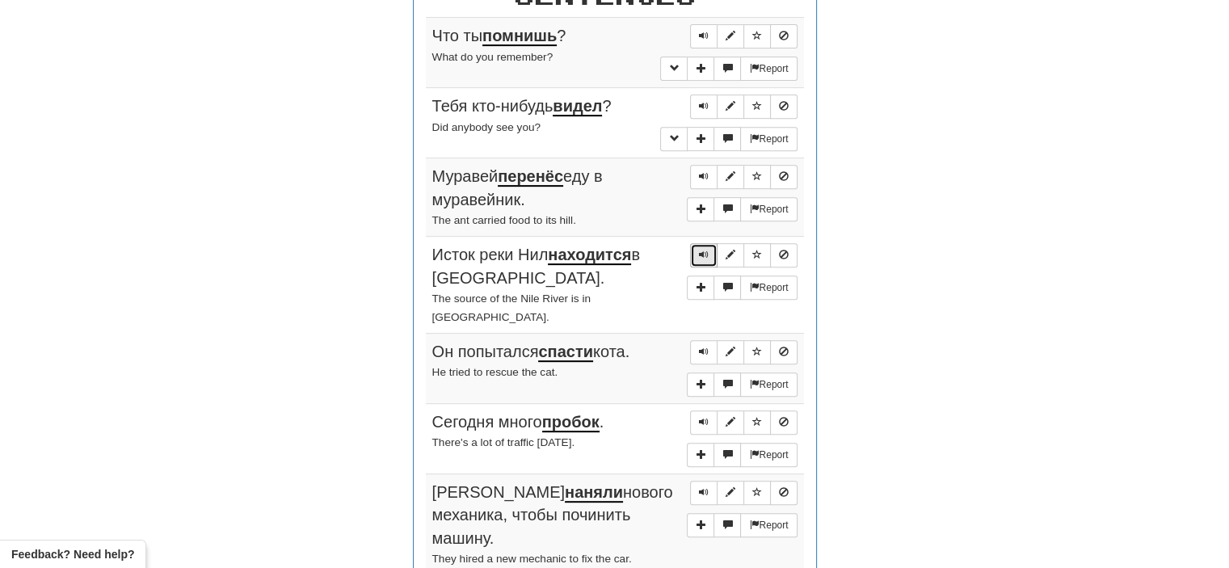
click at [704, 250] on span "Sentence controls" at bounding box center [704, 255] width 10 height 10
click at [702, 347] on span "Sentence controls" at bounding box center [704, 352] width 10 height 10
click at [704, 417] on span "Sentence controls" at bounding box center [704, 422] width 10 height 10
click at [700, 487] on span "Sentence controls" at bounding box center [704, 492] width 10 height 10
click at [702, 487] on span "Sentence controls" at bounding box center [704, 492] width 10 height 10
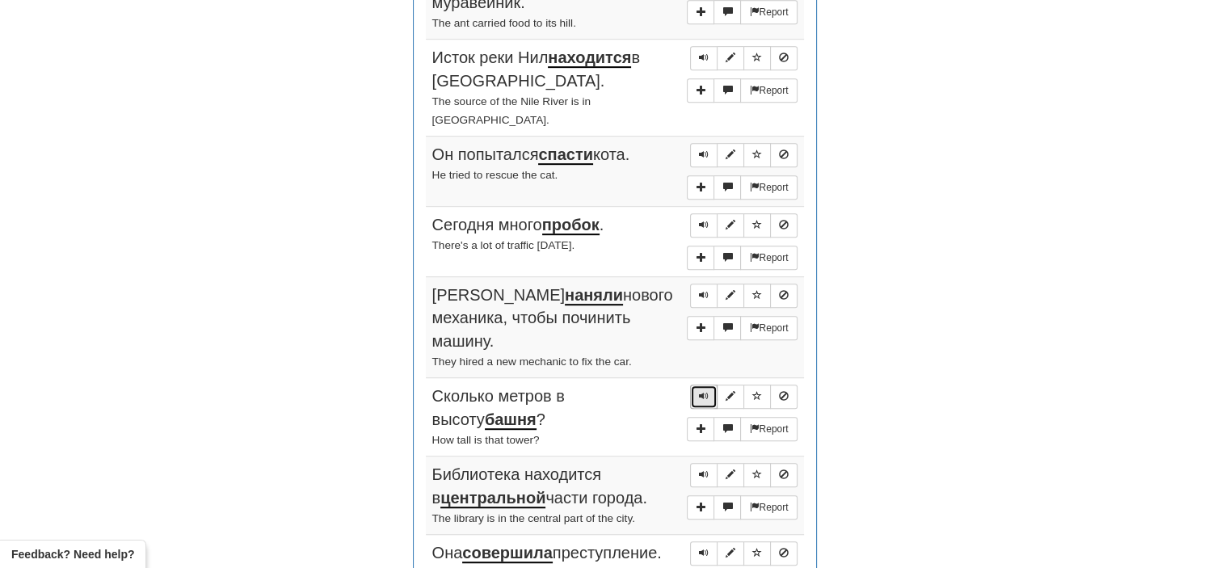
scroll to position [851, 0]
click at [703, 468] on span "Sentence controls" at bounding box center [704, 473] width 10 height 10
click at [703, 546] on span "Sentence controls" at bounding box center [704, 551] width 10 height 10
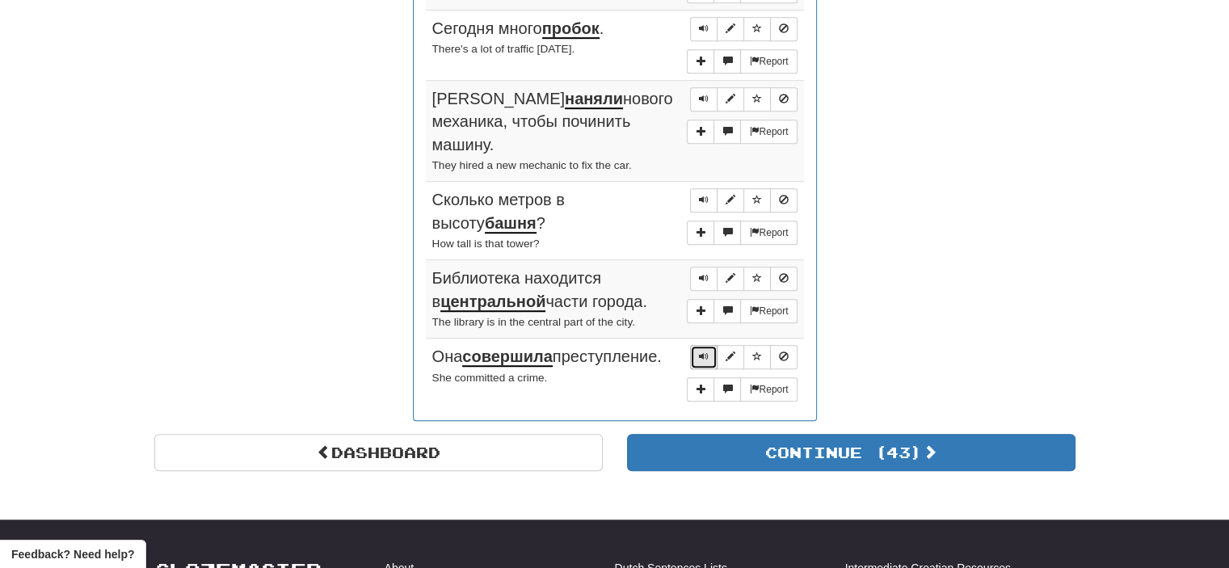
scroll to position [1049, 0]
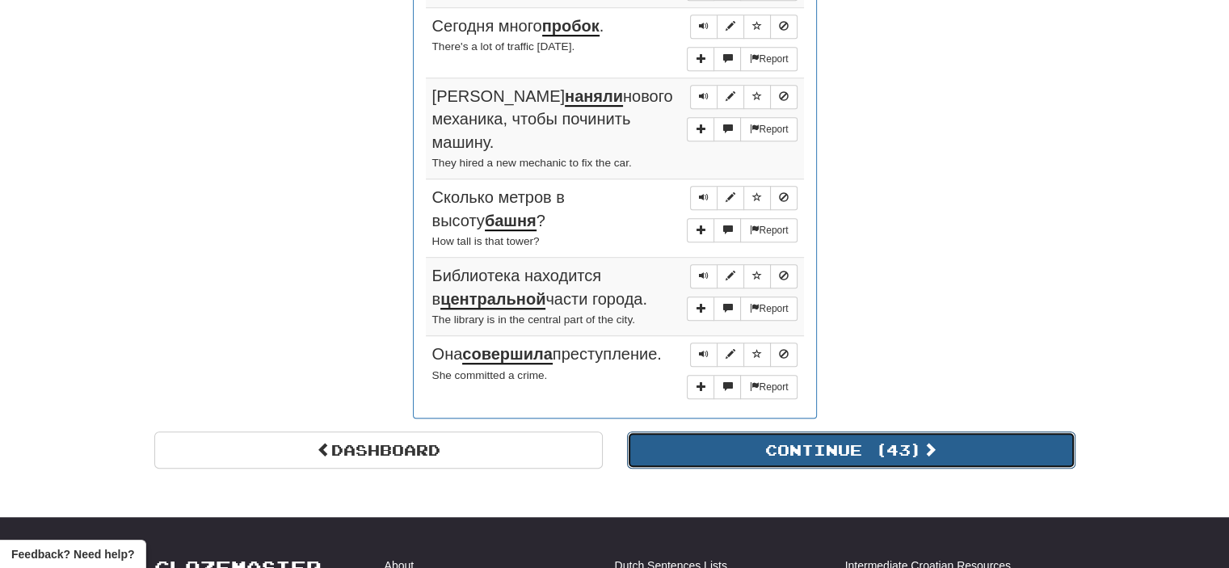
click at [792, 431] on button "Continue ( 43 )" at bounding box center [851, 449] width 448 height 37
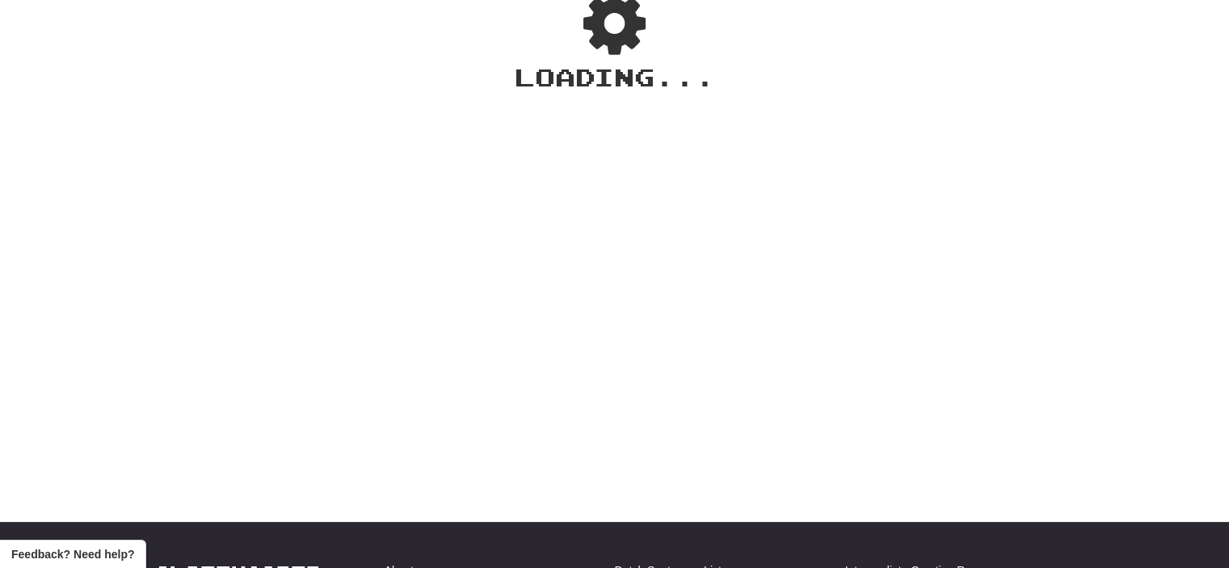
scroll to position [0, 0]
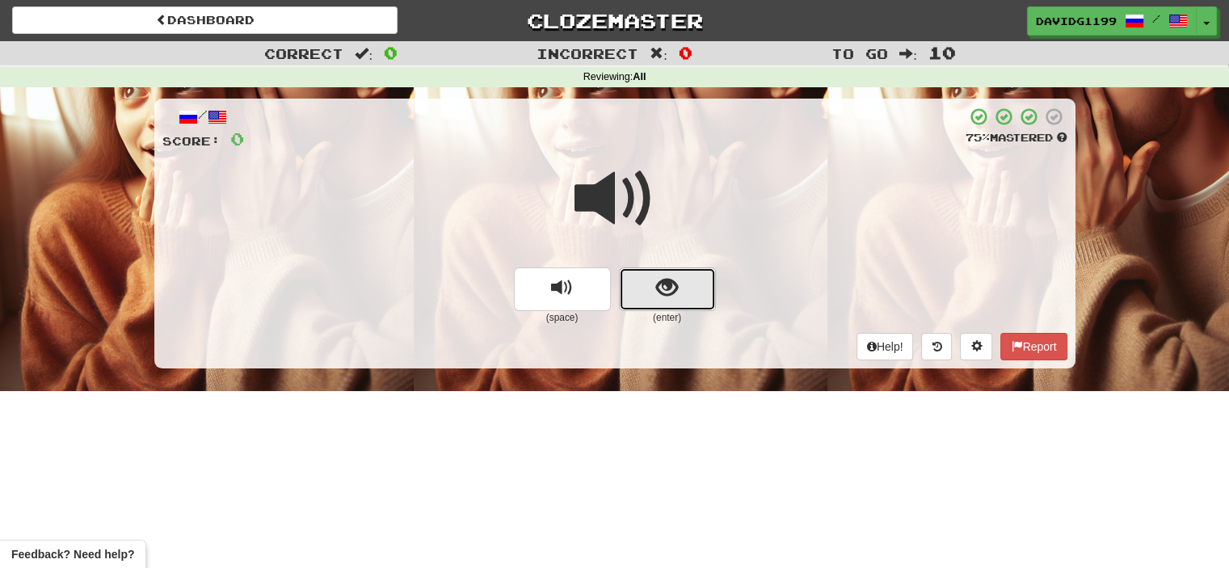
click at [645, 287] on button "show sentence" at bounding box center [667, 289] width 97 height 44
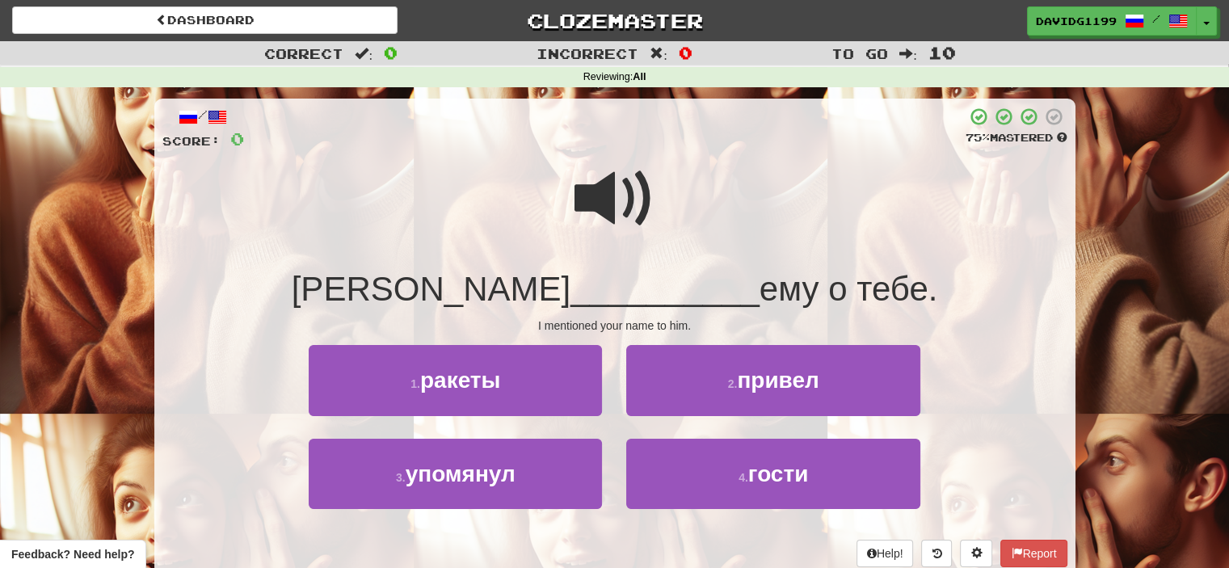
click at [617, 203] on span at bounding box center [614, 198] width 81 height 81
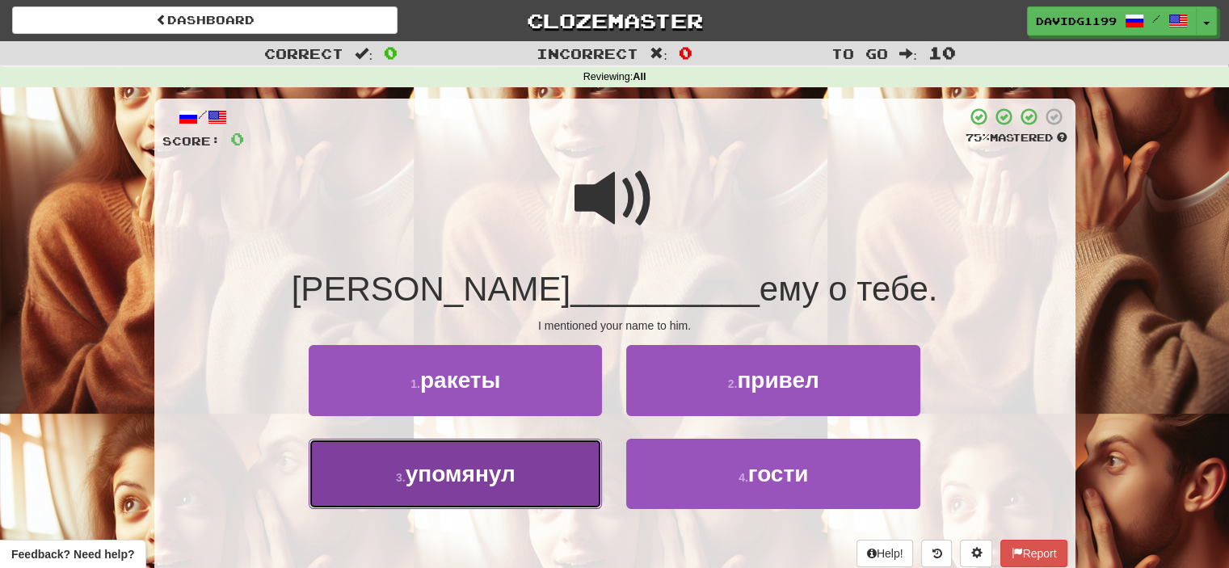
click at [508, 480] on span "упомянул" at bounding box center [461, 473] width 110 height 25
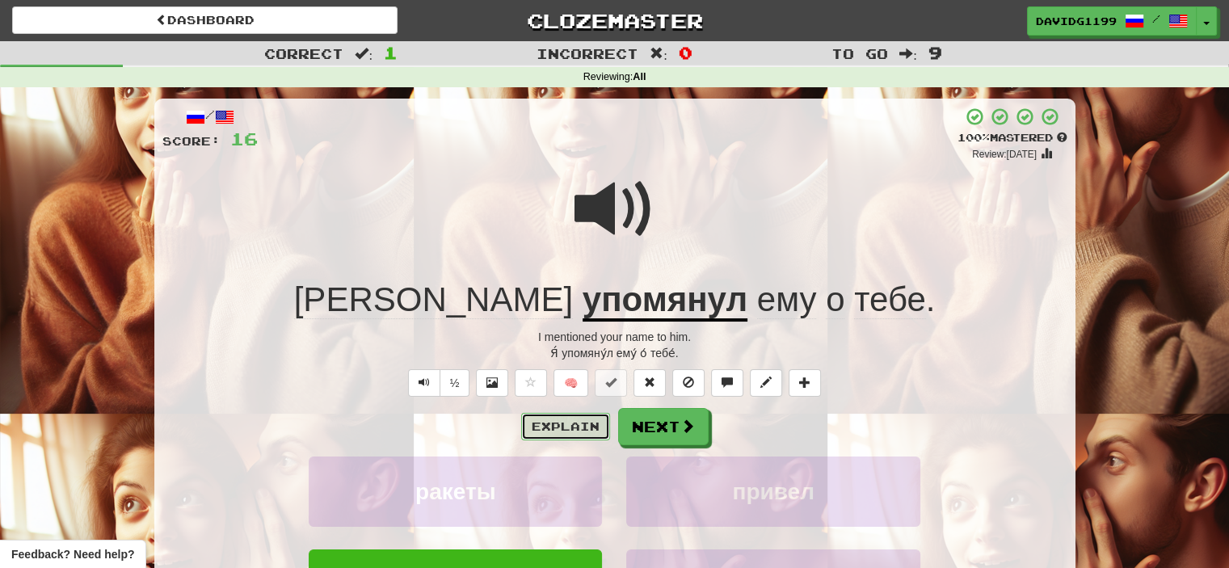
click at [559, 422] on button "Explain" at bounding box center [565, 426] width 89 height 27
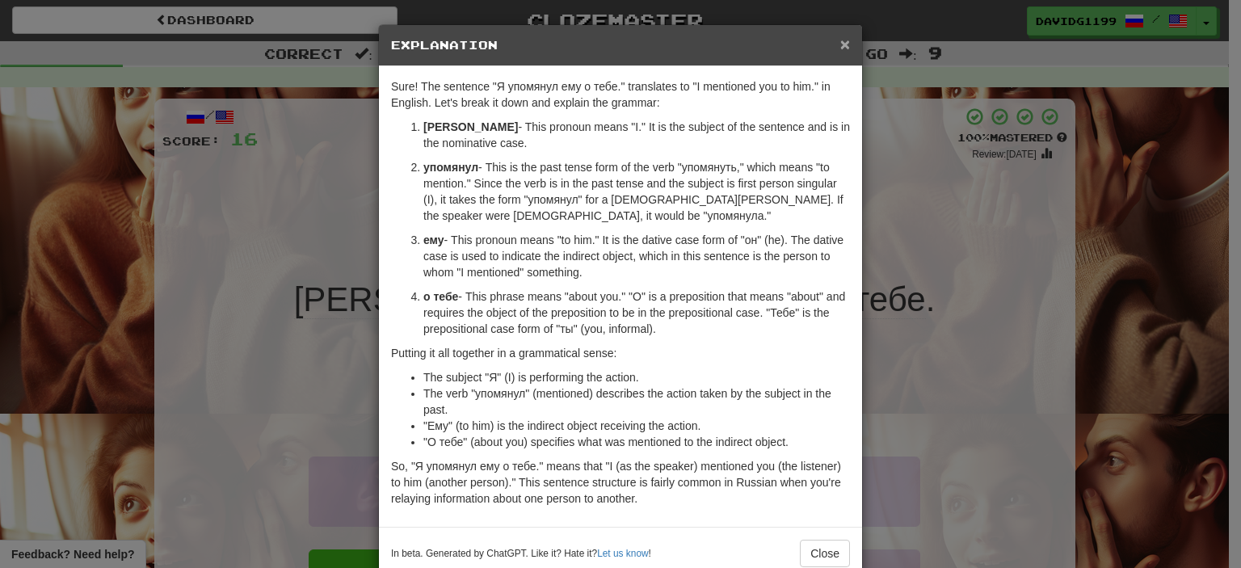
click at [840, 45] on span "×" at bounding box center [845, 44] width 10 height 19
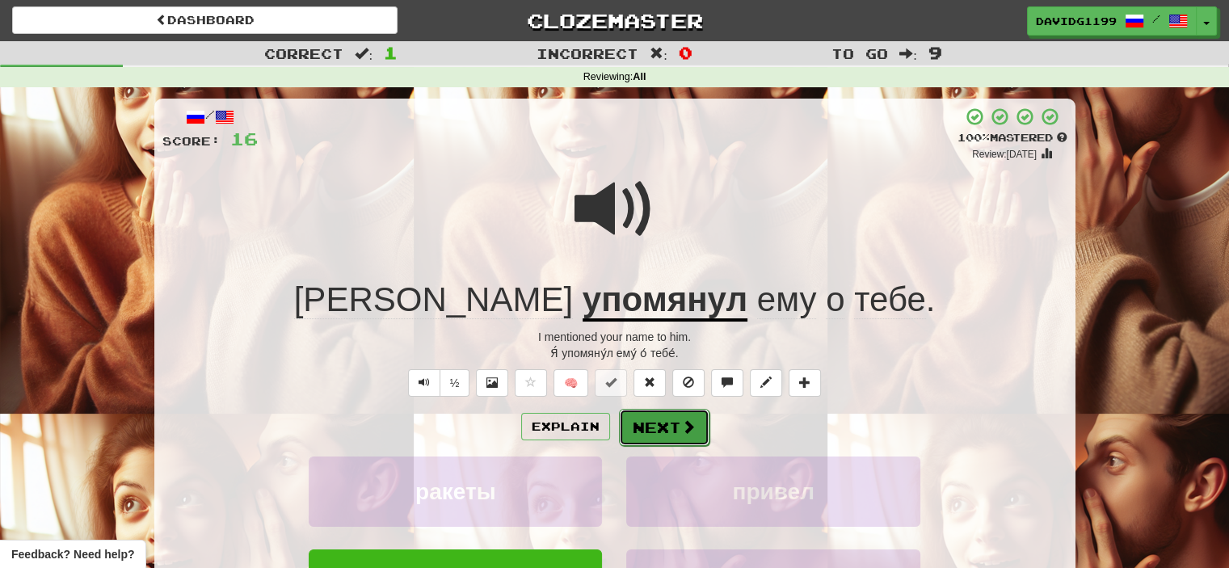
click at [667, 423] on button "Next" at bounding box center [664, 427] width 90 height 37
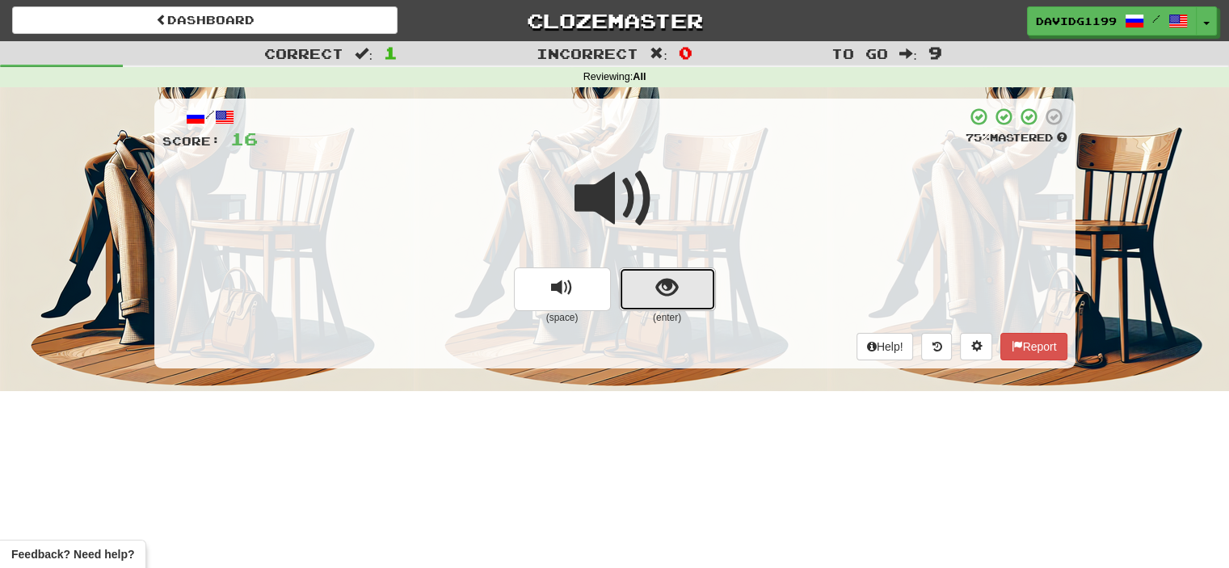
click at [651, 287] on button "show sentence" at bounding box center [667, 289] width 97 height 44
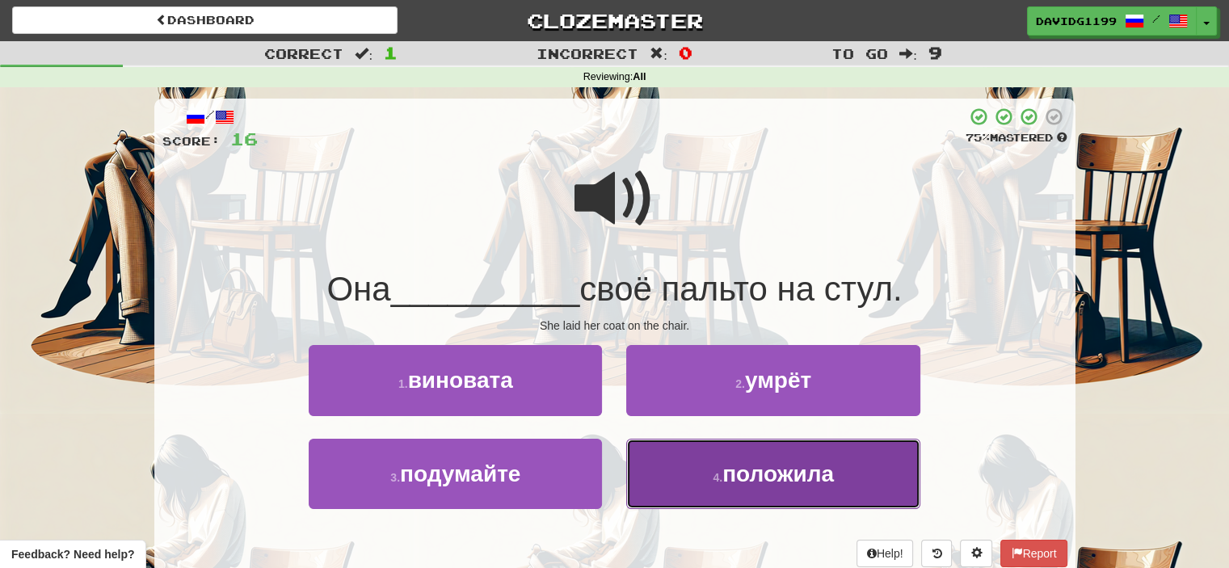
click at [739, 488] on button "4 . положила" at bounding box center [772, 474] width 293 height 70
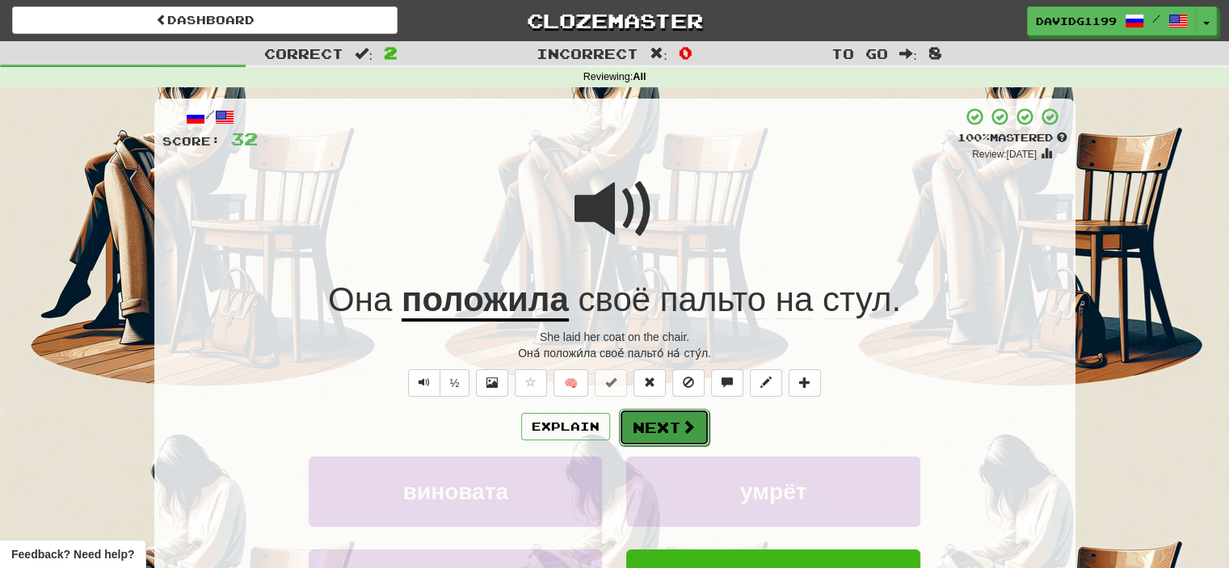
click at [673, 432] on button "Next" at bounding box center [664, 427] width 90 height 37
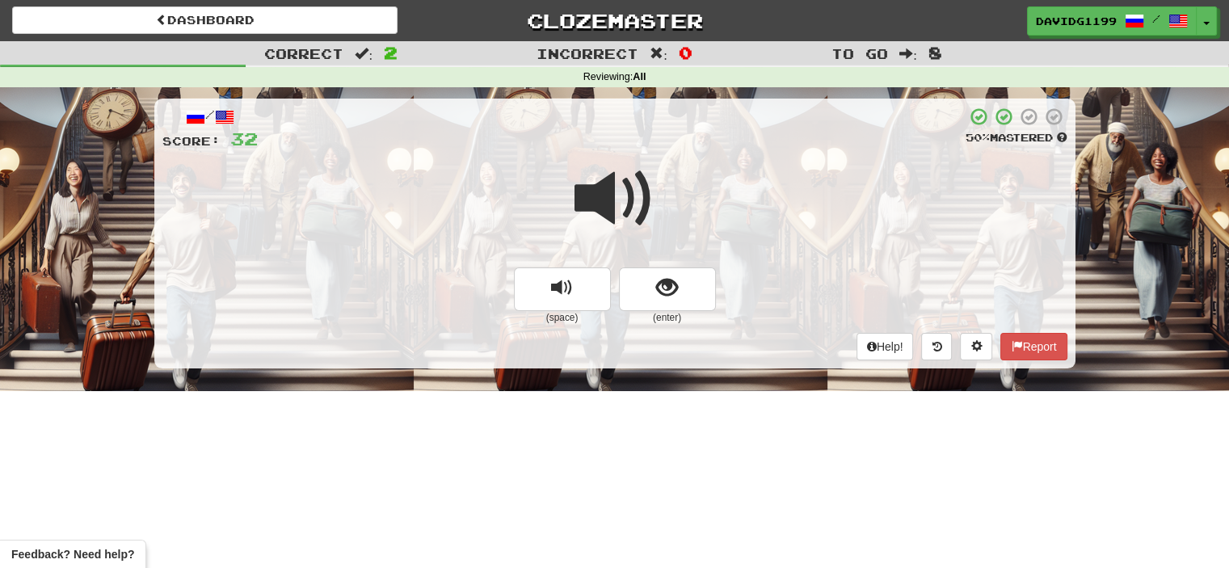
click at [621, 191] on span at bounding box center [614, 198] width 81 height 81
click at [646, 291] on button "show sentence" at bounding box center [667, 289] width 97 height 44
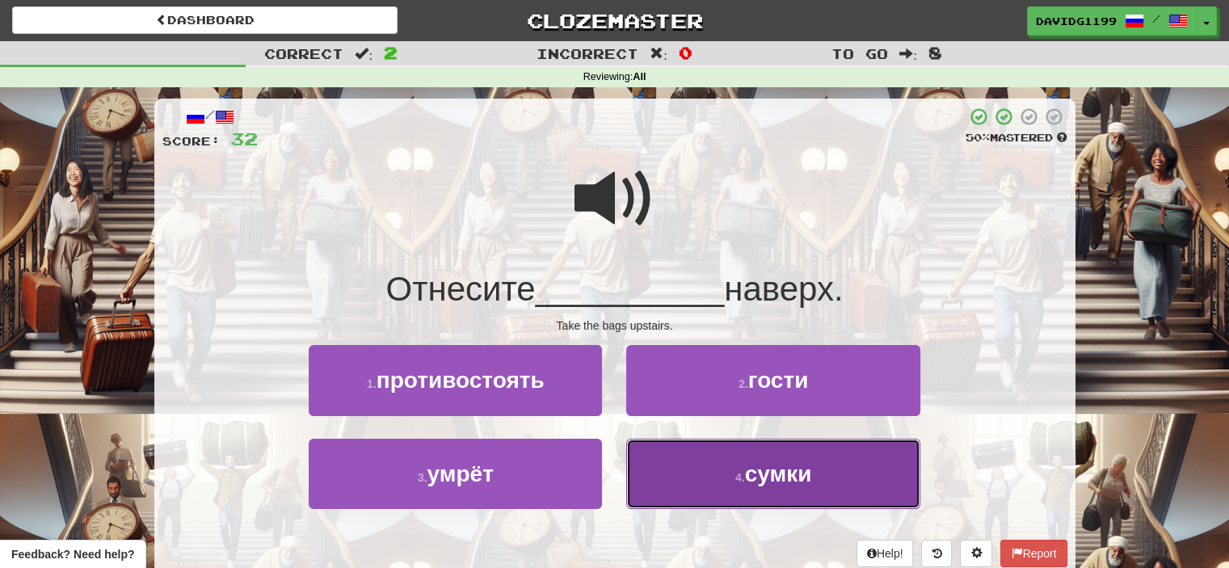
click at [699, 480] on button "4 . сумки" at bounding box center [772, 474] width 293 height 70
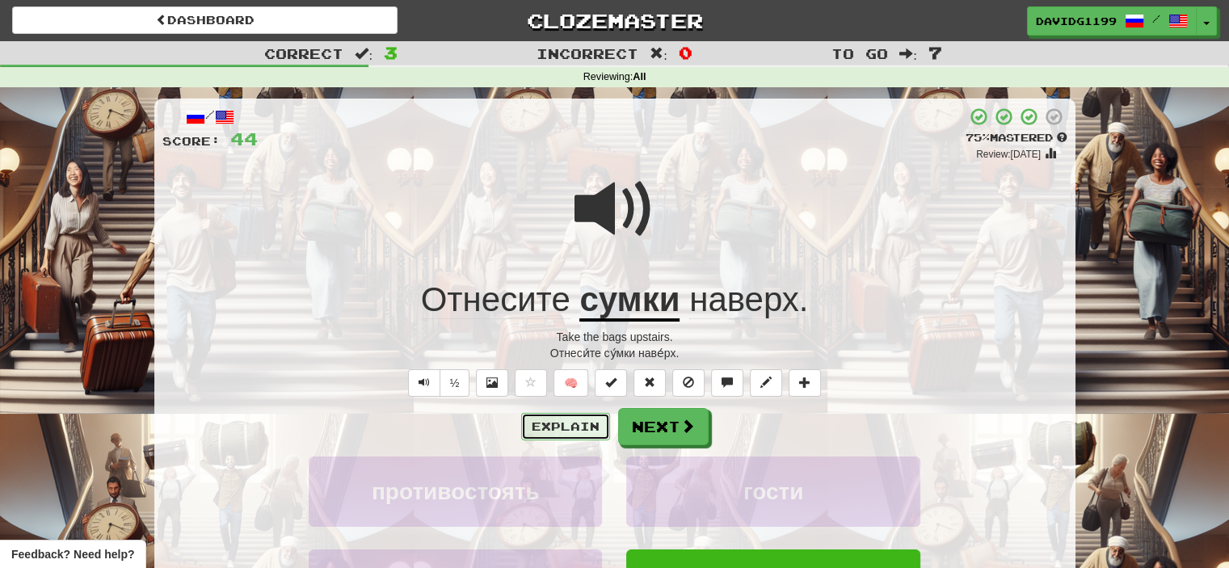
click at [551, 426] on button "Explain" at bounding box center [565, 426] width 89 height 27
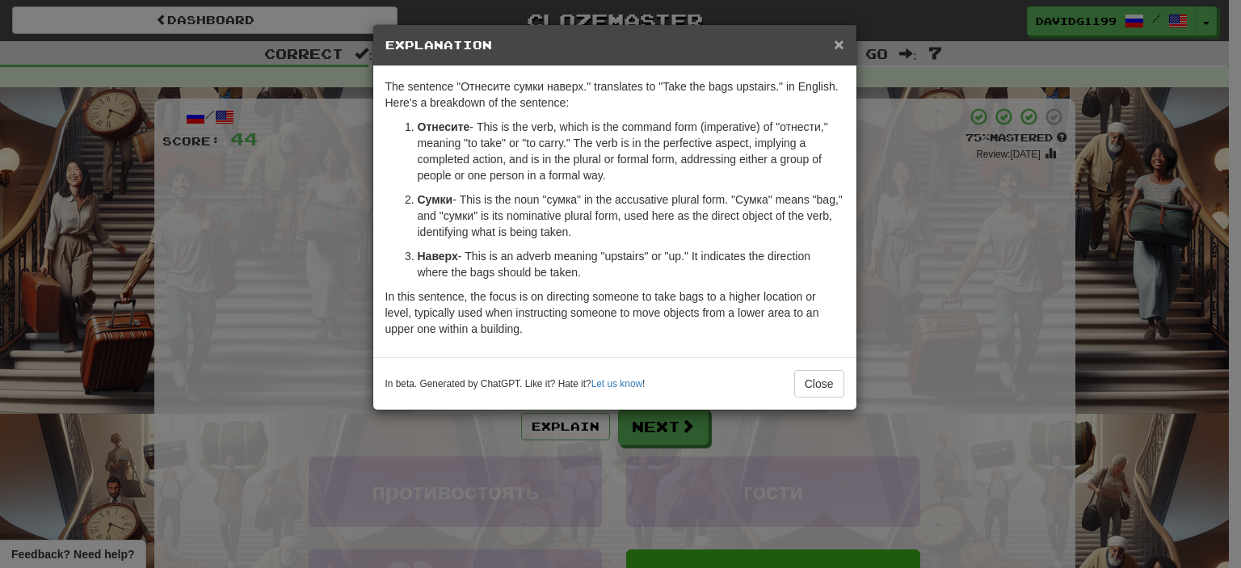
click at [841, 39] on span "×" at bounding box center [839, 44] width 10 height 19
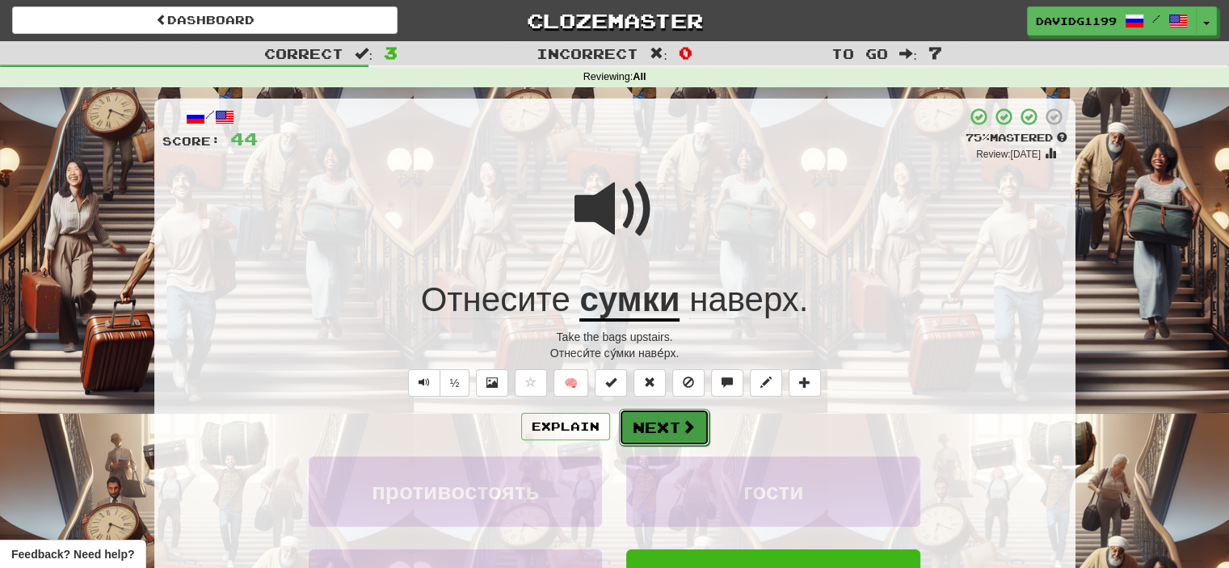
click at [643, 424] on button "Next" at bounding box center [664, 427] width 90 height 37
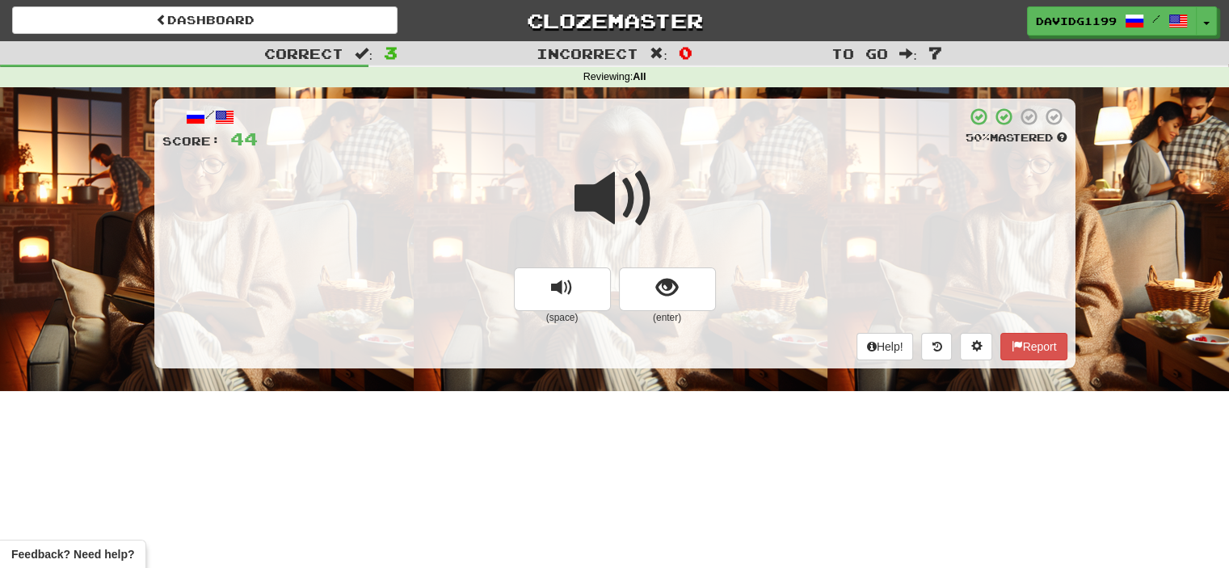
click at [638, 208] on span at bounding box center [614, 198] width 81 height 81
click at [643, 288] on button "show sentence" at bounding box center [667, 289] width 97 height 44
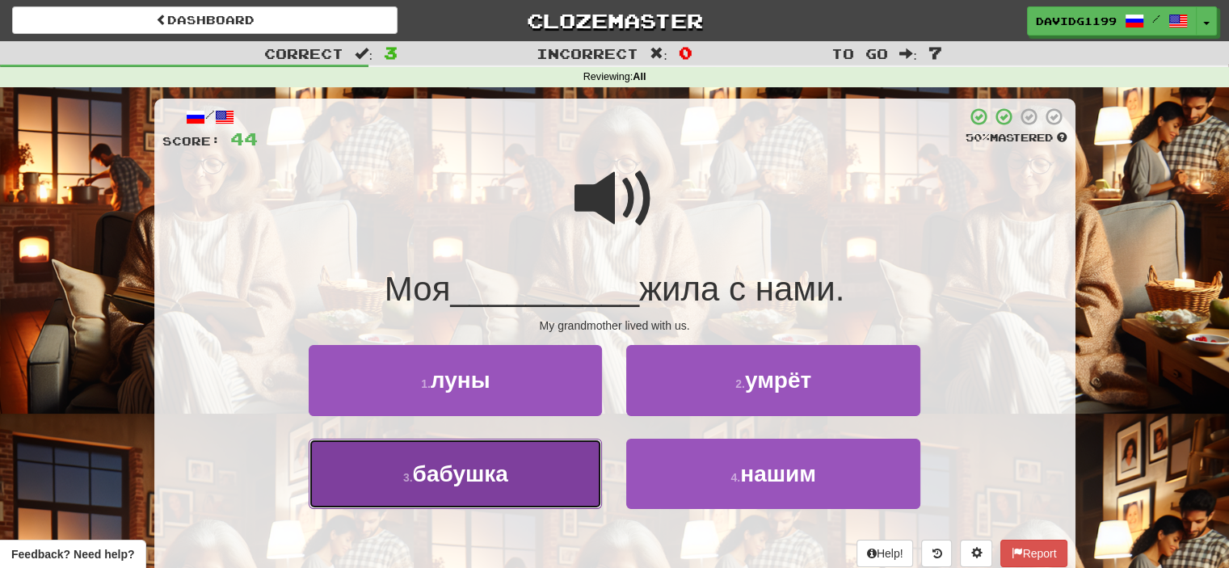
click at [551, 488] on button "3 . бабушка" at bounding box center [455, 474] width 293 height 70
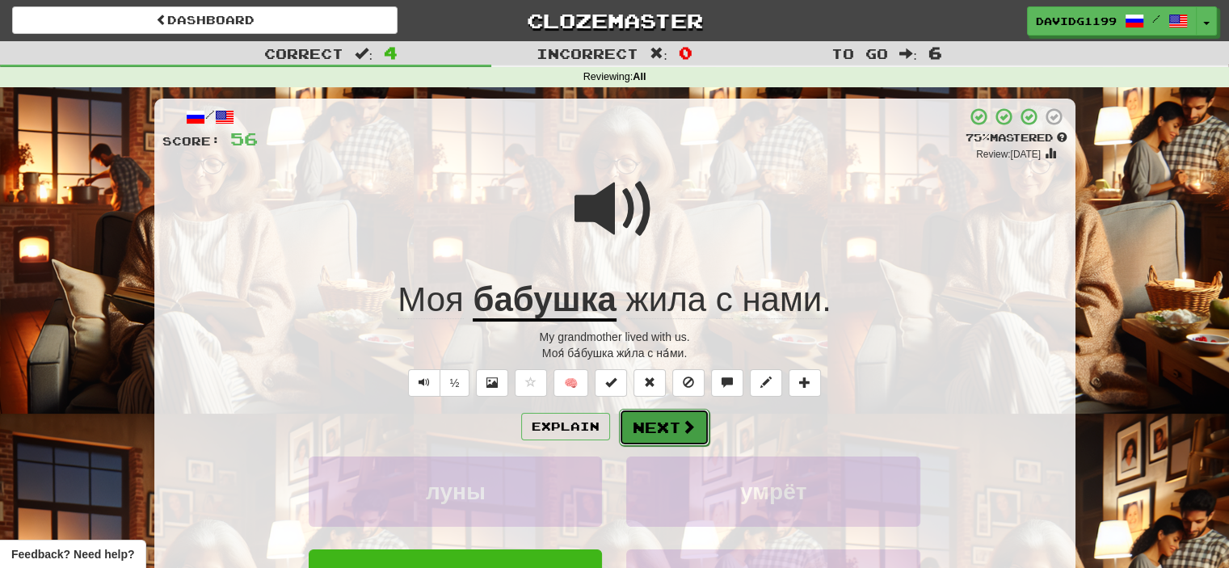
click at [666, 431] on button "Next" at bounding box center [664, 427] width 90 height 37
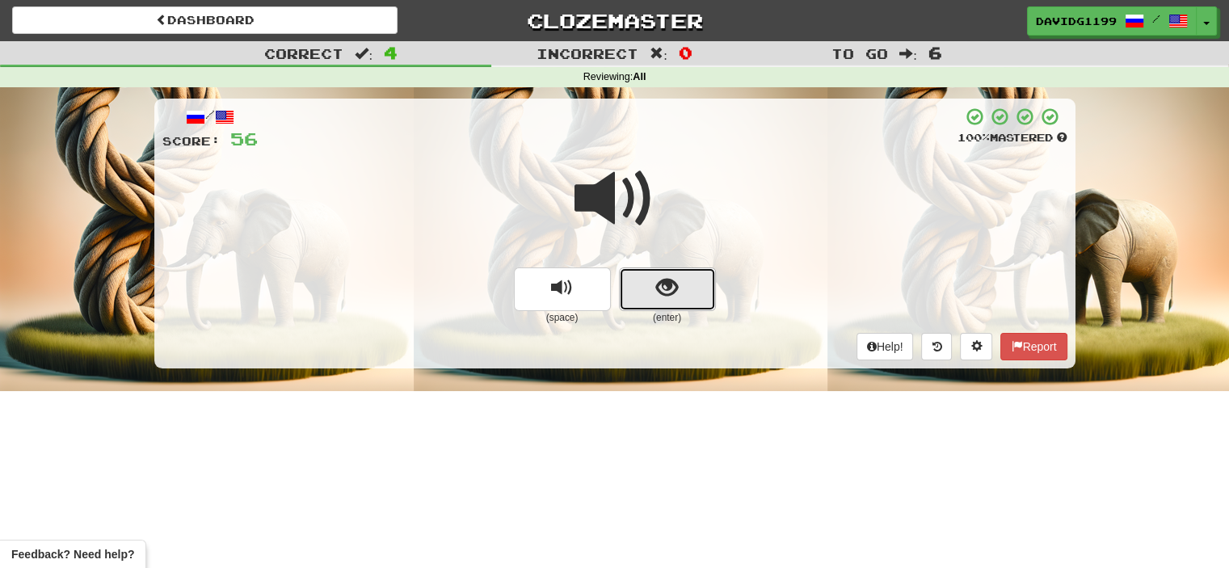
click at [644, 288] on button "show sentence" at bounding box center [667, 289] width 97 height 44
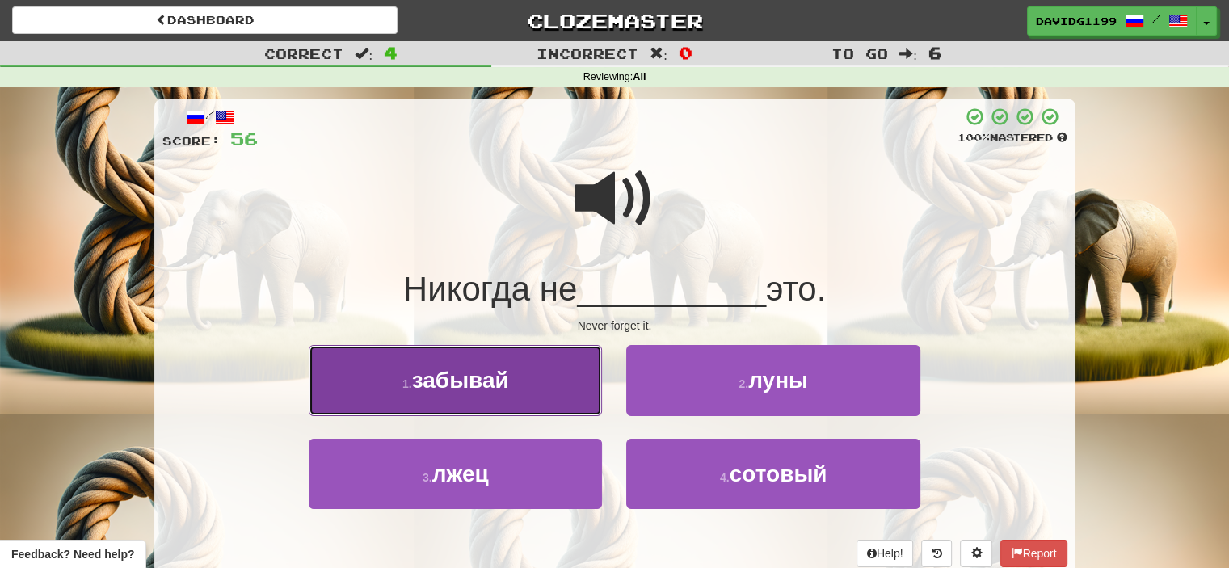
click at [533, 389] on button "1 . забывай" at bounding box center [455, 380] width 293 height 70
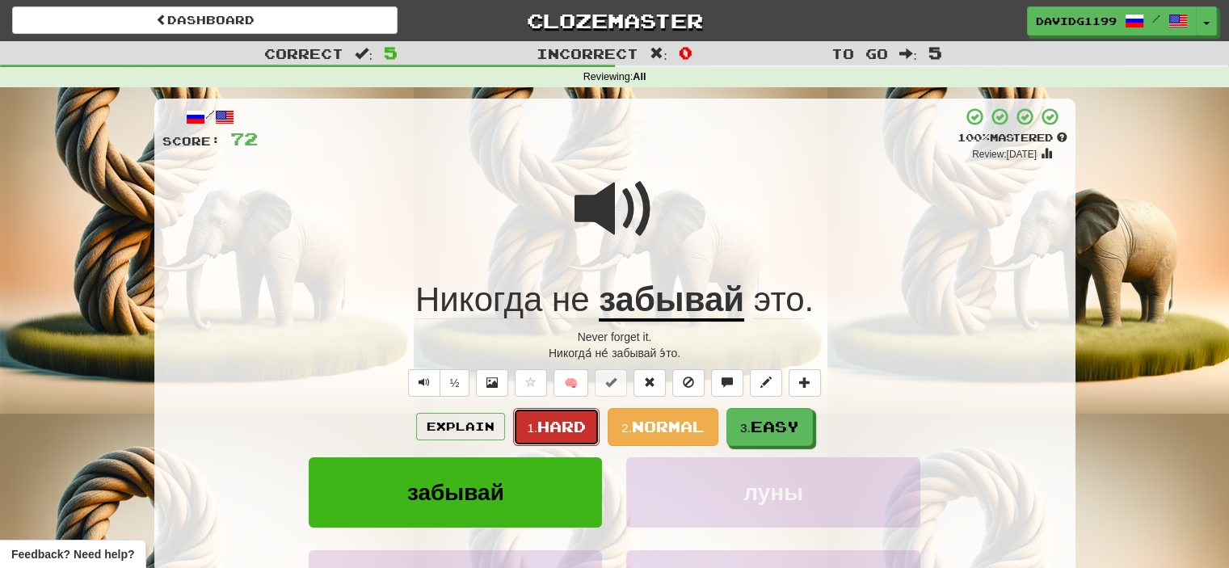
click at [533, 422] on small "1." at bounding box center [532, 428] width 11 height 14
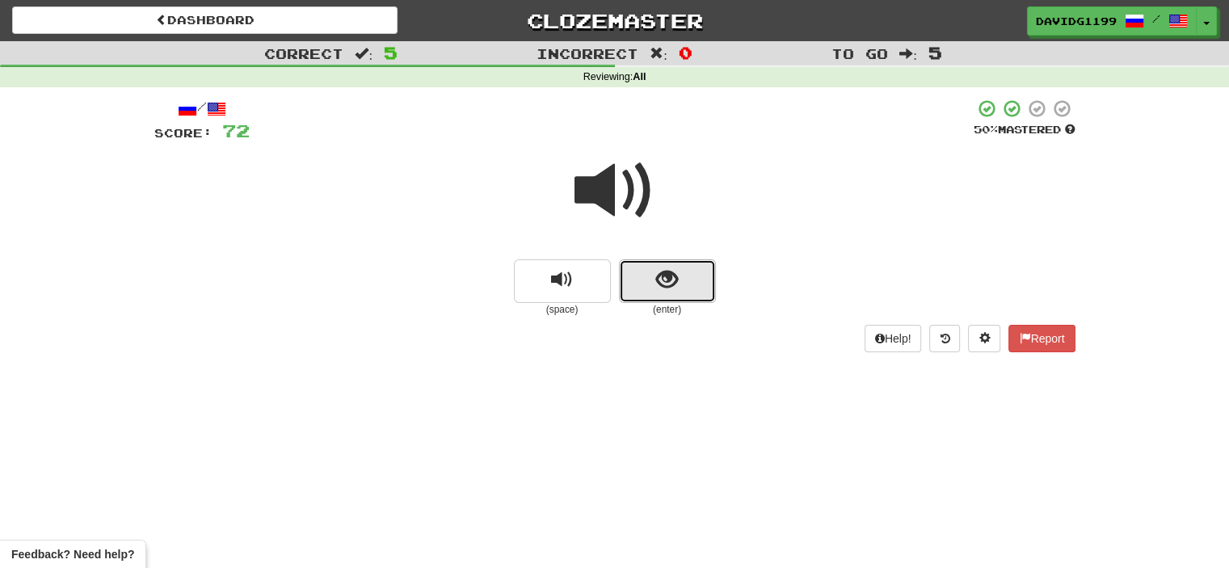
click at [640, 271] on button "show sentence" at bounding box center [667, 281] width 97 height 44
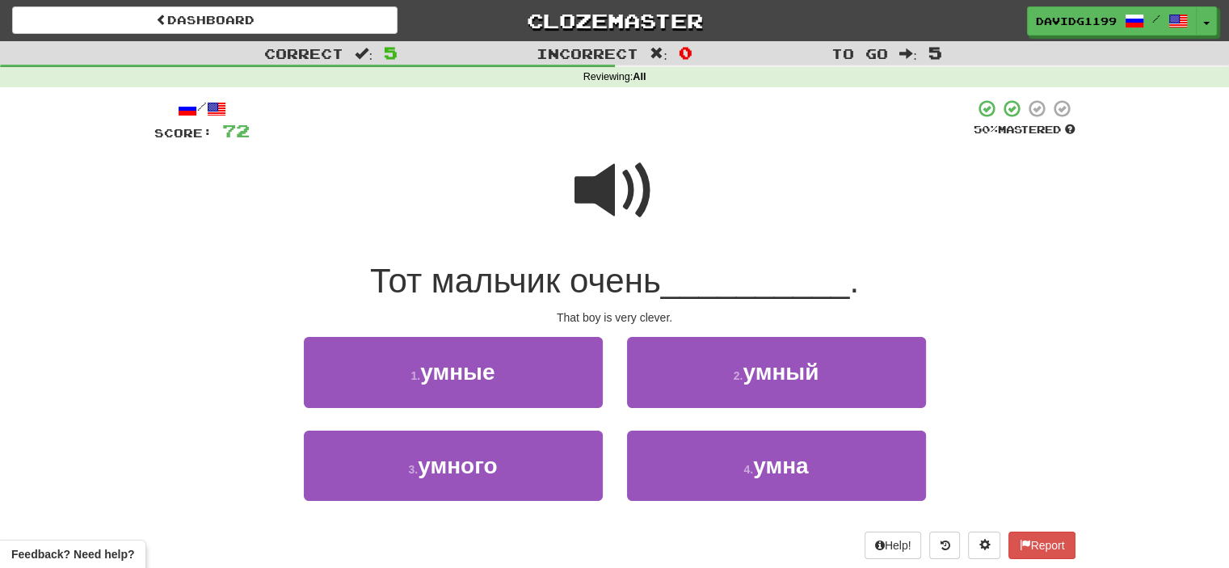
click at [620, 195] on span at bounding box center [614, 190] width 81 height 81
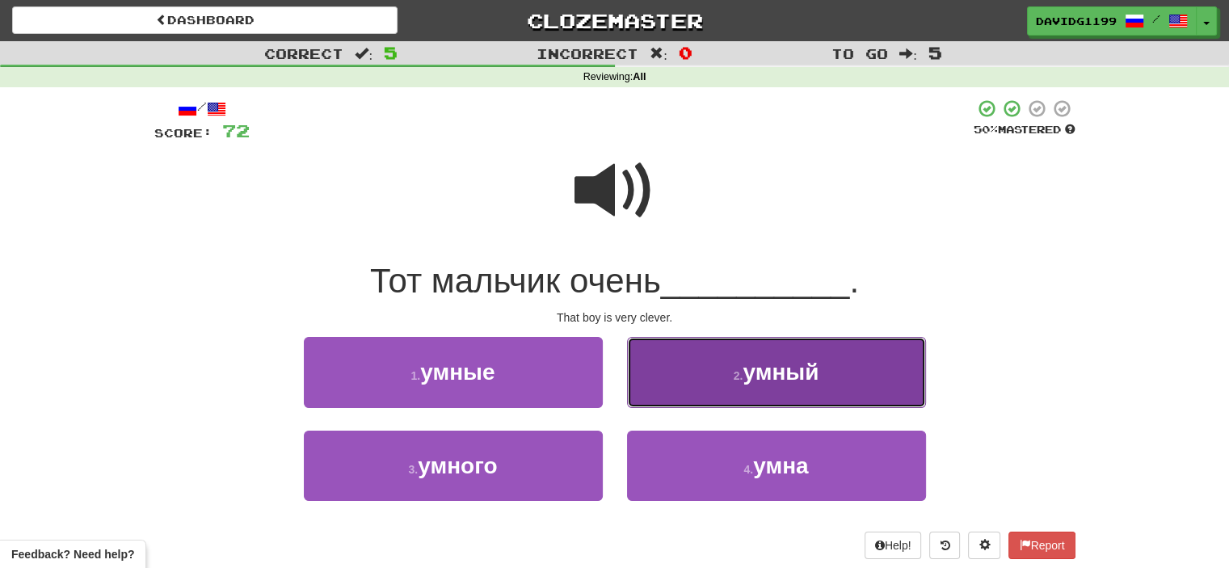
click at [772, 389] on button "2 . умный" at bounding box center [776, 372] width 299 height 70
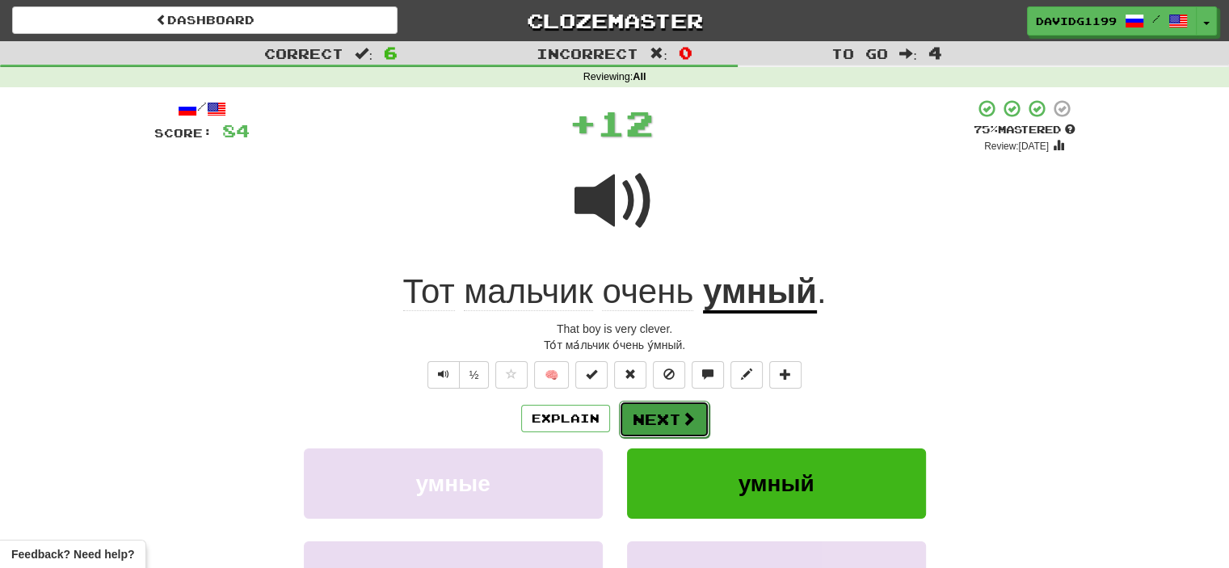
click at [672, 427] on button "Next" at bounding box center [664, 419] width 90 height 37
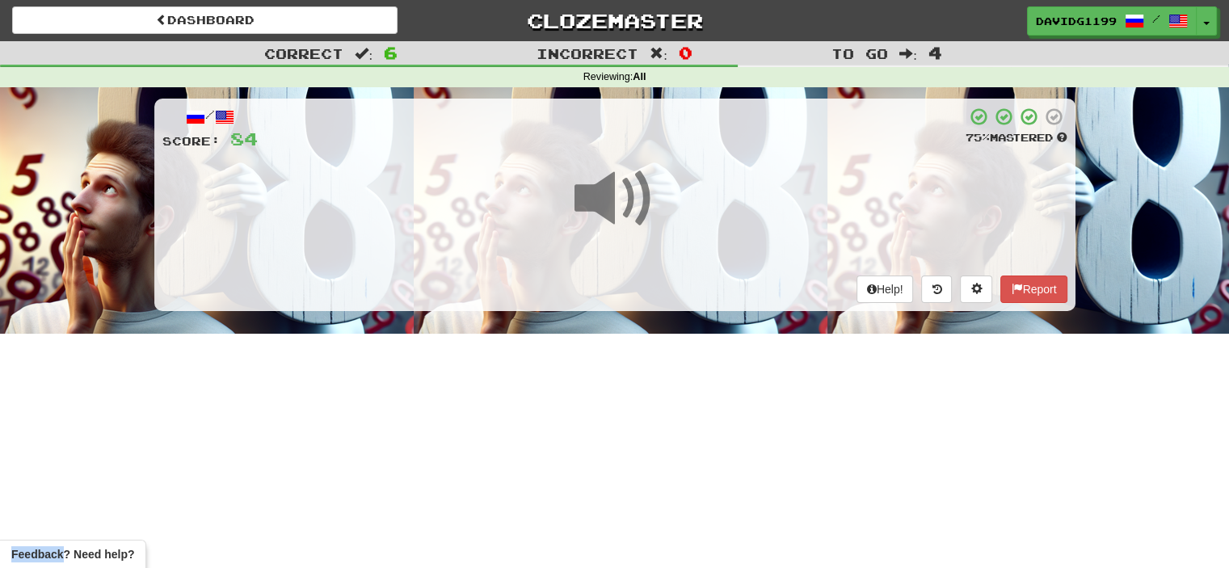
click at [672, 427] on div "Dashboard Clozemaster davidg1199 / Toggle Dropdown Dashboard Leaderboard Activi…" at bounding box center [614, 284] width 1229 height 568
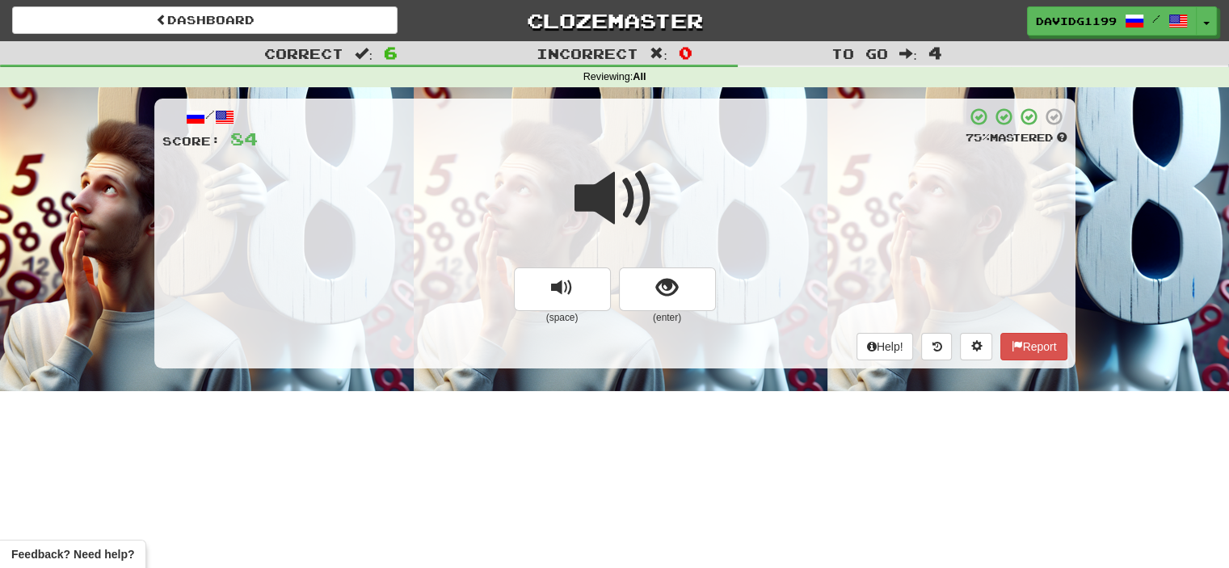
click at [629, 210] on span at bounding box center [614, 198] width 81 height 81
click at [643, 287] on button "show sentence" at bounding box center [667, 289] width 97 height 44
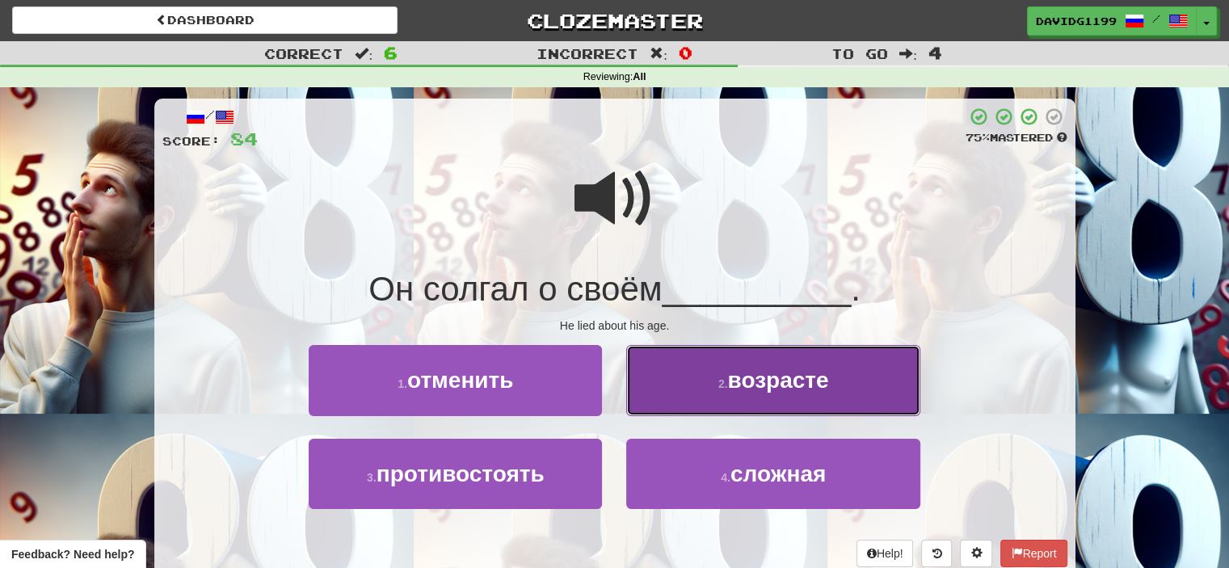
click at [714, 388] on button "2 . возрасте" at bounding box center [772, 380] width 293 height 70
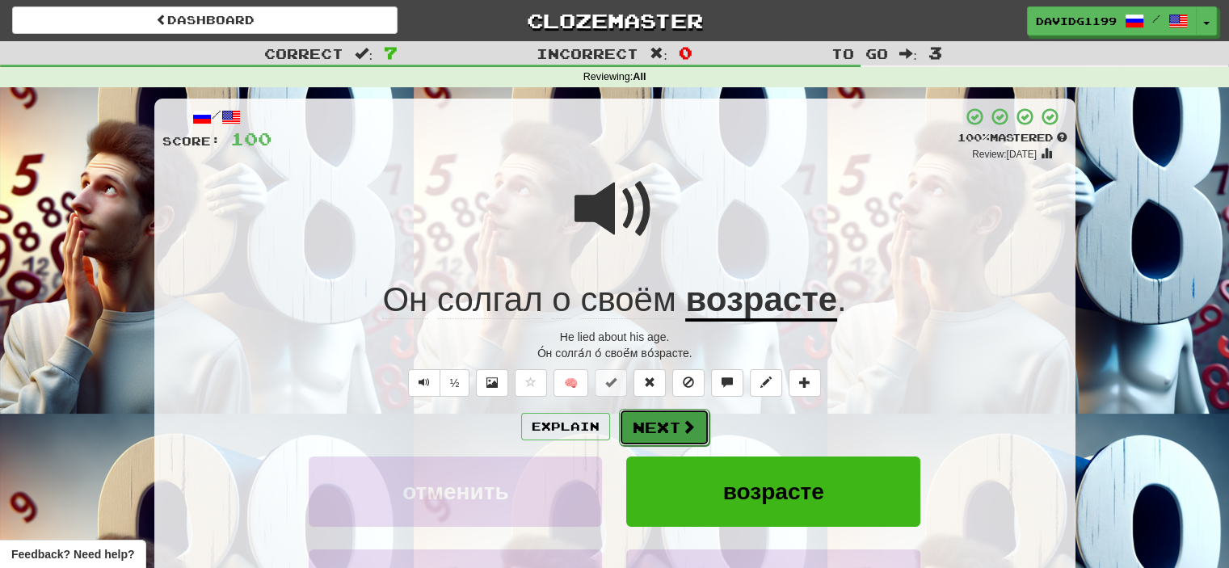
click at [667, 422] on button "Next" at bounding box center [664, 427] width 90 height 37
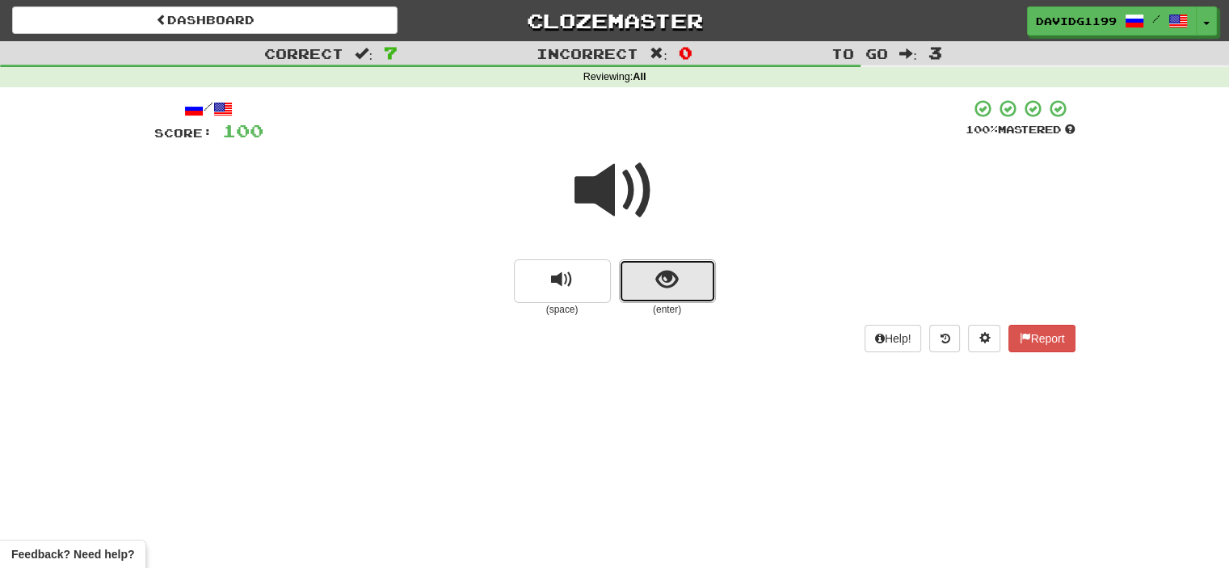
click at [638, 284] on button "show sentence" at bounding box center [667, 281] width 97 height 44
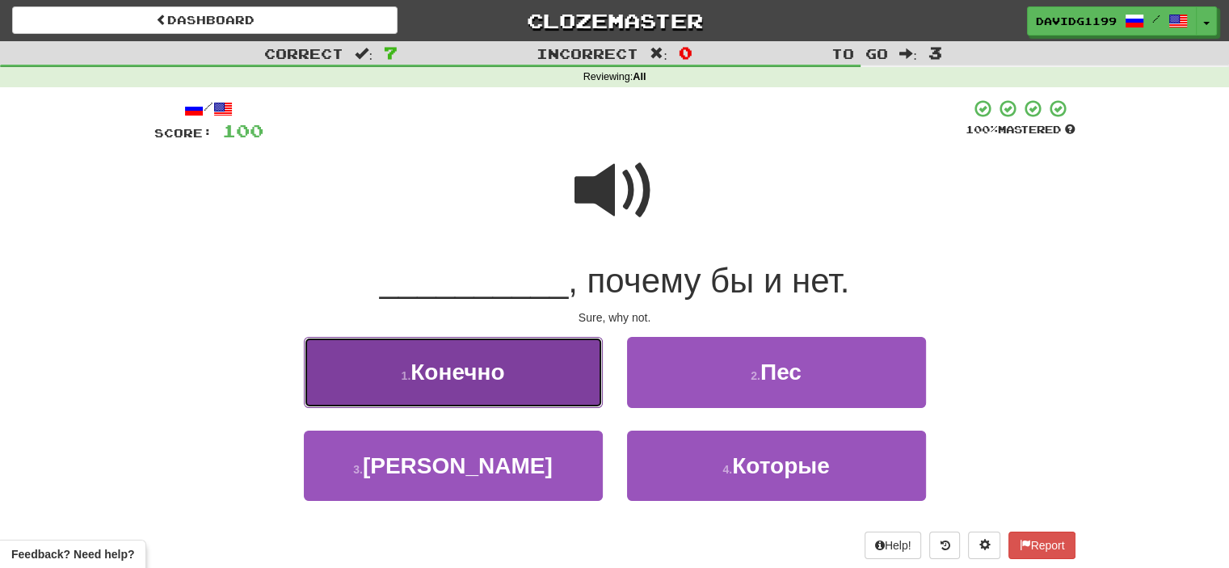
click at [552, 381] on button "1 . Конечно" at bounding box center [453, 372] width 299 height 70
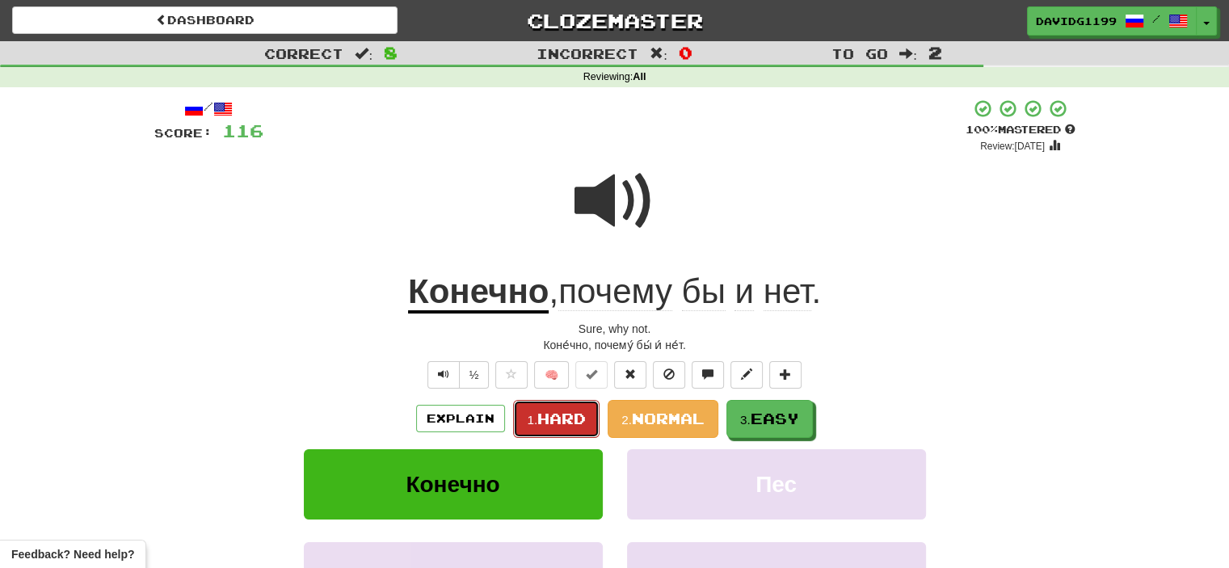
click at [559, 417] on span "Hard" at bounding box center [561, 419] width 48 height 18
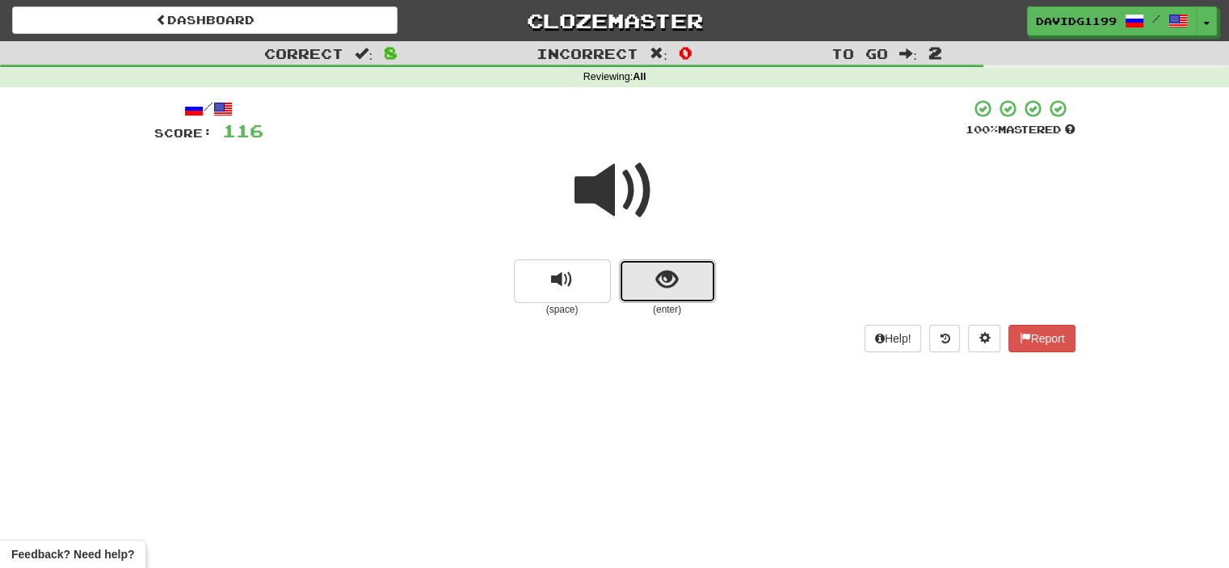
click at [643, 287] on button "show sentence" at bounding box center [667, 281] width 97 height 44
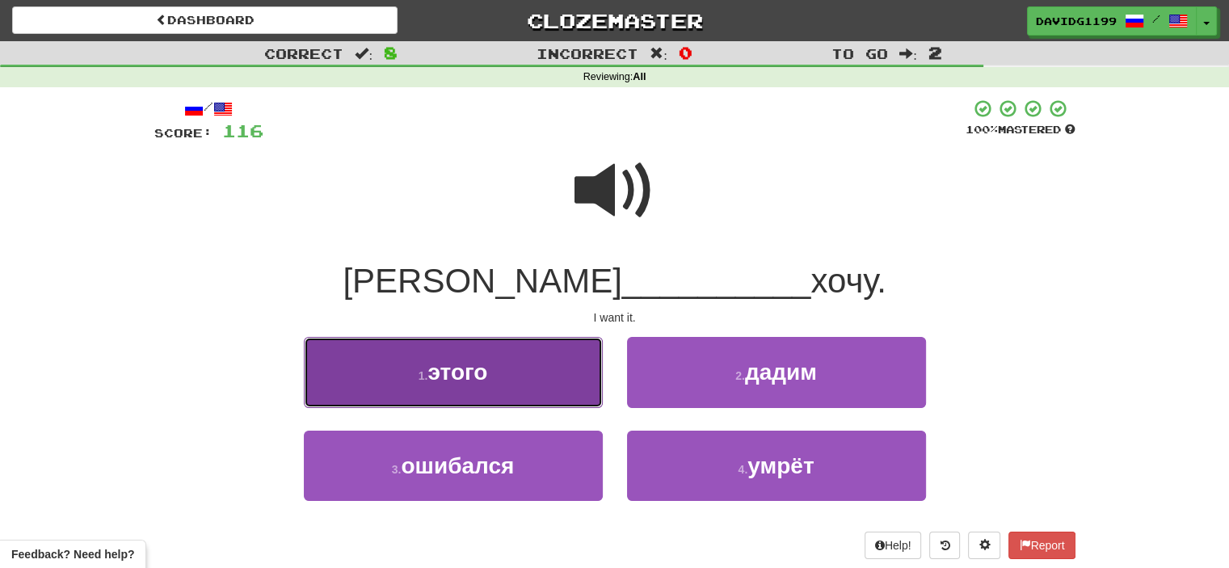
click at [549, 364] on button "1 . этого" at bounding box center [453, 372] width 299 height 70
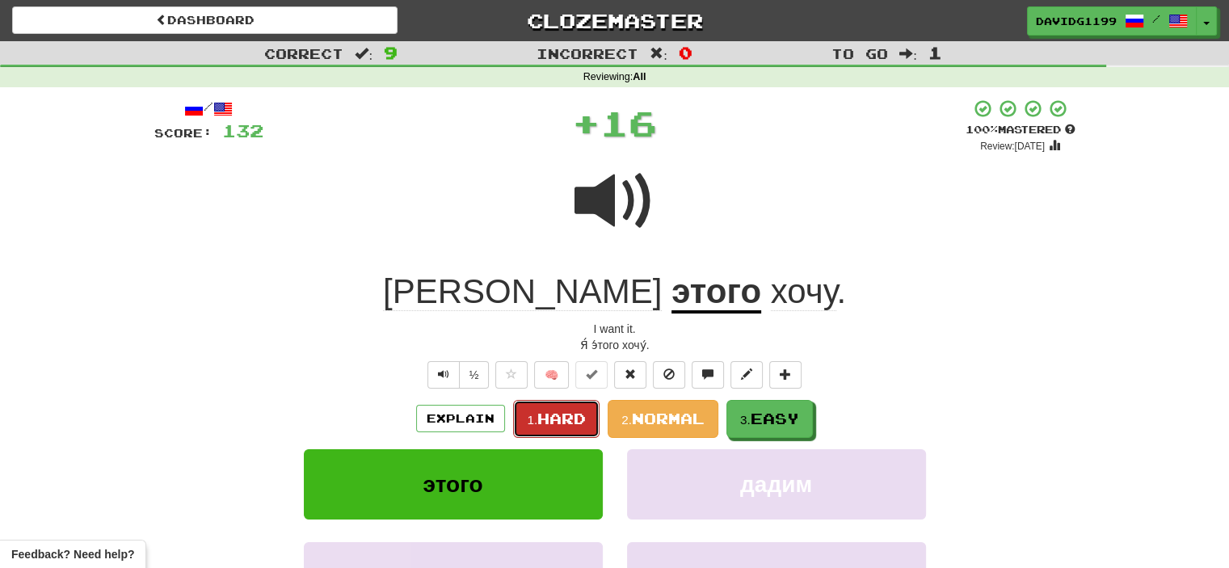
click at [552, 427] on button "1. Hard" at bounding box center [556, 419] width 86 height 38
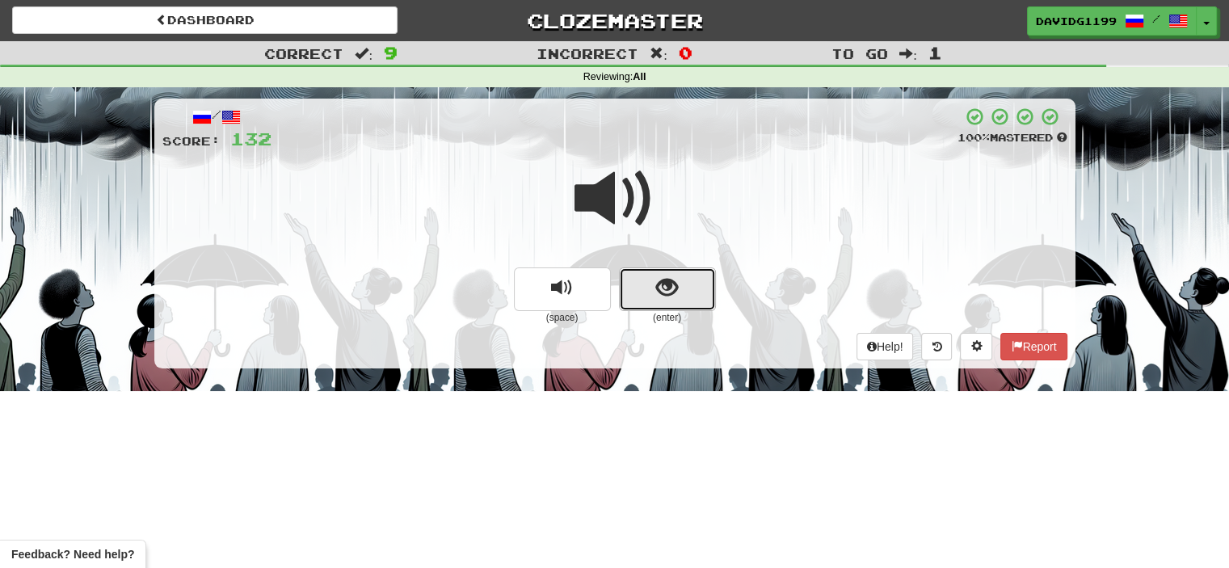
click at [654, 296] on button "show sentence" at bounding box center [667, 289] width 97 height 44
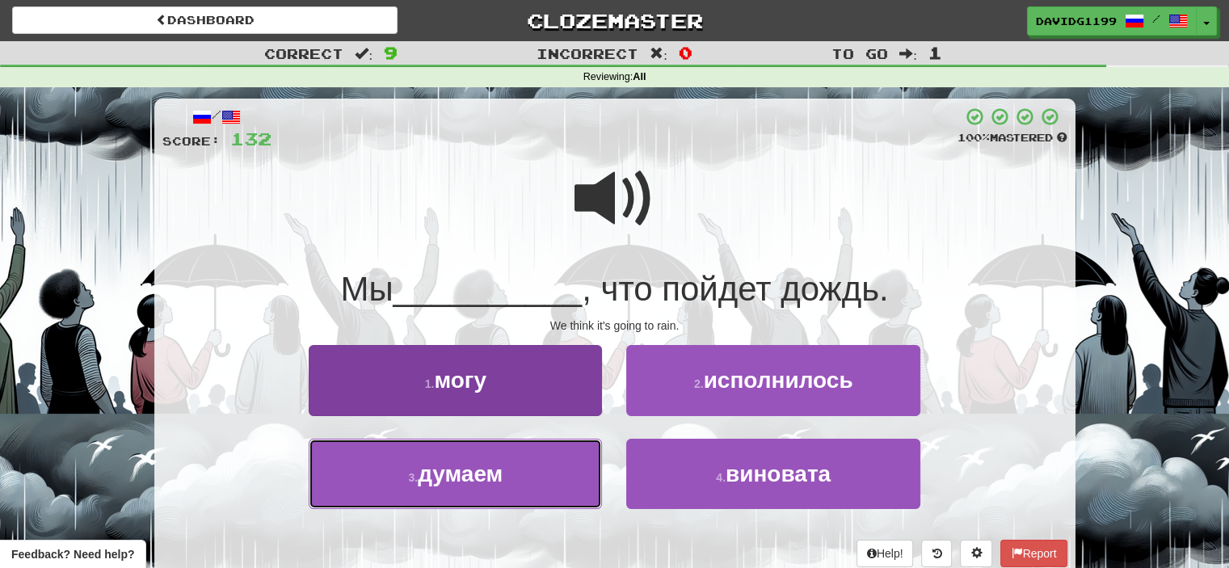
drag, startPoint x: 515, startPoint y: 480, endPoint x: 462, endPoint y: 474, distance: 52.8
click at [462, 474] on span "думаем" at bounding box center [460, 473] width 85 height 25
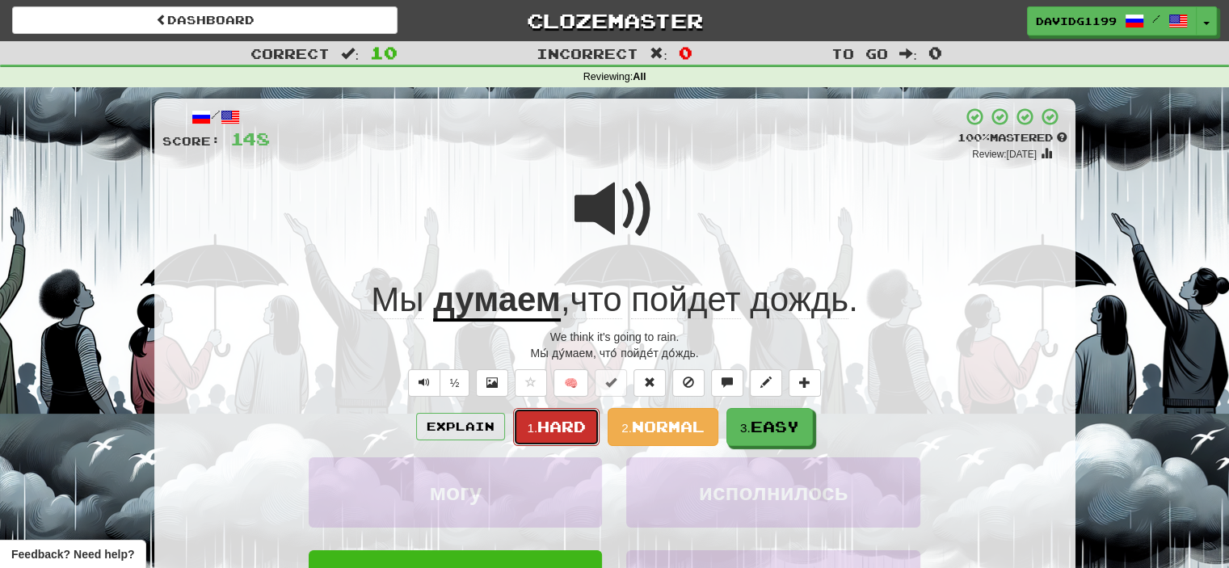
click at [548, 432] on span "Hard" at bounding box center [561, 427] width 48 height 18
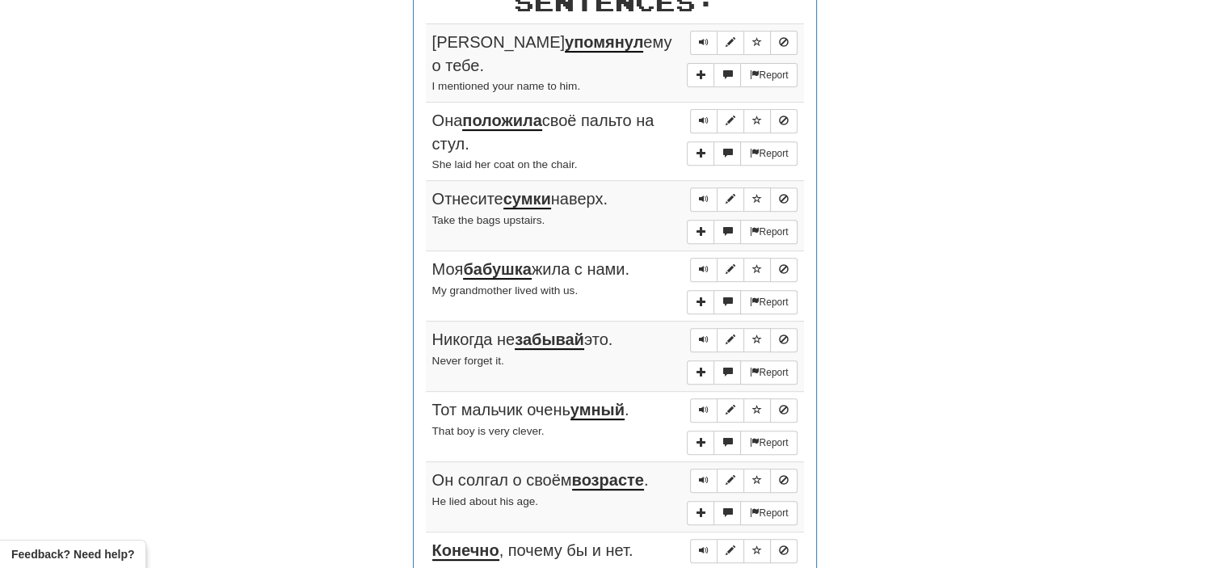
scroll to position [648, 0]
click at [701, 36] on span "Sentence controls" at bounding box center [704, 41] width 10 height 10
click at [705, 107] on button "Sentence controls" at bounding box center [703, 119] width 27 height 24
click at [708, 192] on span "Sentence controls" at bounding box center [704, 197] width 10 height 10
click at [704, 263] on span "Sentence controls" at bounding box center [704, 268] width 10 height 10
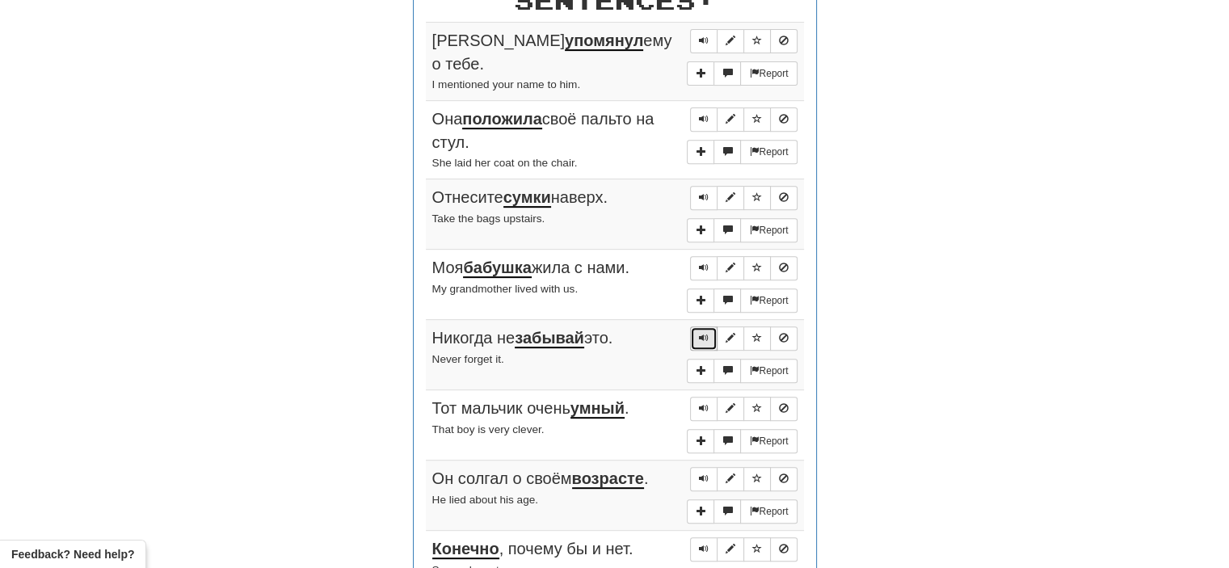
click at [699, 333] on span "Sentence controls" at bounding box center [704, 338] width 10 height 10
click at [704, 403] on span "Sentence controls" at bounding box center [704, 408] width 10 height 10
click at [701, 470] on button "Sentence controls" at bounding box center [703, 479] width 27 height 24
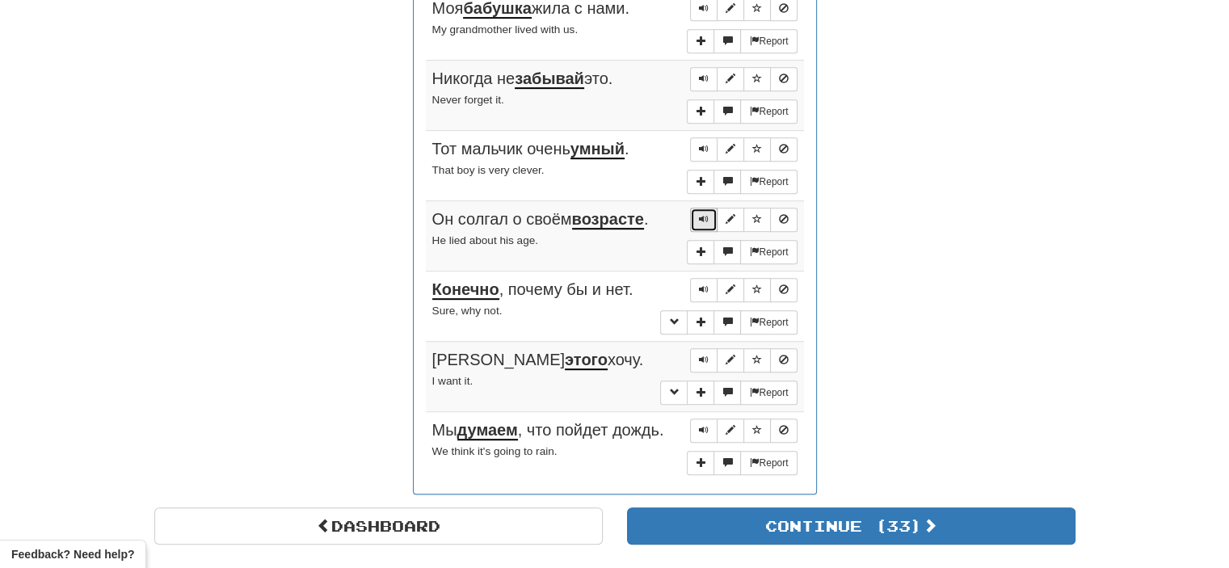
scroll to position [911, 0]
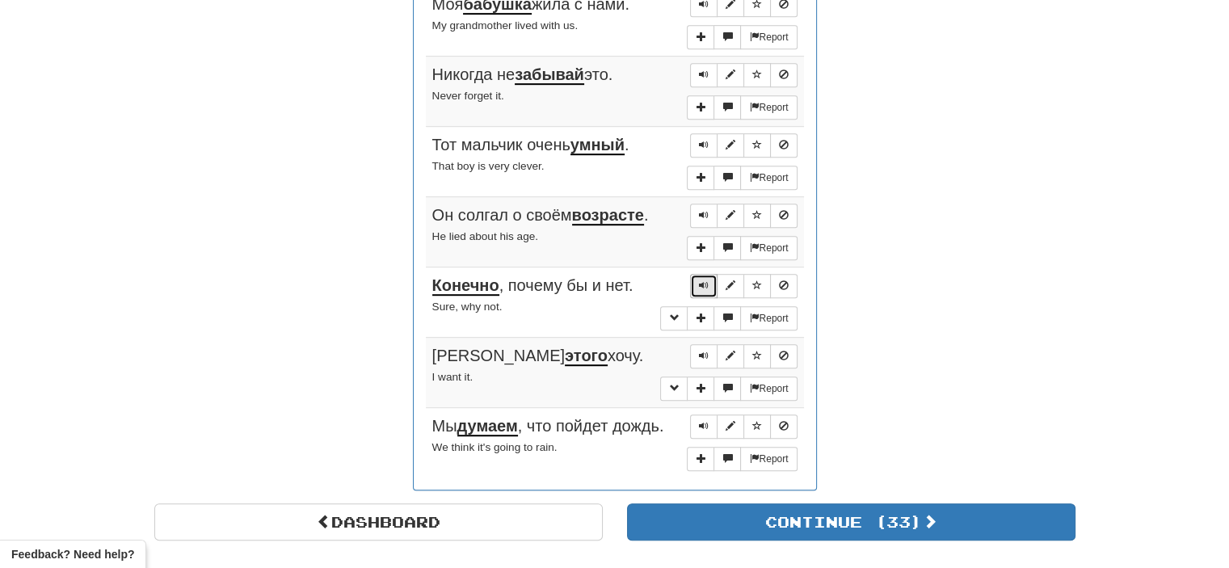
click at [707, 280] on span "Sentence controls" at bounding box center [704, 285] width 10 height 10
click at [696, 344] on button "Sentence controls" at bounding box center [703, 356] width 27 height 24
click at [704, 421] on span "Sentence controls" at bounding box center [704, 426] width 10 height 10
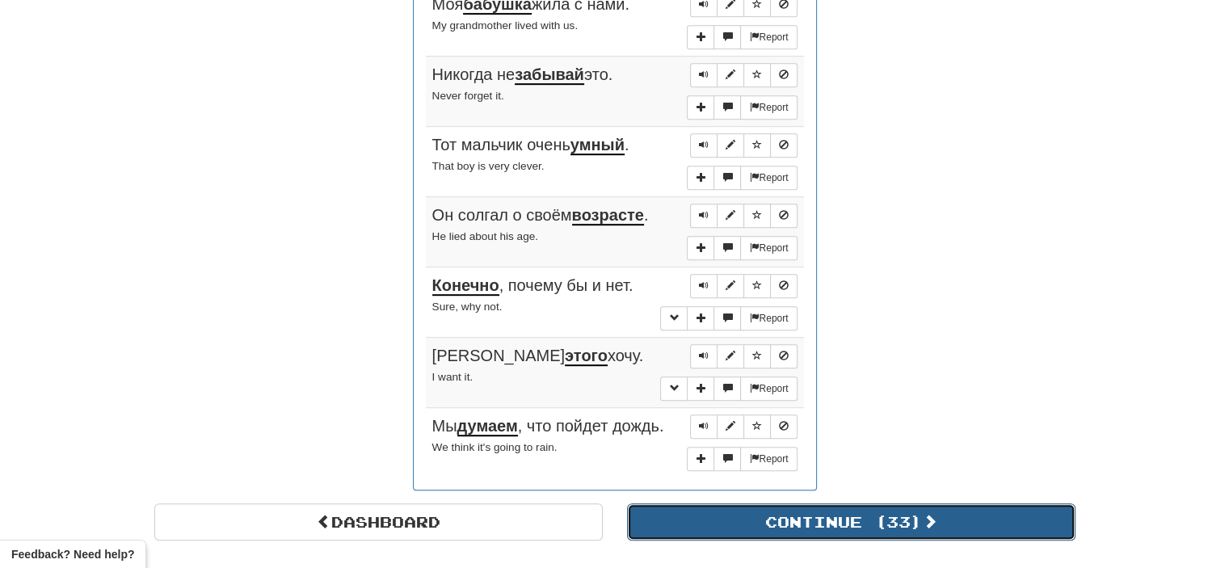
click at [726, 507] on button "Continue ( 33 )" at bounding box center [851, 521] width 448 height 37
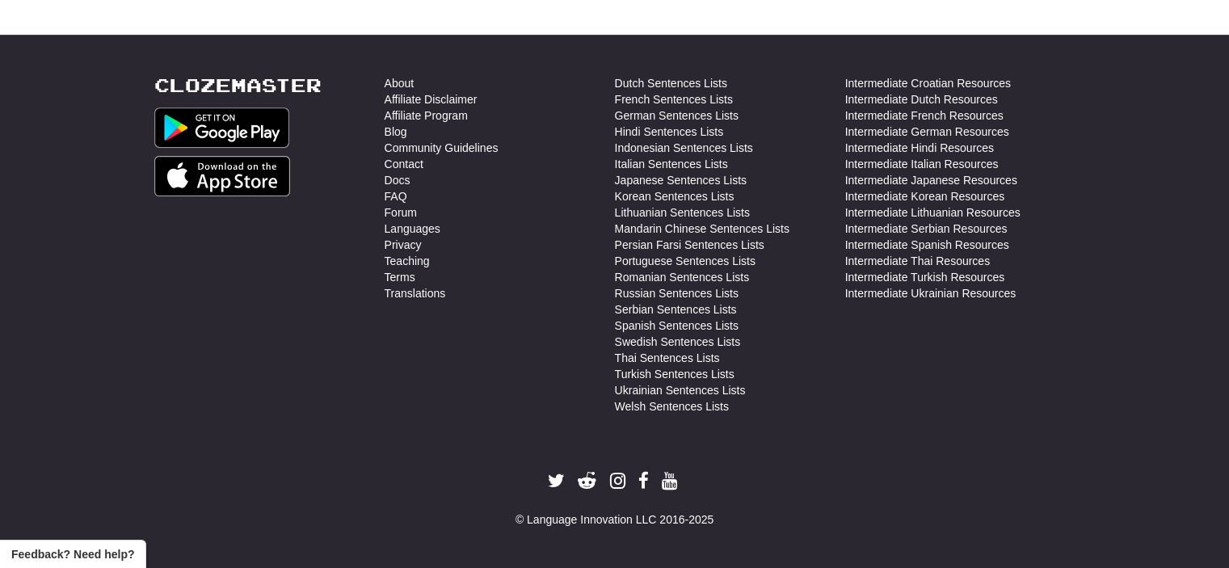
scroll to position [0, 0]
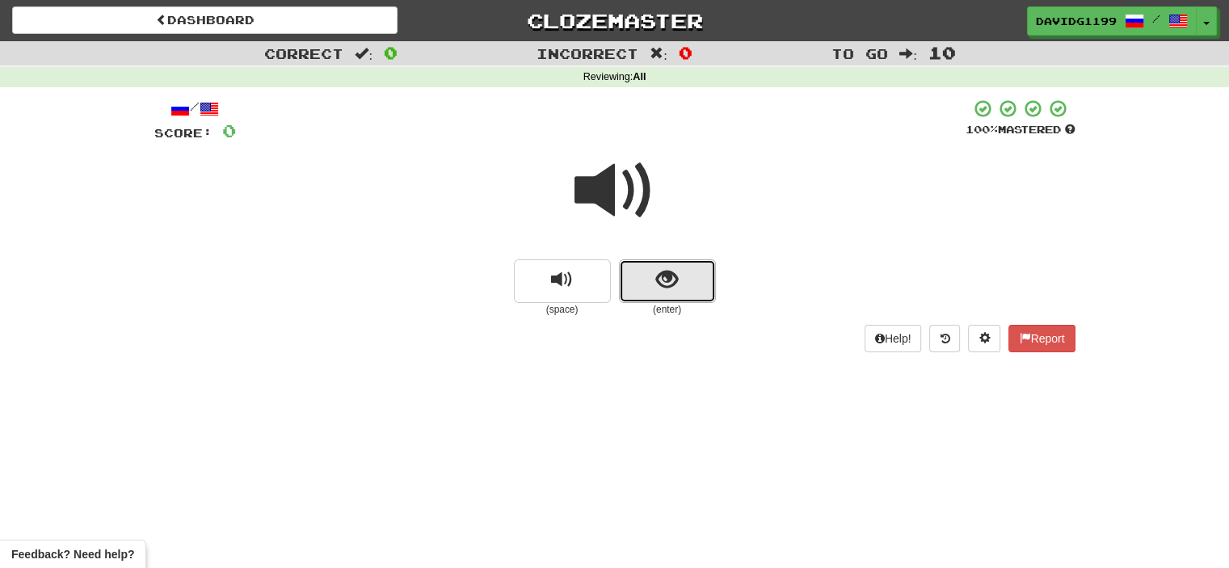
click at [647, 284] on button "show sentence" at bounding box center [667, 281] width 97 height 44
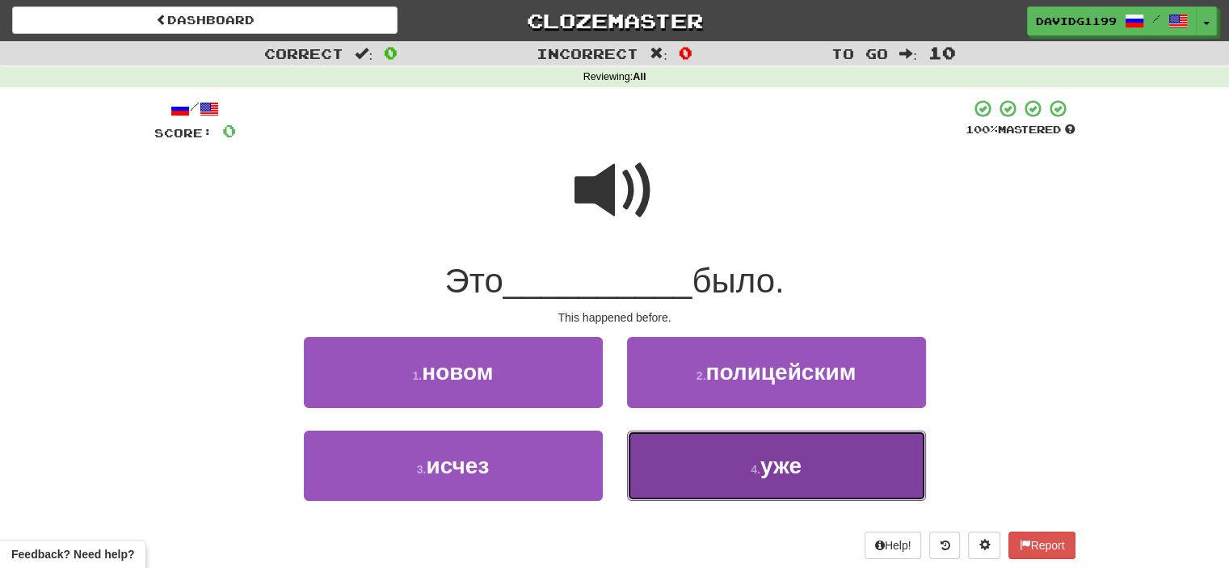
click at [711, 464] on button "4 . уже" at bounding box center [776, 466] width 299 height 70
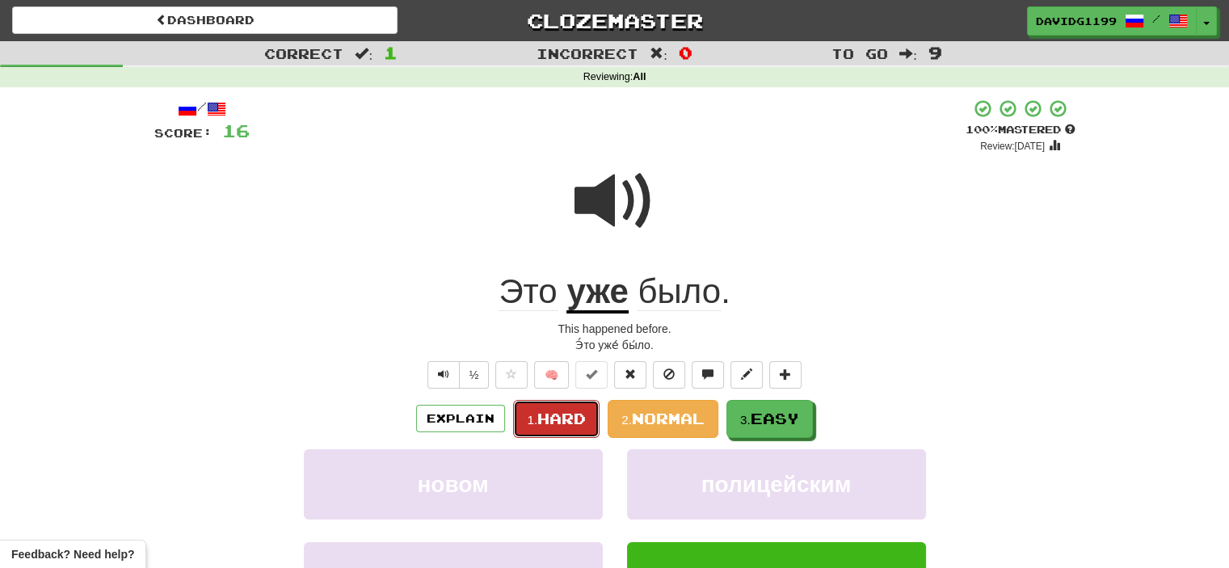
click at [568, 419] on span "Hard" at bounding box center [561, 419] width 48 height 18
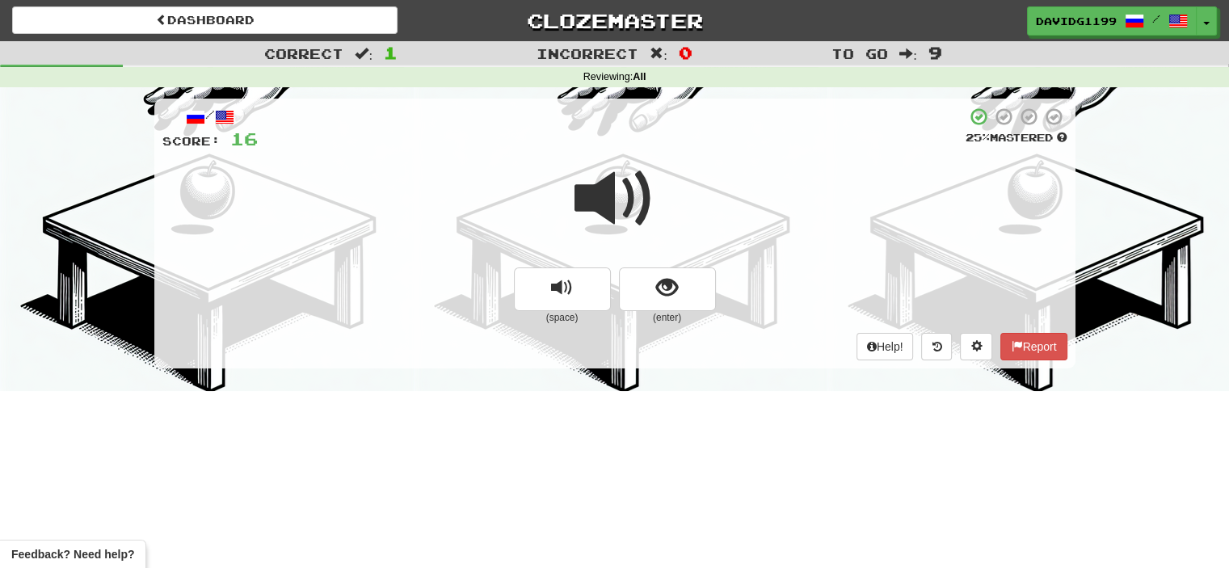
click at [617, 185] on span at bounding box center [614, 198] width 81 height 81
click at [649, 278] on button "show sentence" at bounding box center [667, 289] width 97 height 44
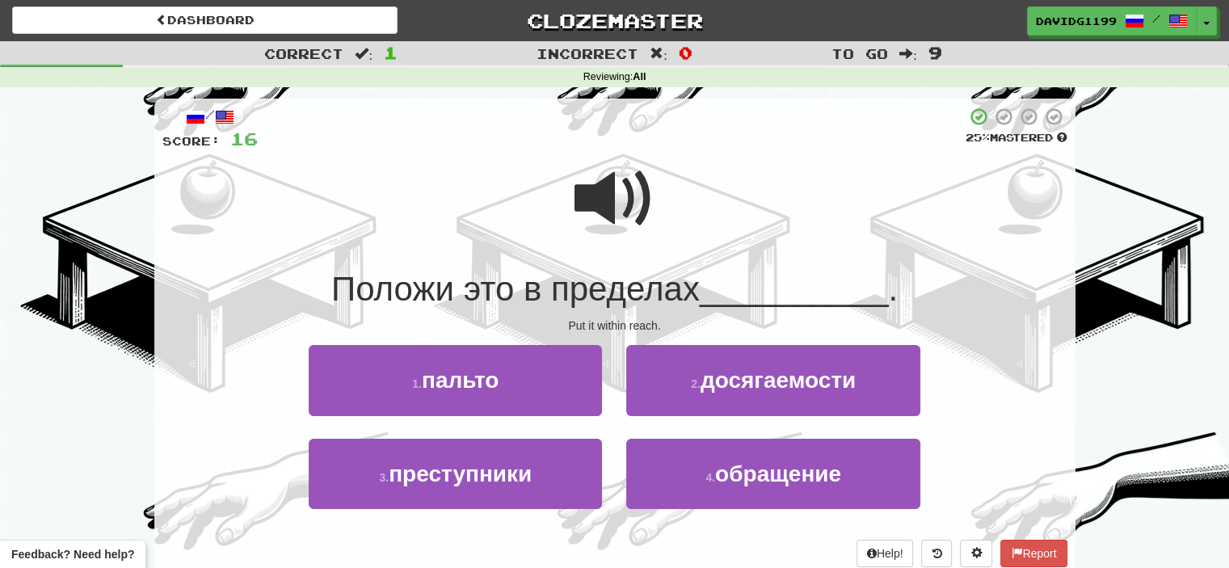
click at [624, 208] on span at bounding box center [614, 198] width 81 height 81
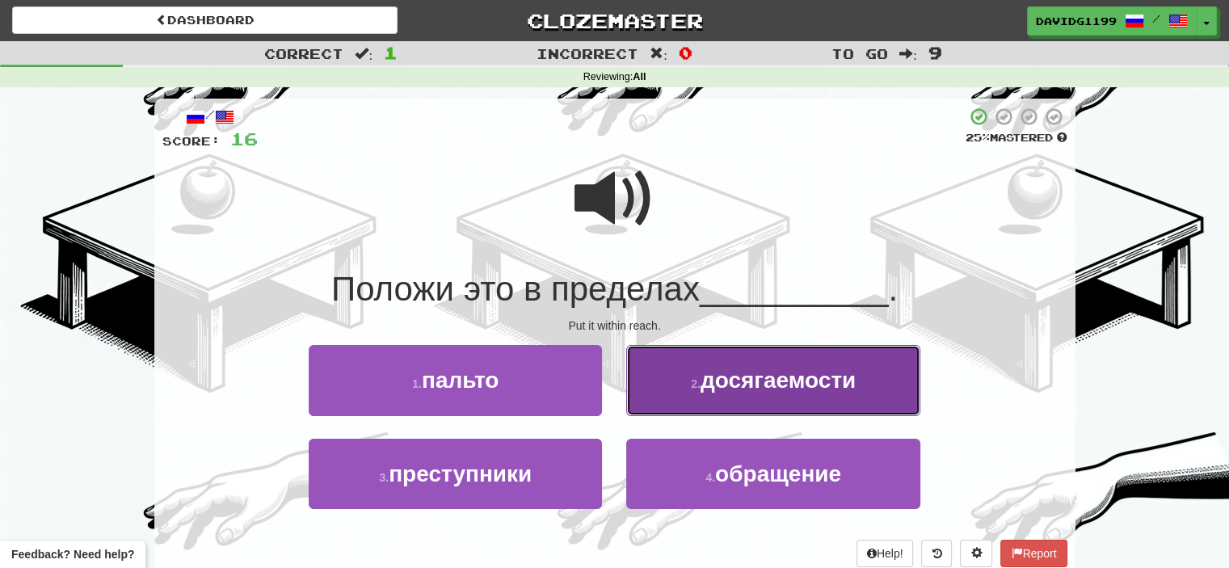
click at [731, 379] on span "досягаемости" at bounding box center [777, 380] width 155 height 25
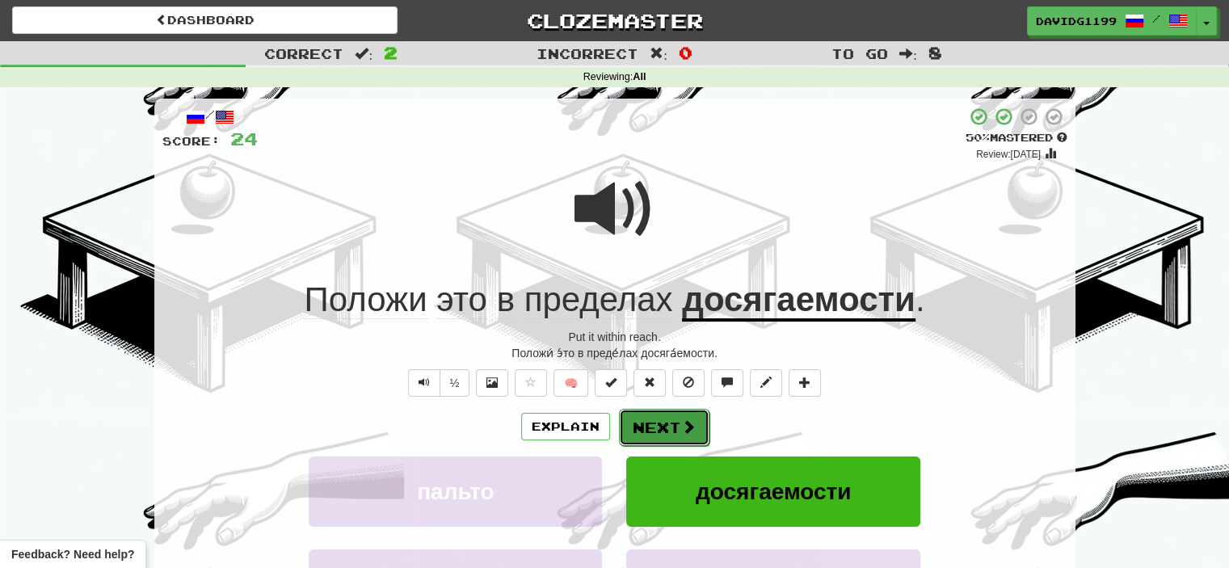
click at [675, 422] on button "Next" at bounding box center [664, 427] width 90 height 37
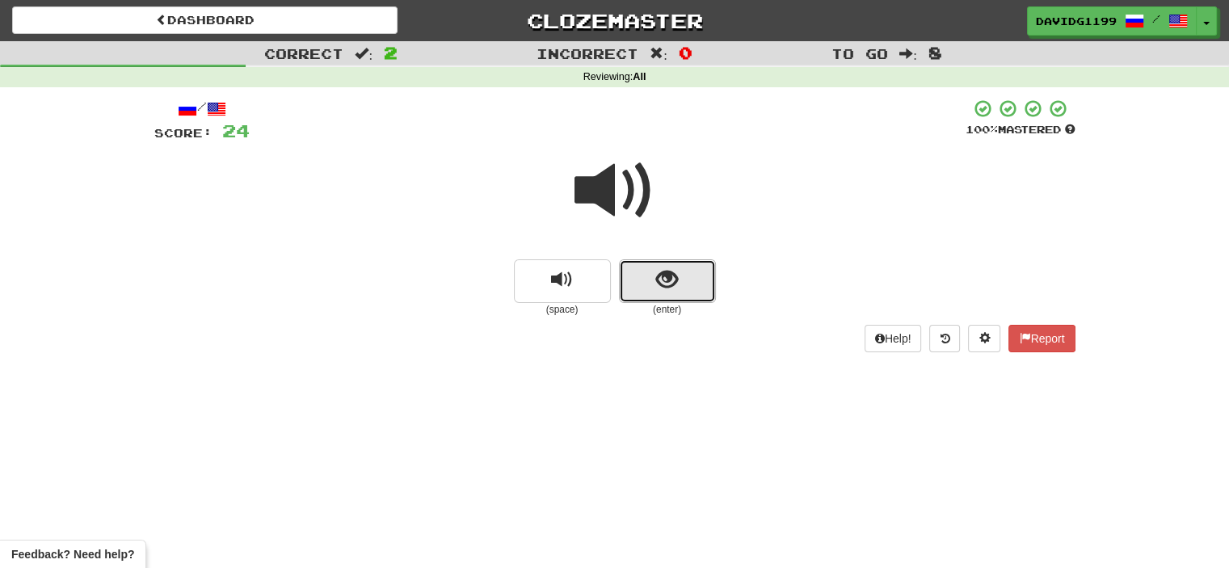
click at [647, 281] on button "show sentence" at bounding box center [667, 281] width 97 height 44
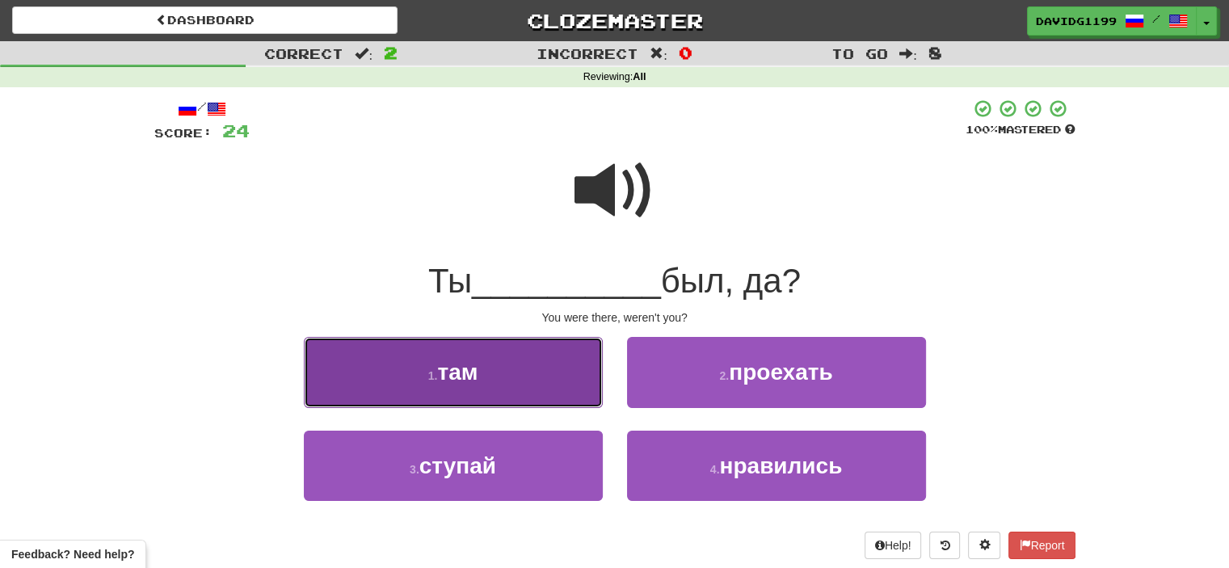
click at [513, 377] on button "1 . там" at bounding box center [453, 372] width 299 height 70
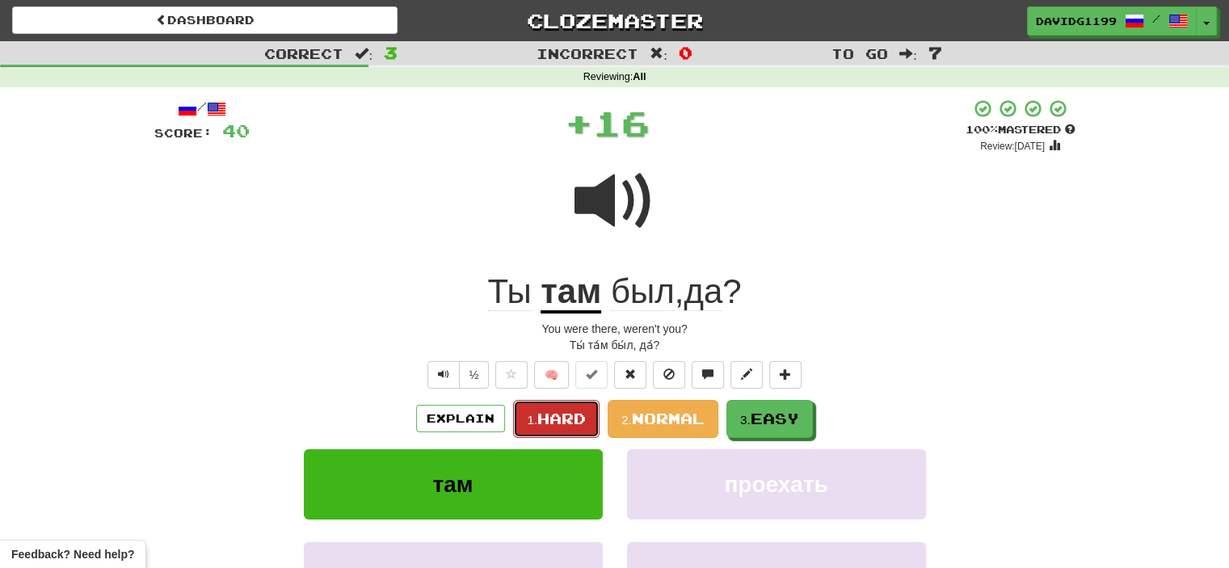
click at [562, 424] on span "Hard" at bounding box center [561, 419] width 48 height 18
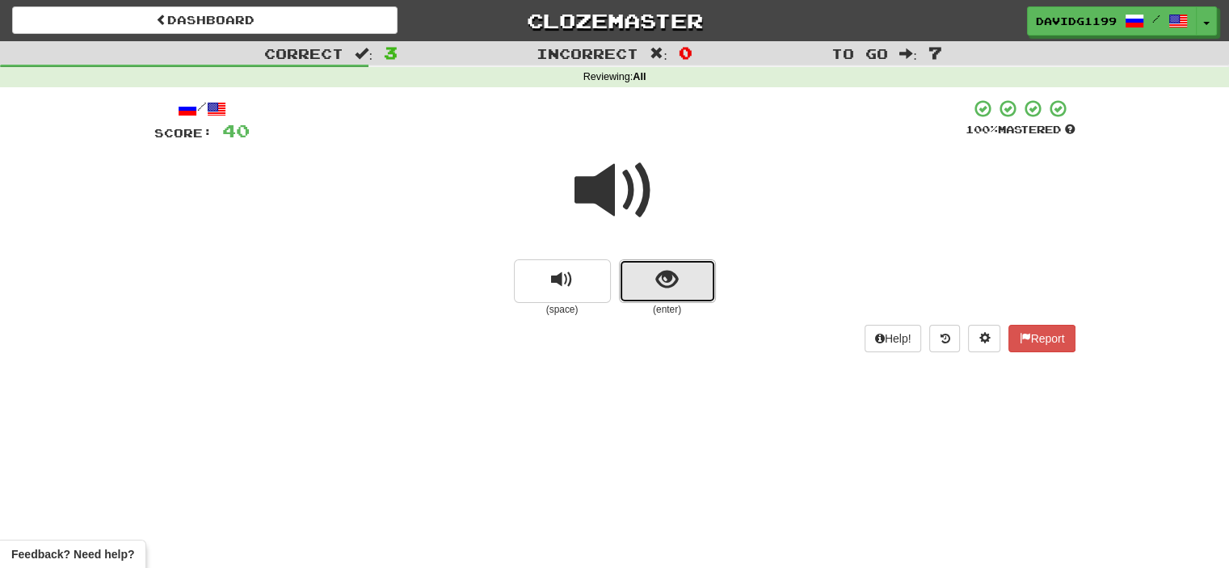
click at [649, 285] on button "show sentence" at bounding box center [667, 281] width 97 height 44
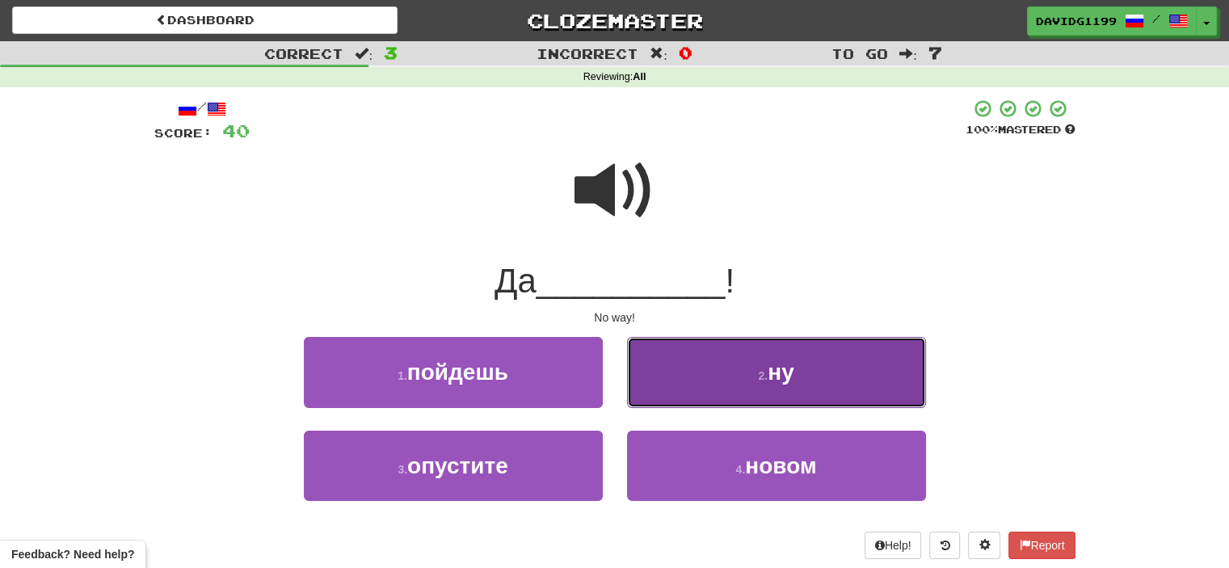
click at [711, 376] on button "2 . ну" at bounding box center [776, 372] width 299 height 70
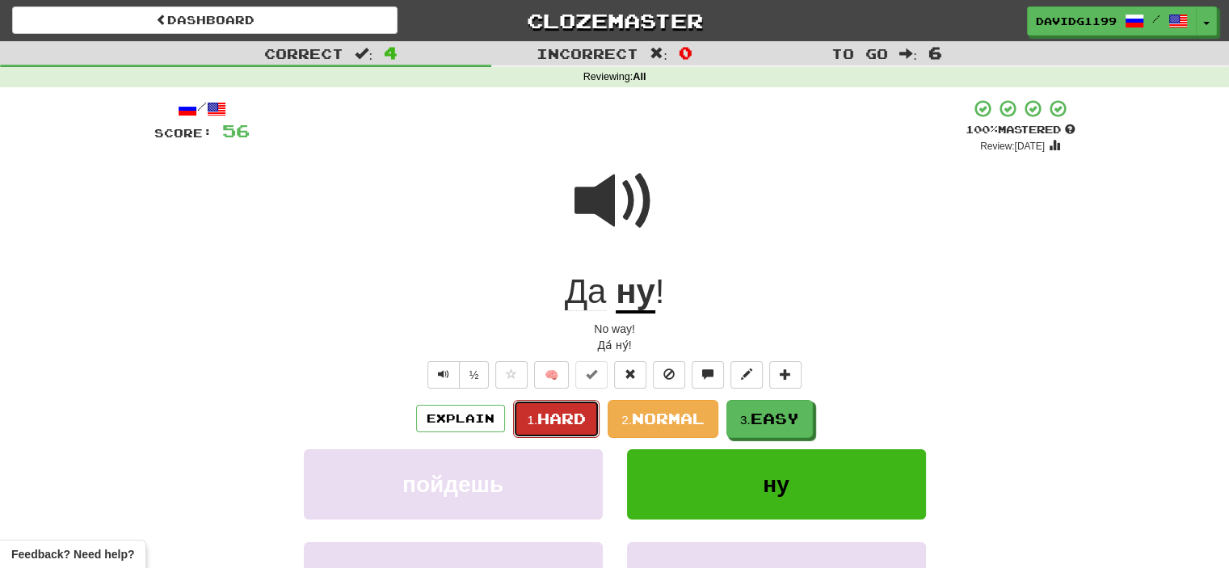
click at [581, 413] on span "Hard" at bounding box center [561, 419] width 48 height 18
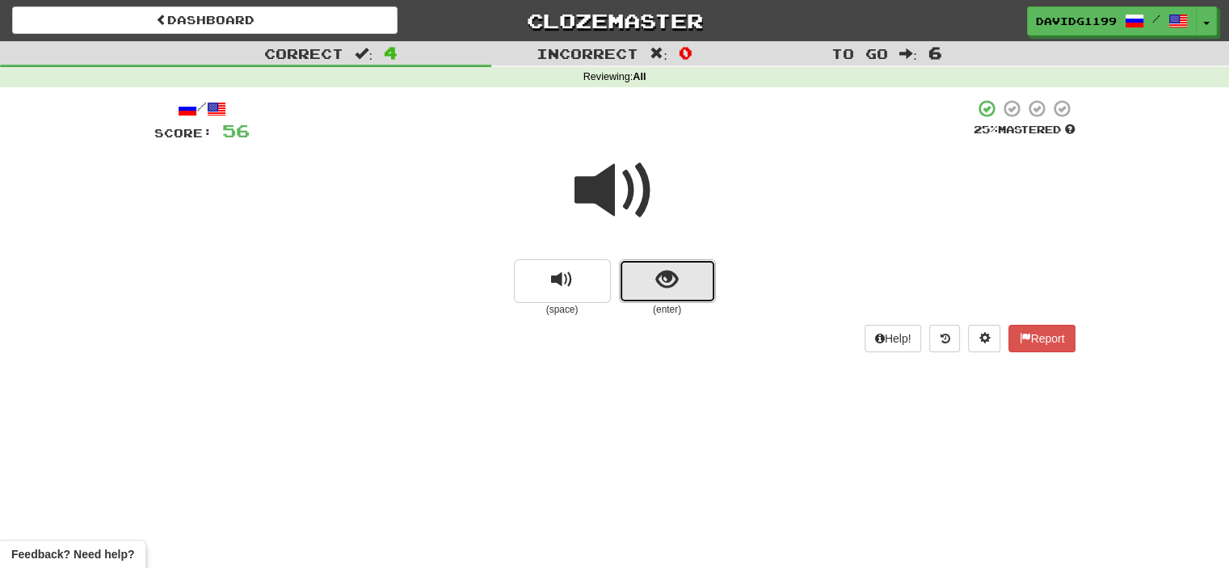
click at [646, 272] on button "show sentence" at bounding box center [667, 281] width 97 height 44
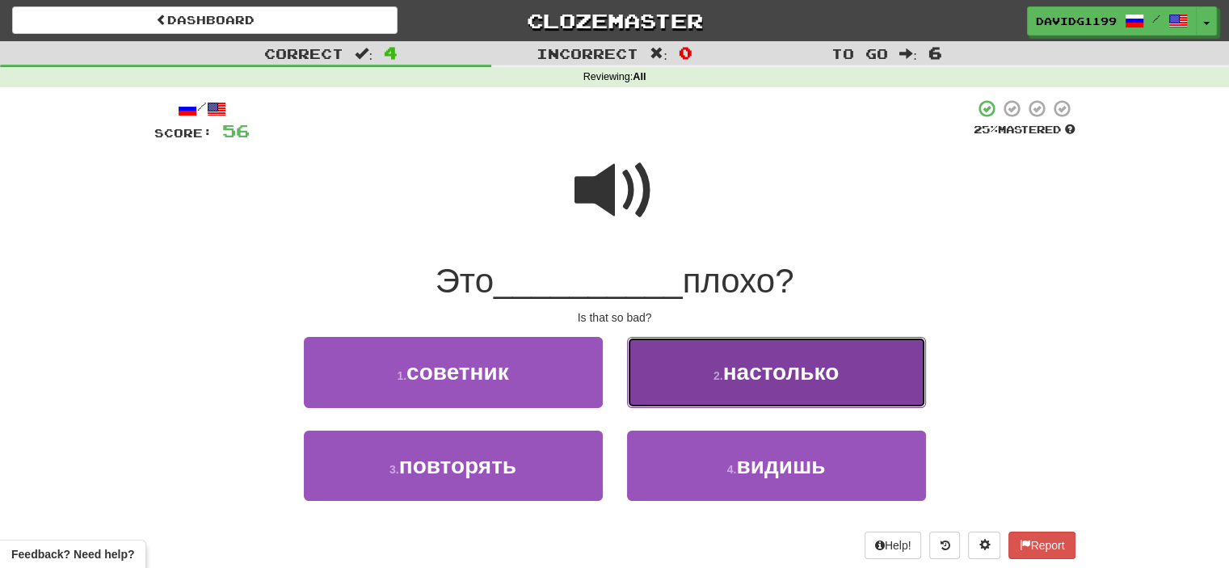
click at [721, 390] on button "2 . настолько" at bounding box center [776, 372] width 299 height 70
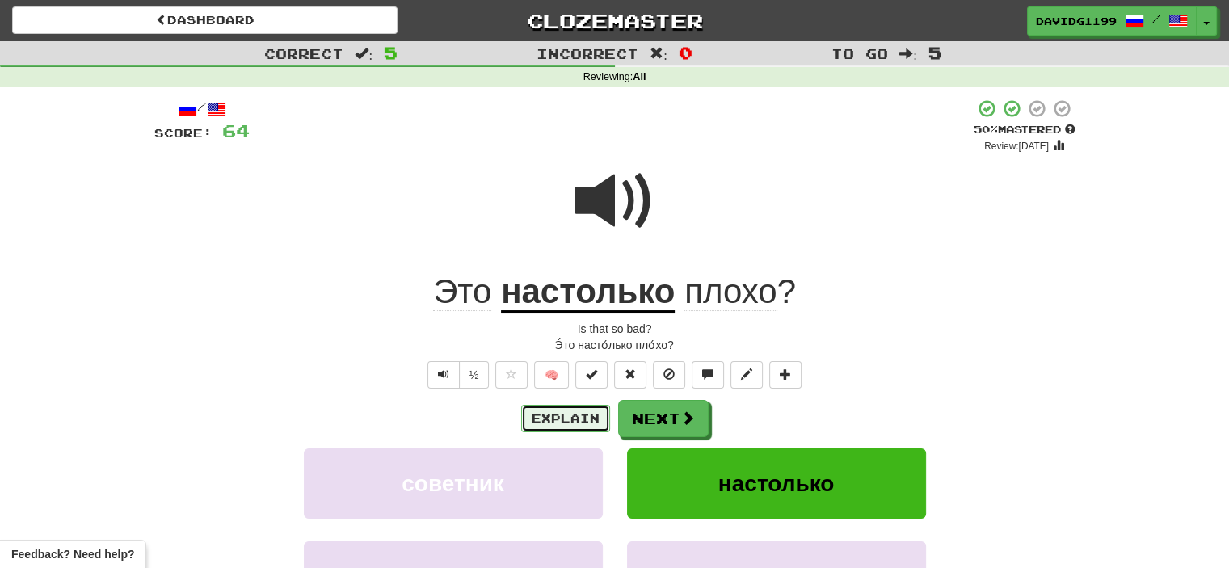
click at [581, 418] on button "Explain" at bounding box center [565, 418] width 89 height 27
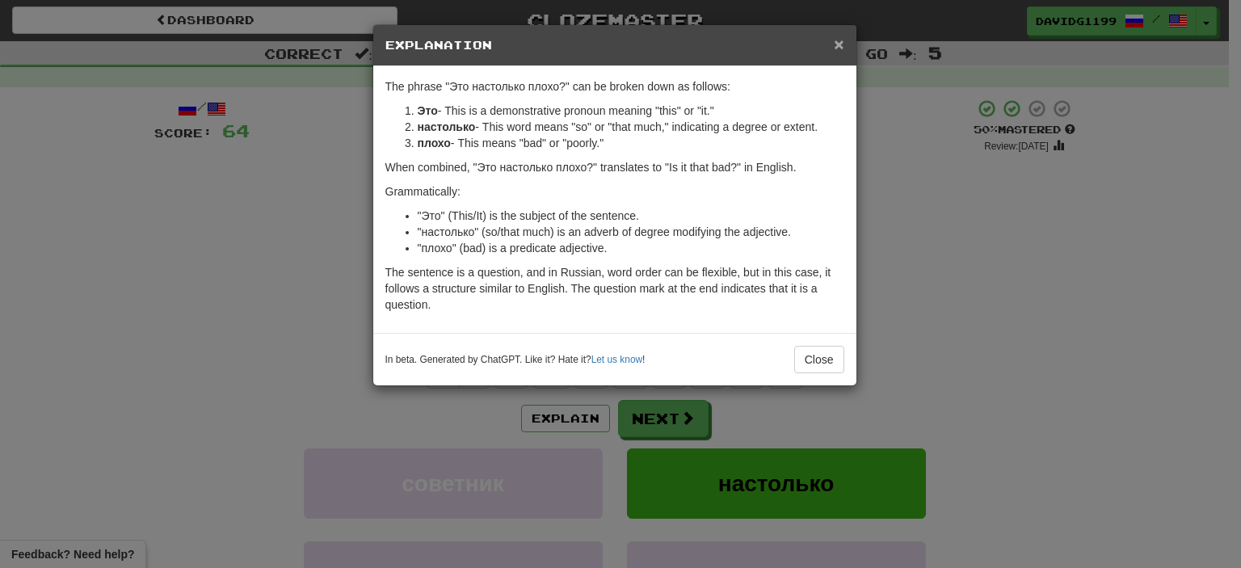
click at [837, 44] on span "×" at bounding box center [839, 44] width 10 height 19
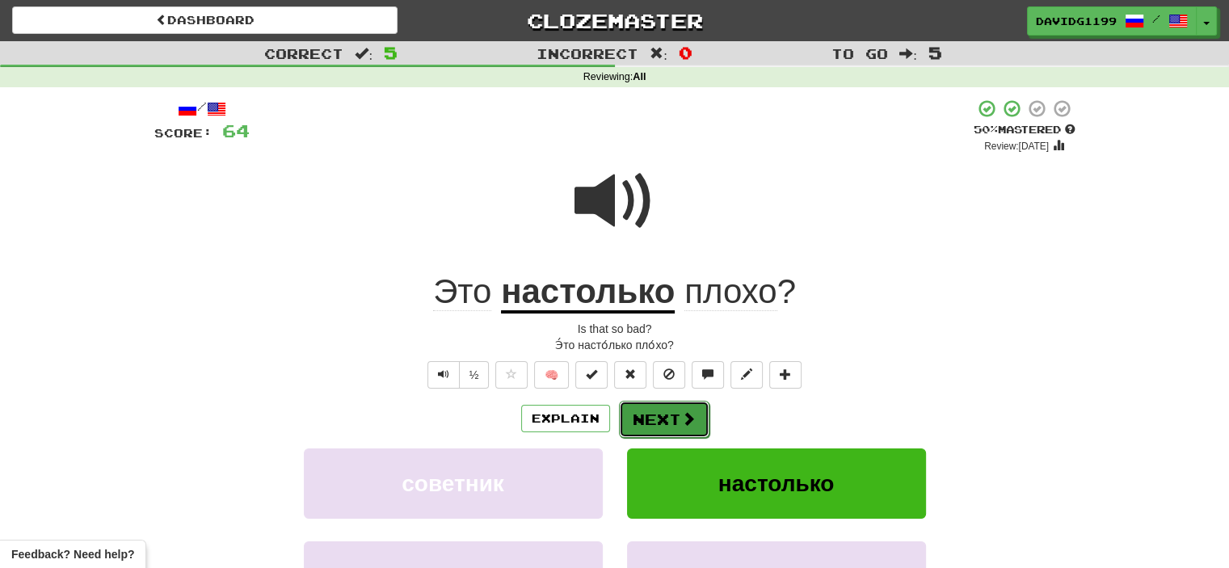
click at [662, 414] on button "Next" at bounding box center [664, 419] width 90 height 37
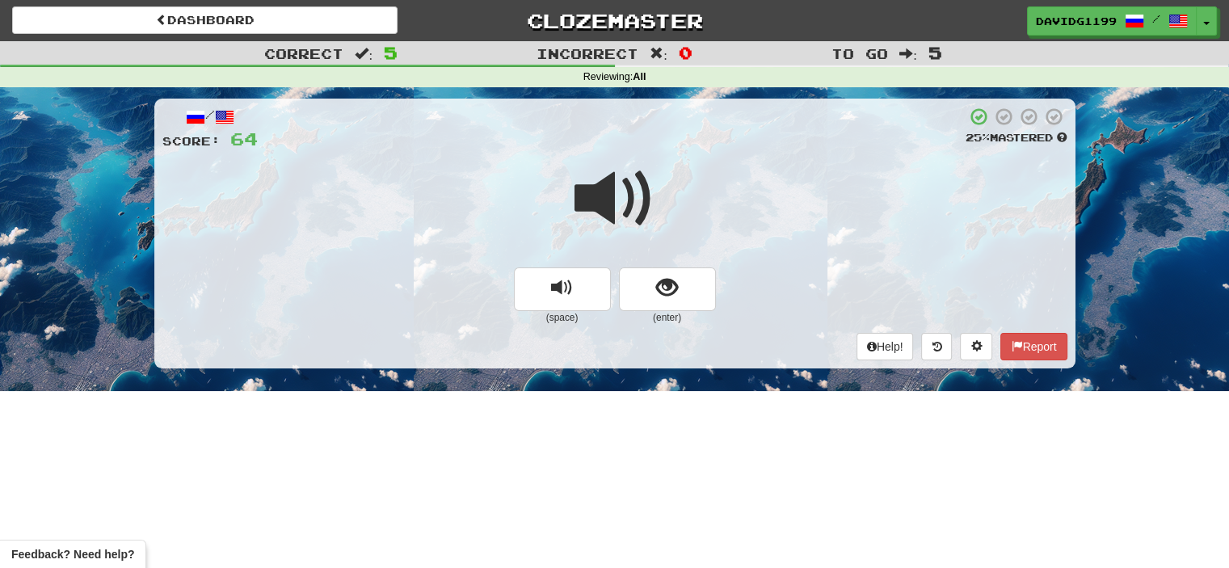
click at [613, 204] on span at bounding box center [614, 198] width 81 height 81
click at [623, 197] on span at bounding box center [614, 198] width 81 height 81
click at [633, 207] on span at bounding box center [614, 198] width 81 height 81
click at [627, 191] on span at bounding box center [614, 198] width 81 height 81
click at [627, 295] on button "show sentence" at bounding box center [667, 289] width 97 height 44
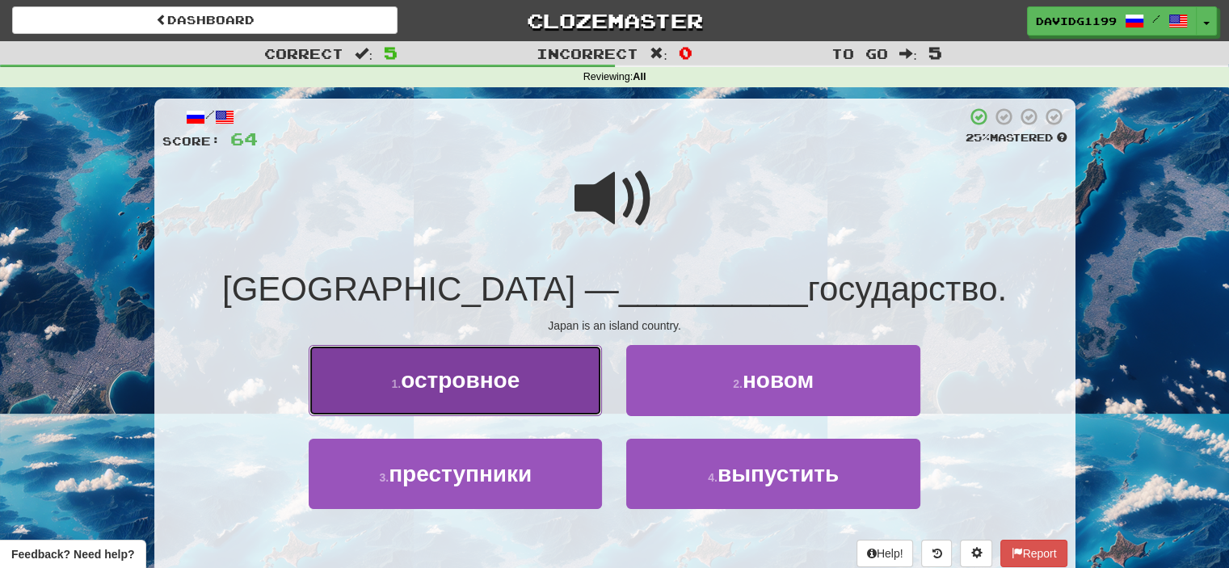
click at [553, 372] on button "1 . [GEOGRAPHIC_DATA]" at bounding box center [455, 380] width 293 height 70
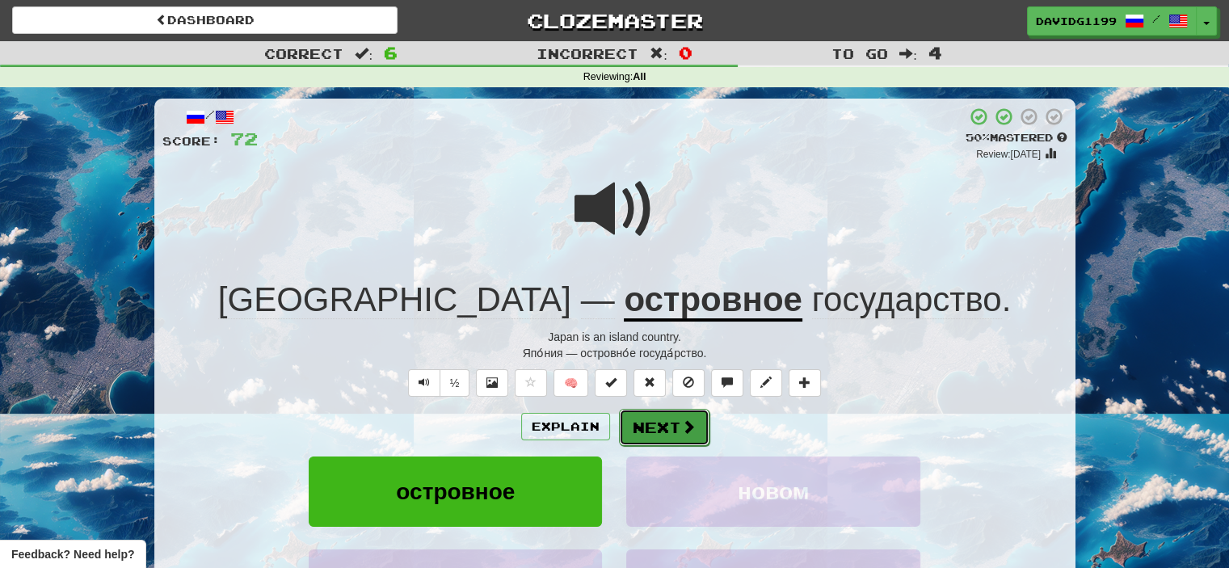
click at [649, 422] on button "Next" at bounding box center [664, 427] width 90 height 37
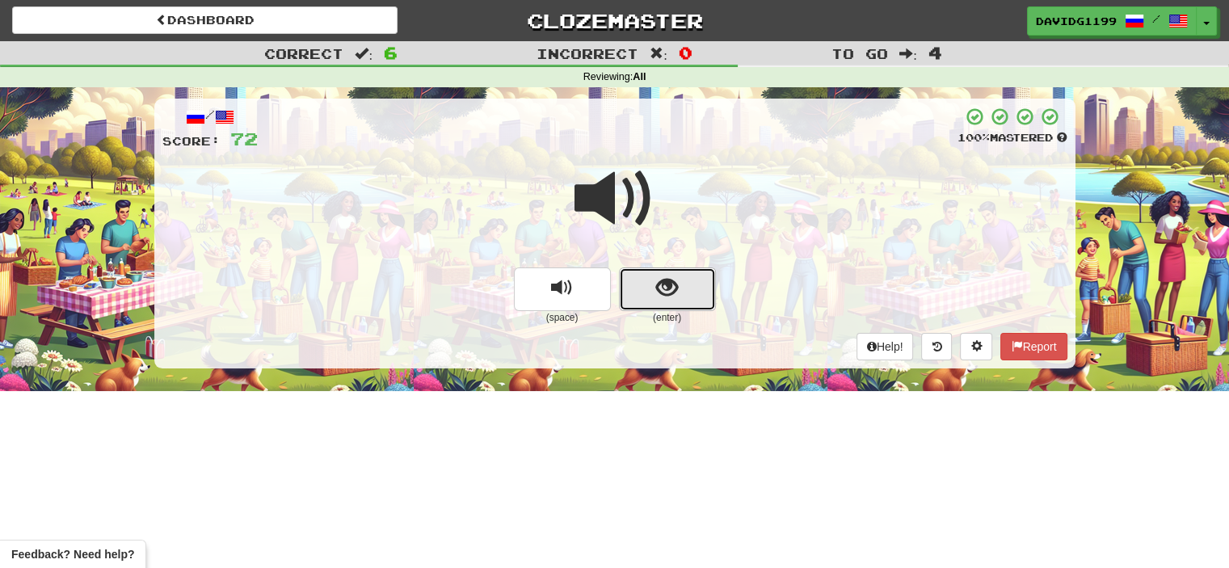
click at [650, 287] on button "show sentence" at bounding box center [667, 289] width 97 height 44
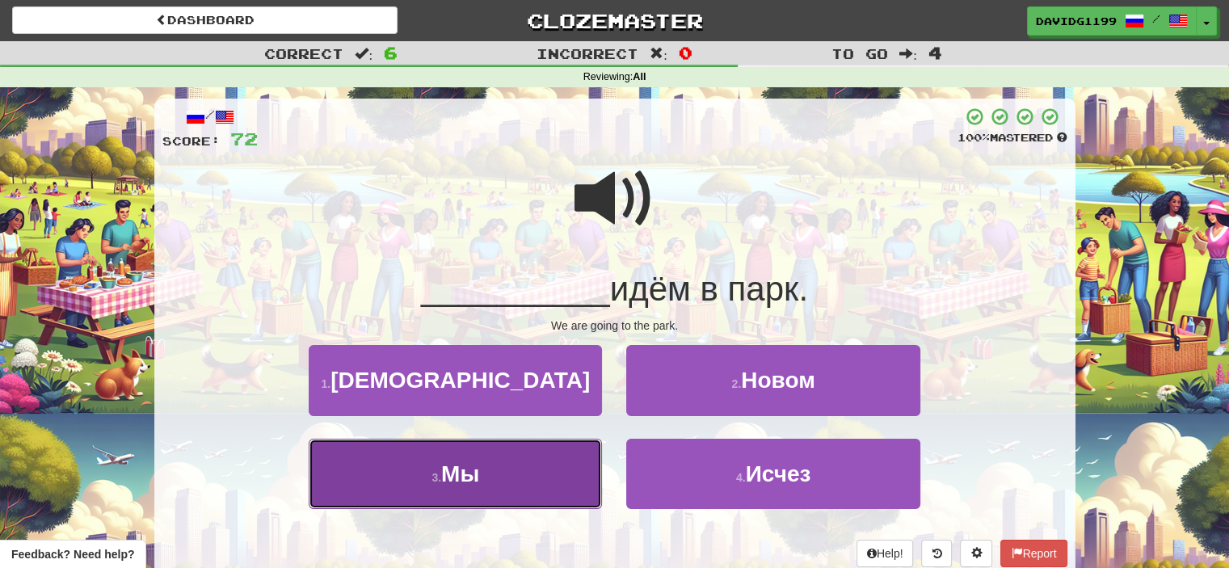
click at [540, 471] on button "3 . Мы" at bounding box center [455, 474] width 293 height 70
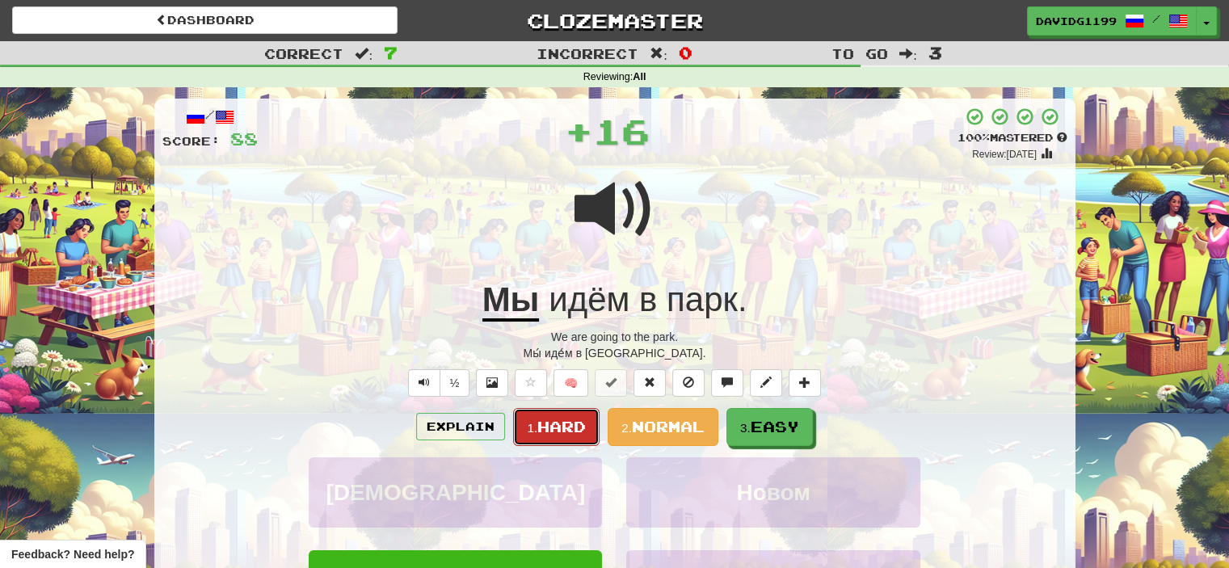
click at [568, 427] on span "Hard" at bounding box center [561, 427] width 48 height 18
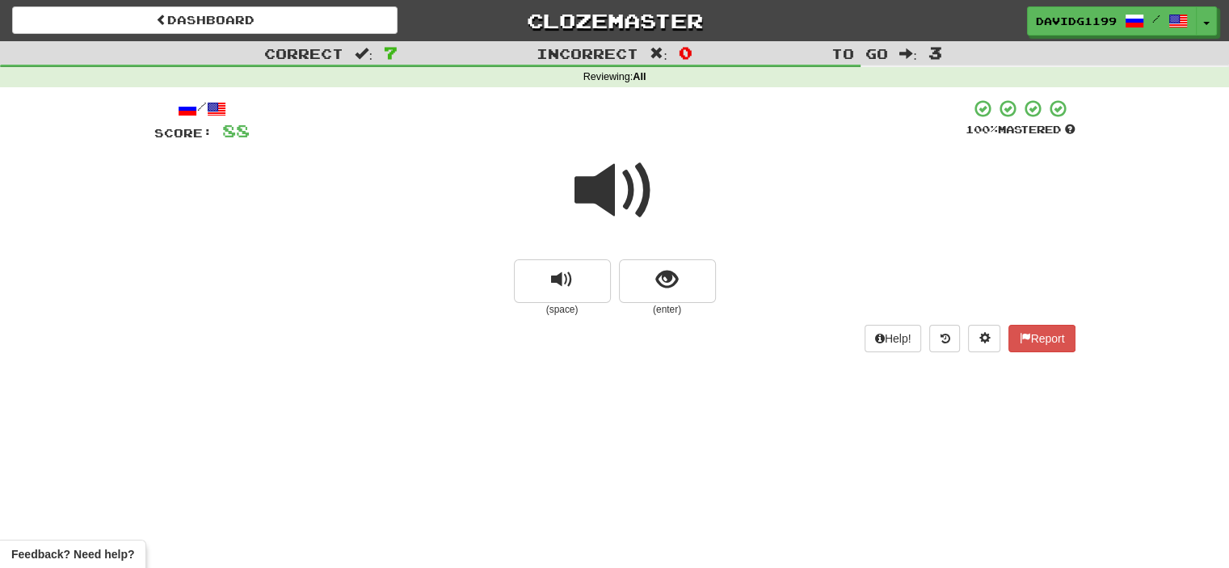
click at [629, 187] on span at bounding box center [614, 190] width 81 height 81
click at [649, 281] on button "show sentence" at bounding box center [667, 281] width 97 height 44
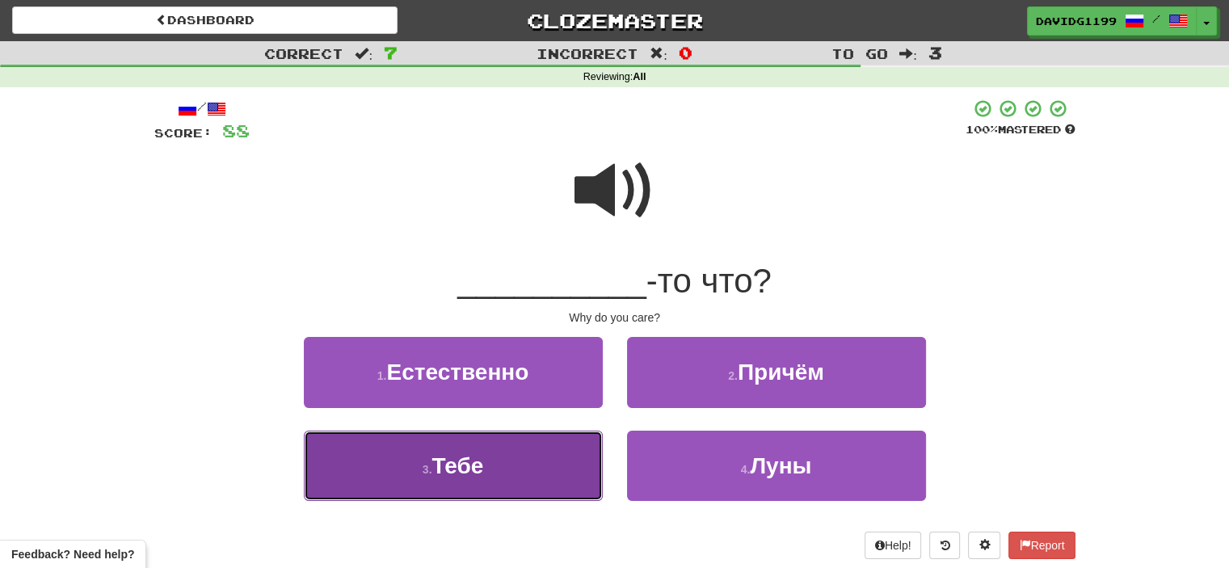
click at [514, 452] on button "3 . [GEOGRAPHIC_DATA]" at bounding box center [453, 466] width 299 height 70
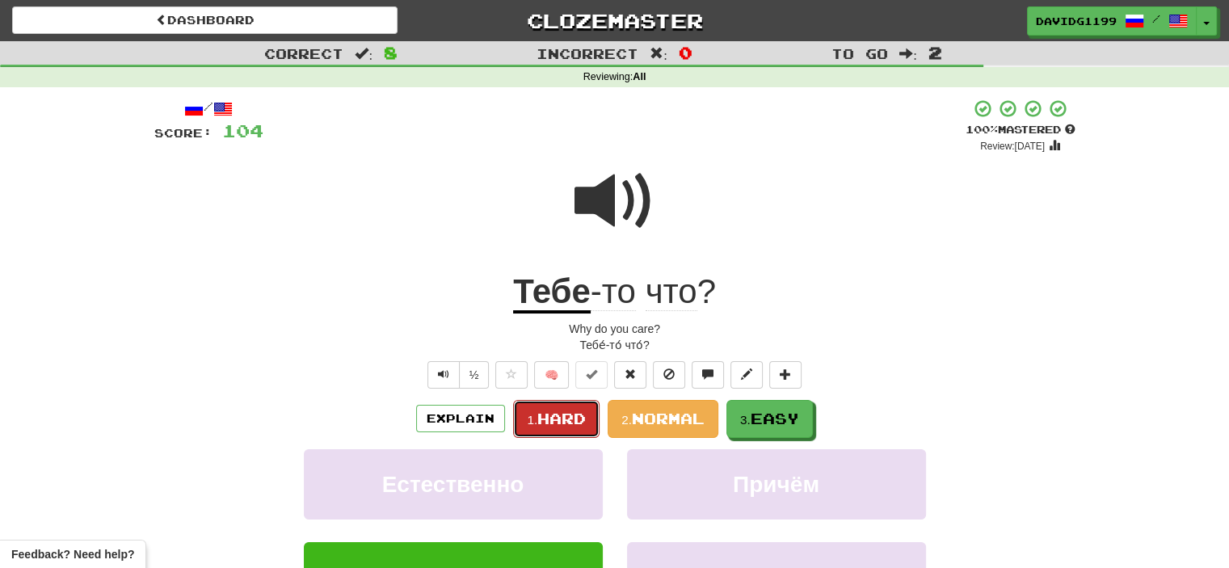
click at [572, 416] on span "Hard" at bounding box center [561, 419] width 48 height 18
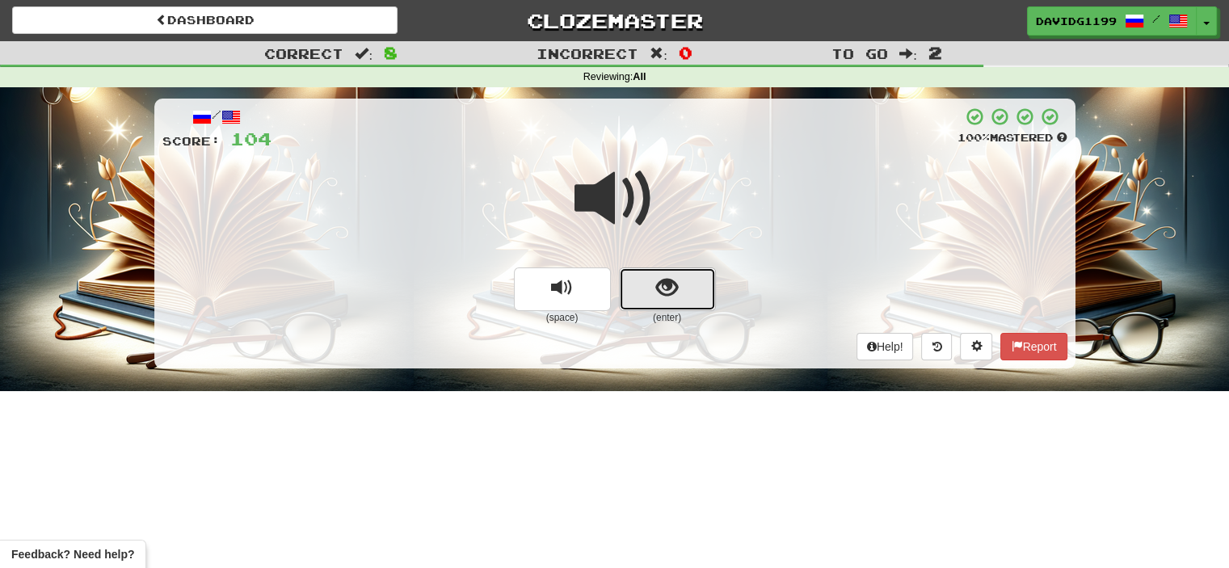
click at [645, 296] on button "show sentence" at bounding box center [667, 289] width 97 height 44
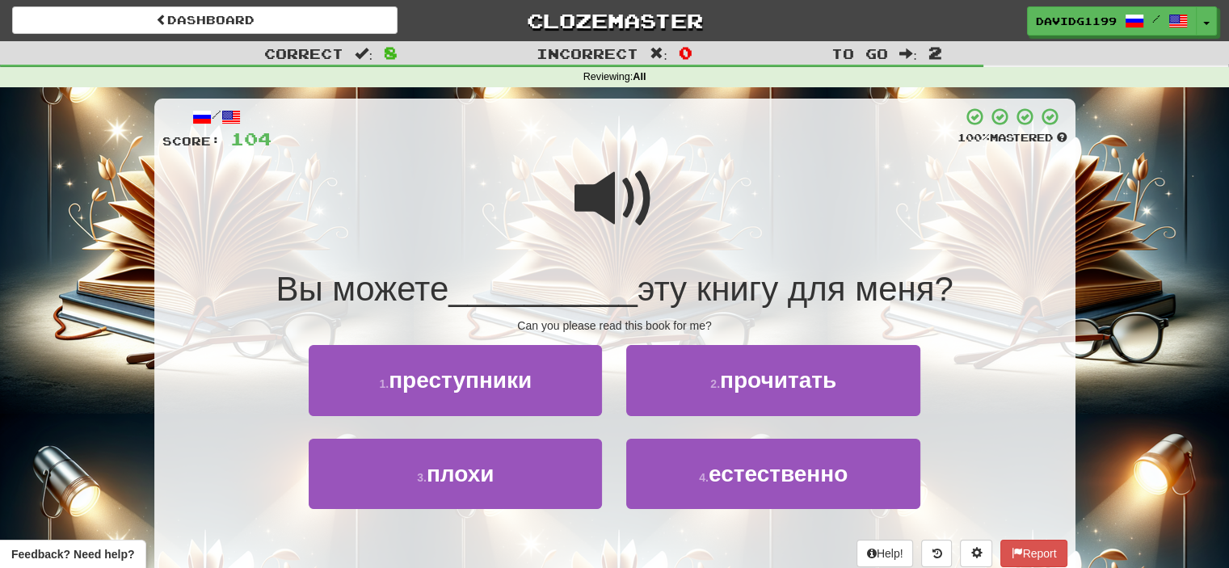
click at [599, 196] on span at bounding box center [614, 198] width 81 height 81
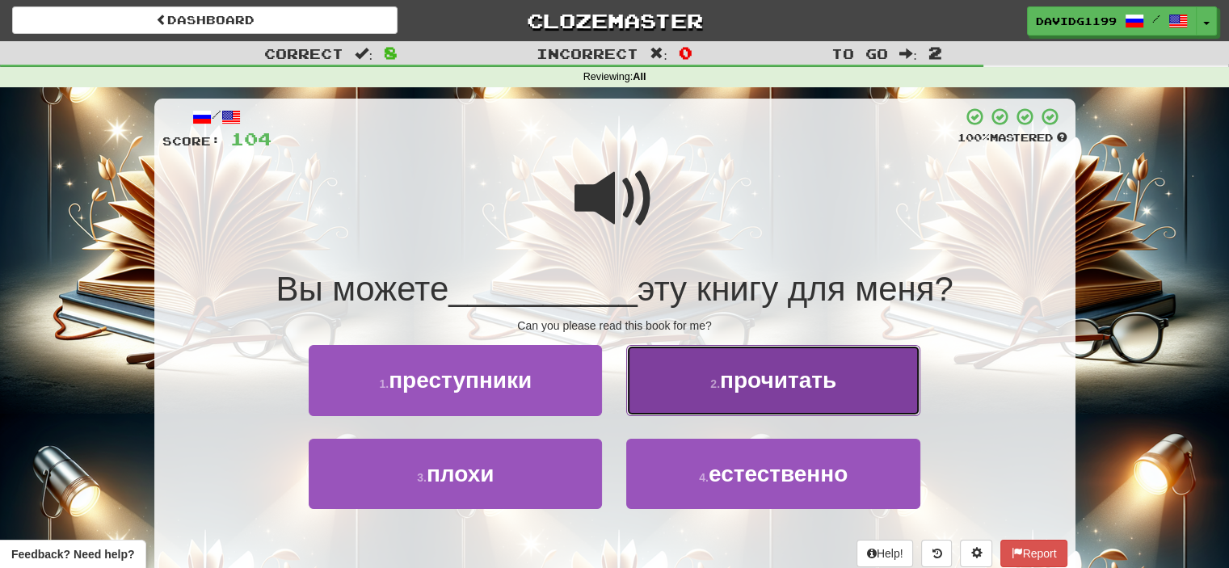
click at [746, 383] on span "прочитать" at bounding box center [778, 380] width 116 height 25
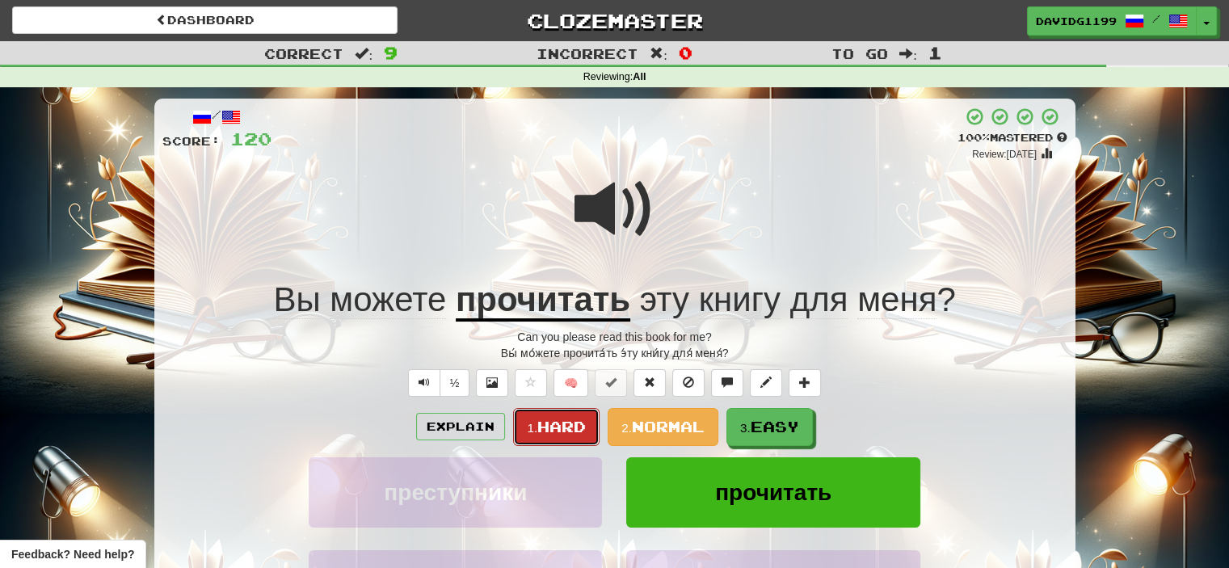
click at [563, 416] on button "1. Hard" at bounding box center [556, 427] width 86 height 38
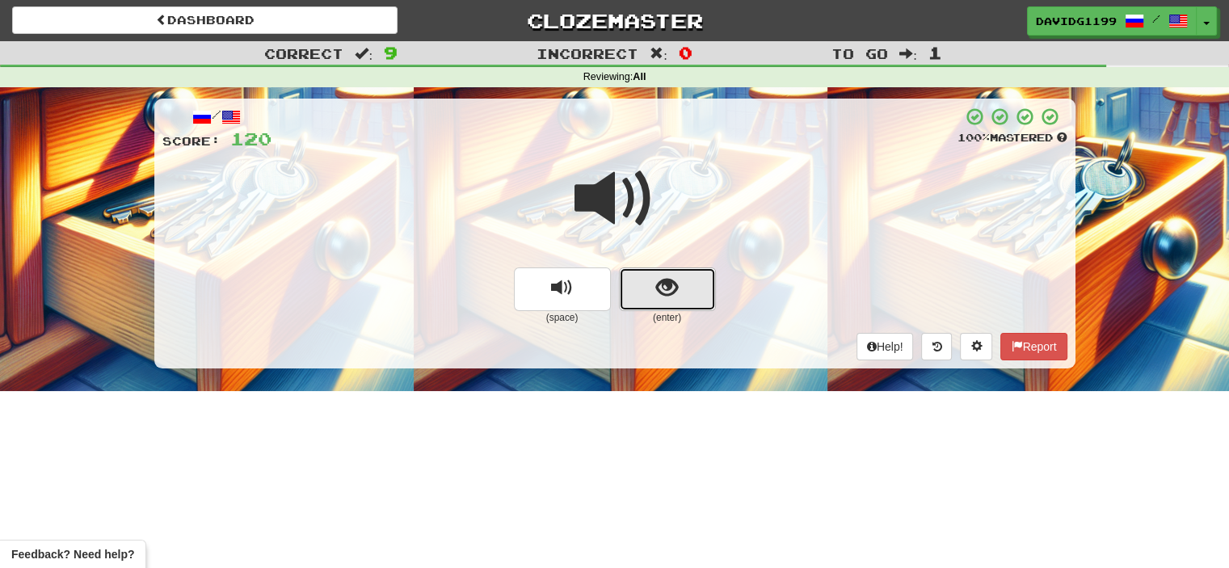
click at [656, 286] on span "show sentence" at bounding box center [667, 288] width 22 height 22
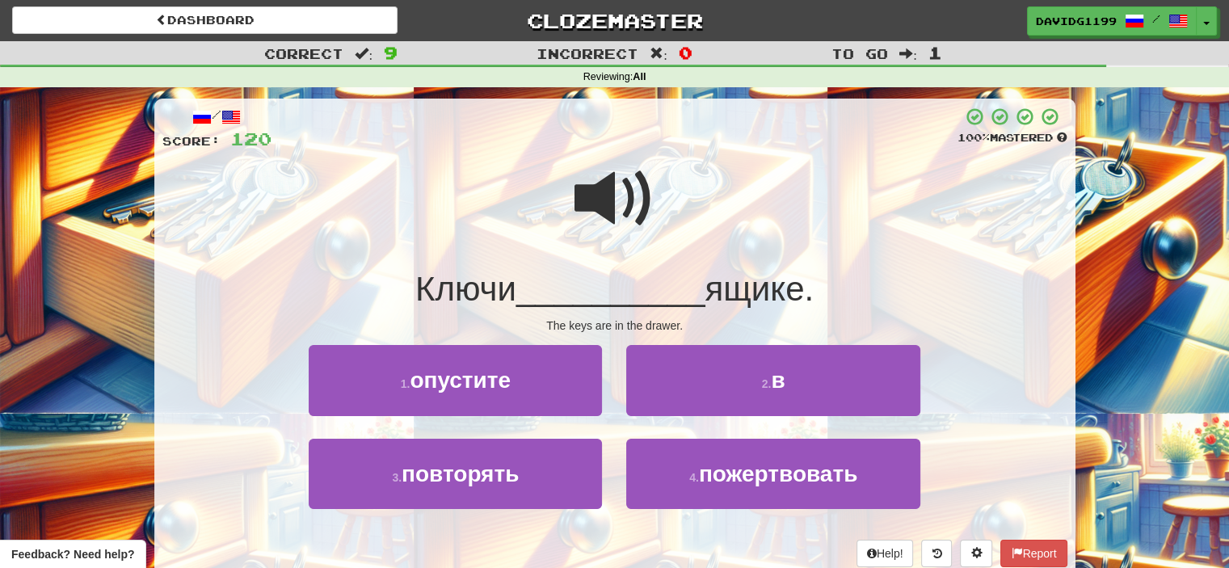
click at [604, 209] on span at bounding box center [614, 198] width 81 height 81
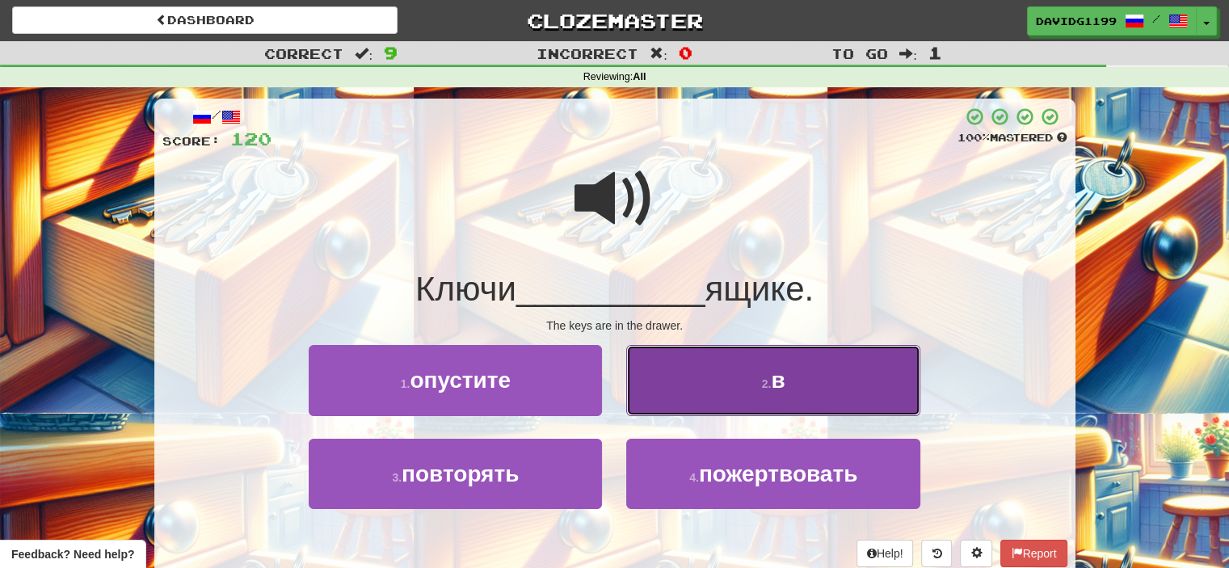
click at [688, 378] on button "2 . в" at bounding box center [772, 380] width 293 height 70
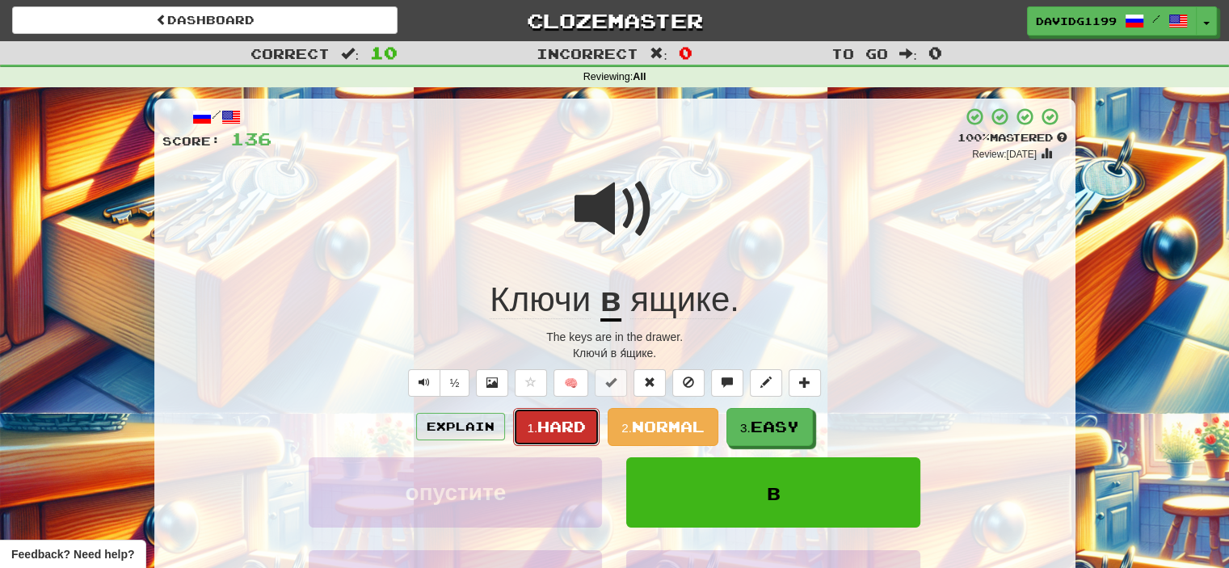
click at [565, 425] on span "Hard" at bounding box center [561, 427] width 48 height 18
